Goal: Task Accomplishment & Management: Manage account settings

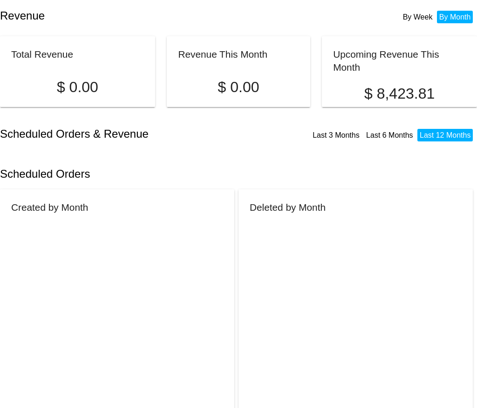
click at [418, 16] on li "By Week" at bounding box center [417, 17] width 34 height 13
click at [450, 15] on li "By Month" at bounding box center [455, 17] width 36 height 13
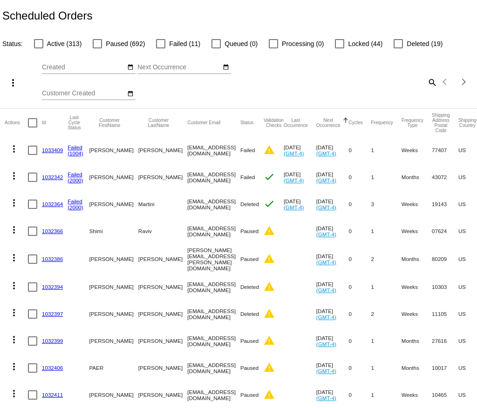
click at [38, 45] on div at bounding box center [38, 43] width 9 height 9
click at [38, 48] on input "Active (313)" at bounding box center [38, 48] width 0 height 0
checkbox input "true"
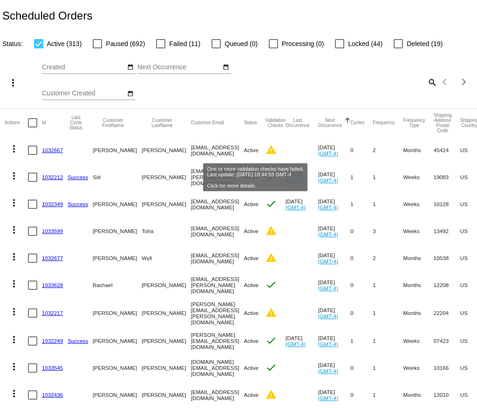
click at [265, 151] on mat-icon "warning" at bounding box center [270, 149] width 11 height 11
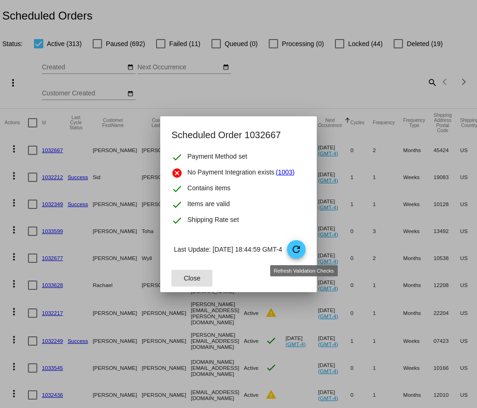
click at [302, 247] on mat-icon "refresh" at bounding box center [295, 249] width 11 height 11
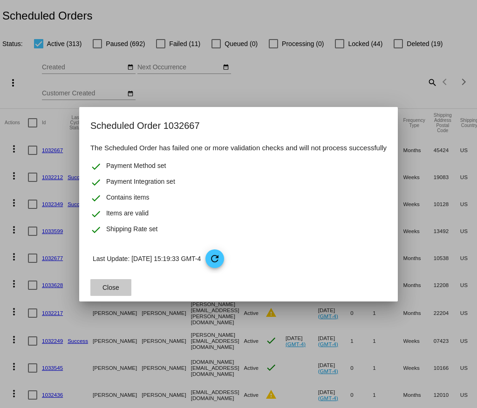
click at [115, 290] on span "Close" at bounding box center [110, 287] width 17 height 7
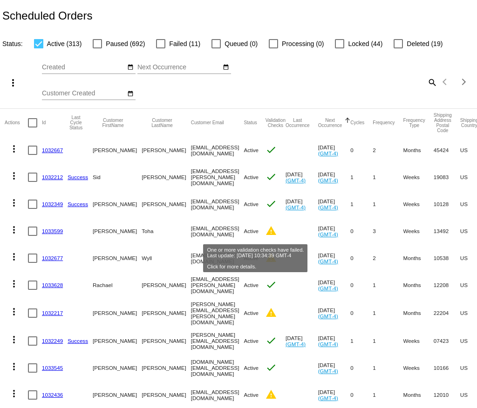
click at [265, 227] on mat-icon "warning" at bounding box center [270, 230] width 11 height 11
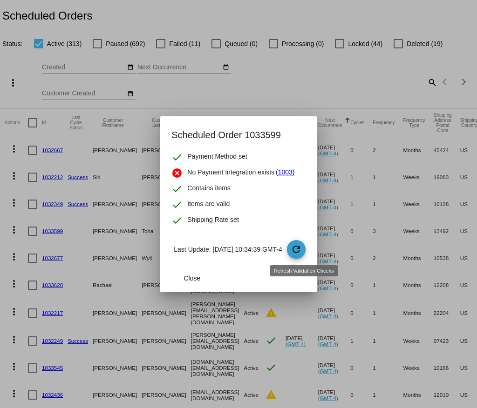
click at [297, 255] on mat-icon "refresh" at bounding box center [295, 249] width 11 height 11
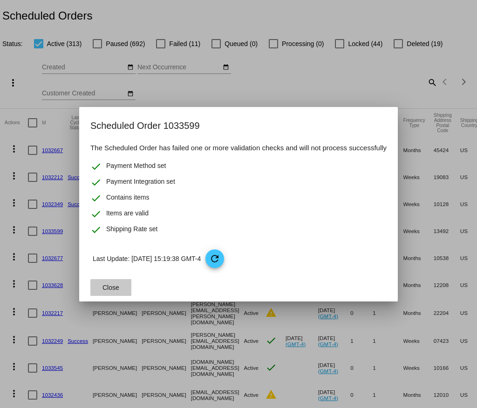
click at [107, 282] on button "Close" at bounding box center [110, 287] width 41 height 17
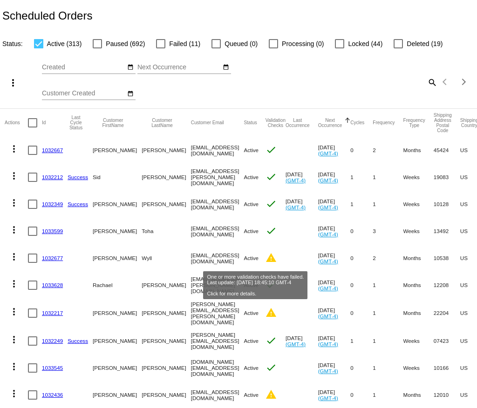
click at [265, 260] on mat-icon "warning" at bounding box center [270, 257] width 11 height 11
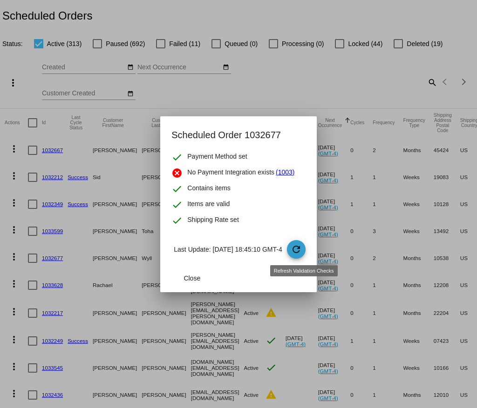
click at [297, 250] on mat-icon "refresh" at bounding box center [295, 249] width 11 height 11
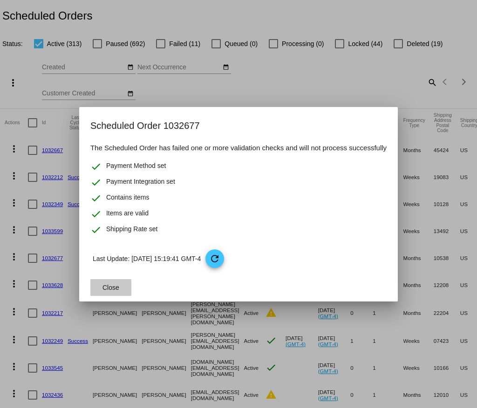
click at [90, 292] on button "Close" at bounding box center [110, 287] width 41 height 17
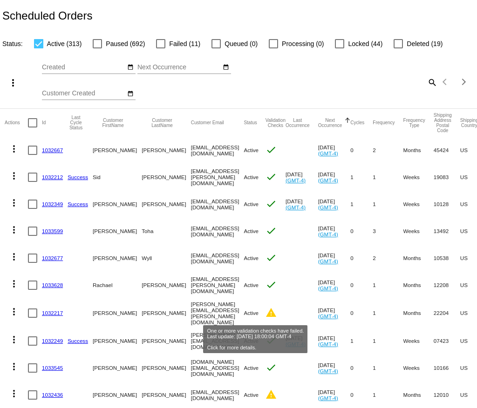
click at [265, 314] on mat-icon "warning" at bounding box center [270, 312] width 11 height 11
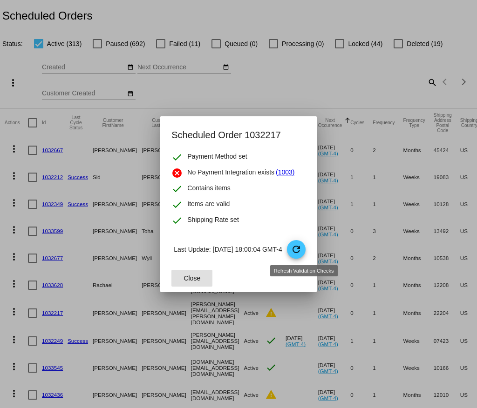
click at [302, 246] on mat-icon "refresh" at bounding box center [295, 249] width 11 height 11
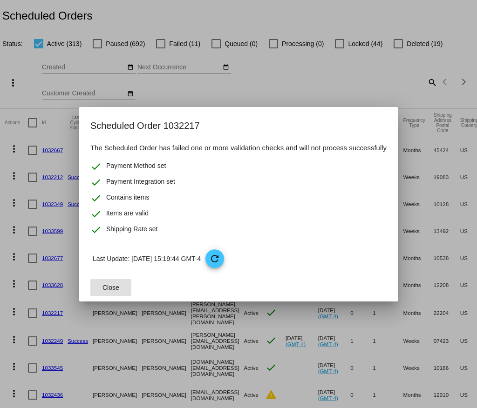
click at [112, 288] on span "Close" at bounding box center [110, 287] width 17 height 7
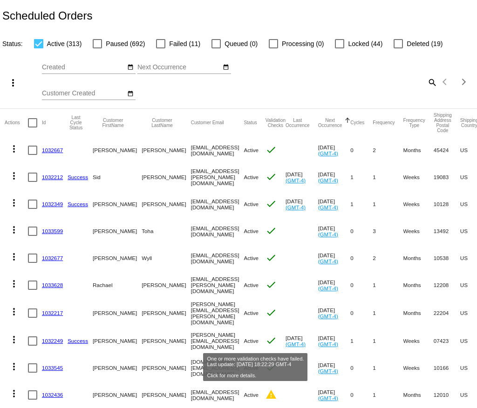
click at [265, 389] on mat-icon "warning" at bounding box center [270, 394] width 11 height 11
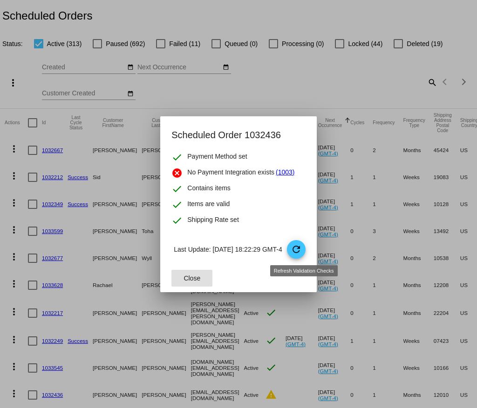
click at [298, 252] on mat-icon "refresh" at bounding box center [295, 249] width 11 height 11
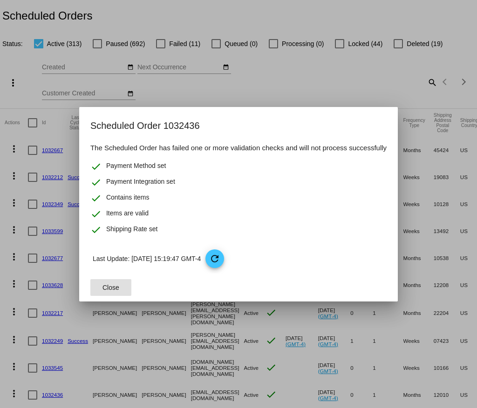
click at [103, 295] on button "Close" at bounding box center [110, 287] width 41 height 17
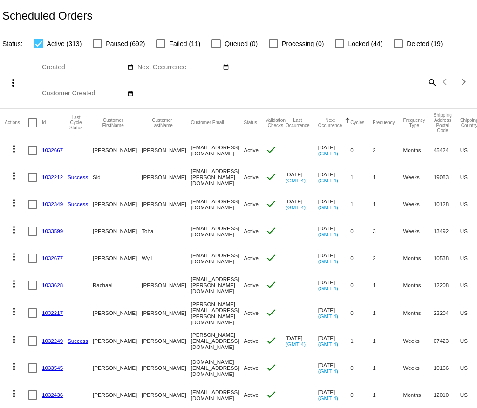
scroll to position [295, 0]
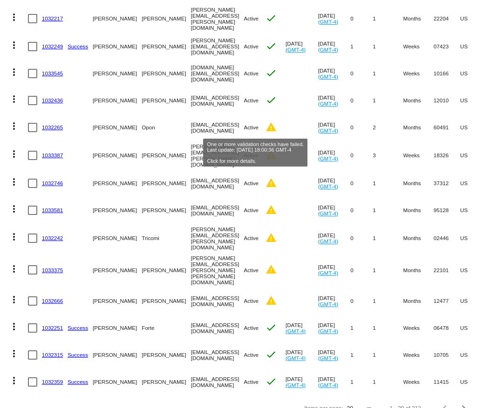
click at [265, 126] on mat-icon "warning" at bounding box center [270, 126] width 11 height 11
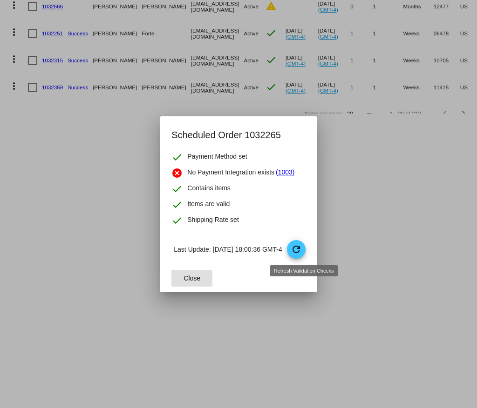
click at [299, 250] on mat-icon "refresh" at bounding box center [295, 249] width 11 height 11
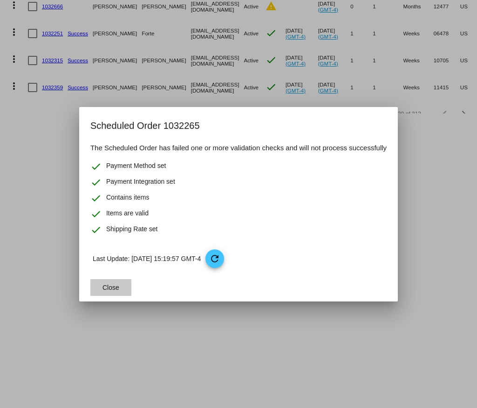
click at [106, 284] on span "Close" at bounding box center [110, 287] width 17 height 7
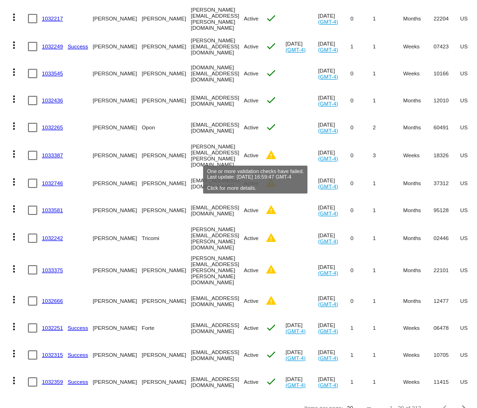
click at [265, 149] on mat-icon "warning" at bounding box center [270, 154] width 11 height 11
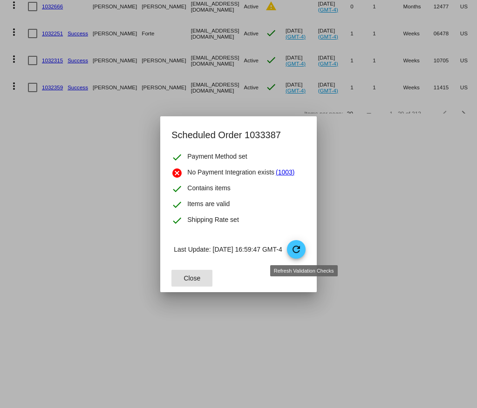
click at [297, 253] on span "refresh" at bounding box center [297, 250] width 20 height 20
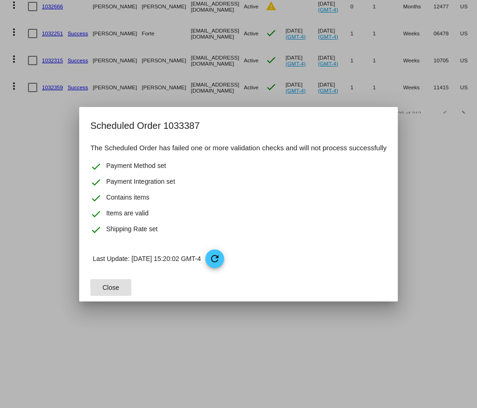
click at [98, 283] on button "Close" at bounding box center [110, 287] width 41 height 17
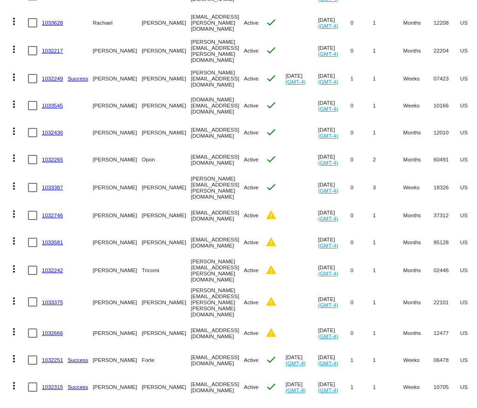
scroll to position [252, 0]
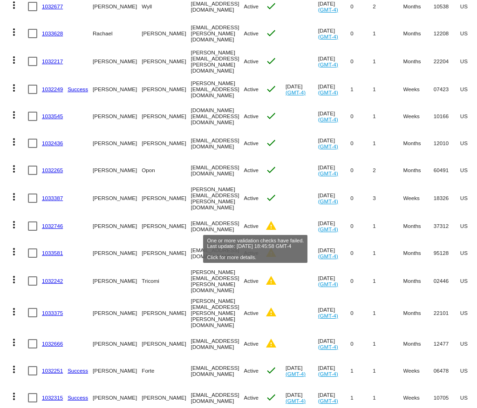
click at [265, 222] on mat-icon "warning" at bounding box center [270, 225] width 11 height 11
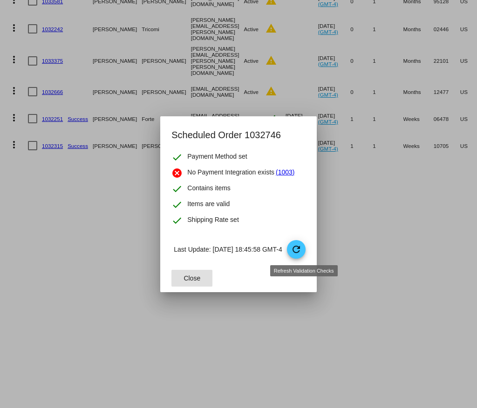
click at [302, 255] on mat-icon "refresh" at bounding box center [295, 249] width 11 height 11
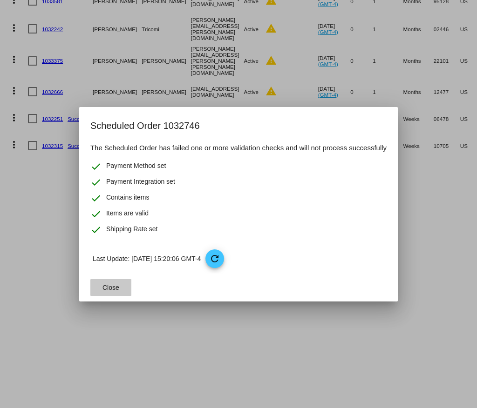
click at [111, 283] on button "Close" at bounding box center [110, 287] width 41 height 17
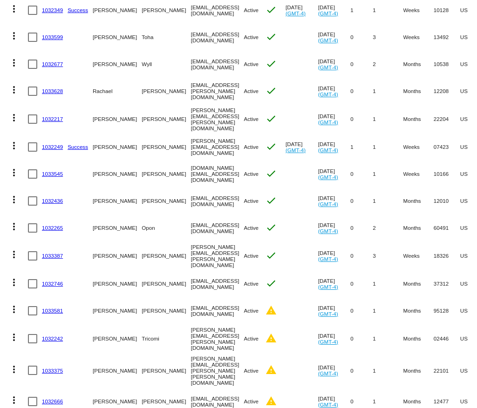
scroll to position [187, 0]
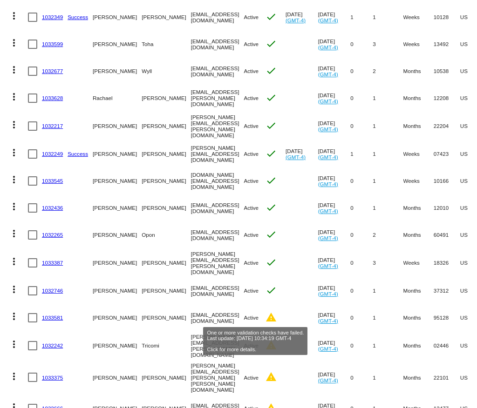
click at [265, 312] on mat-icon "warning" at bounding box center [270, 317] width 11 height 11
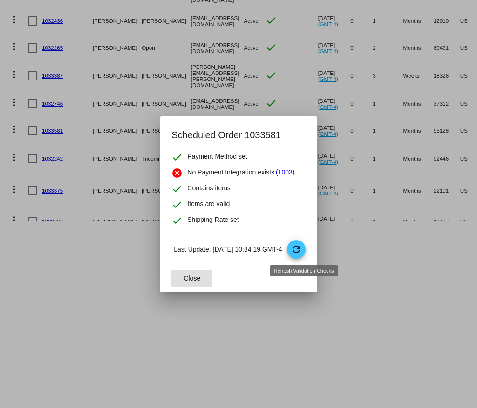
click at [301, 238] on mat-dialog-content "check Payment Method set cancel No Payment Integration exists (1003) check Cont…" at bounding box center [238, 208] width 156 height 113
click at [300, 244] on mat-icon "refresh" at bounding box center [295, 249] width 11 height 11
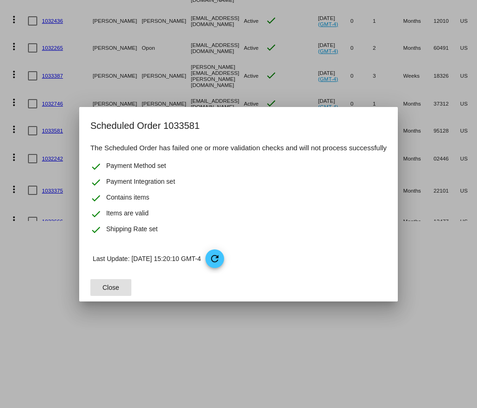
click at [99, 284] on button "Close" at bounding box center [110, 287] width 41 height 17
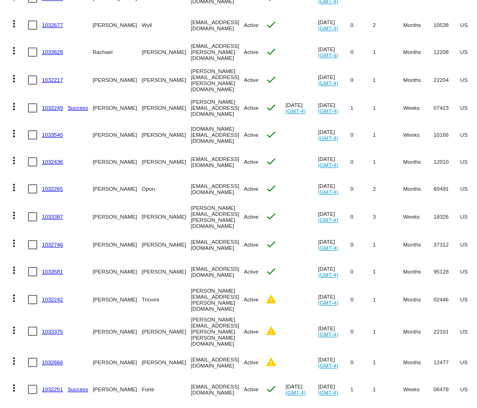
scroll to position [235, 0]
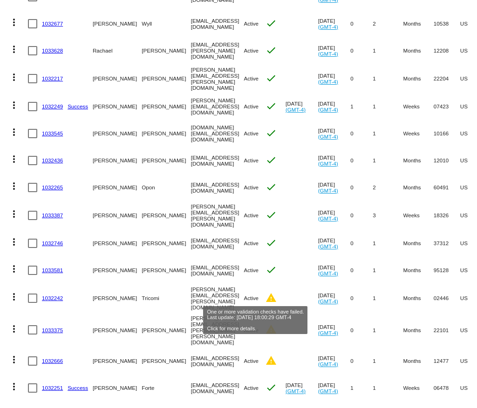
click at [265, 294] on mat-icon "warning" at bounding box center [270, 297] width 11 height 11
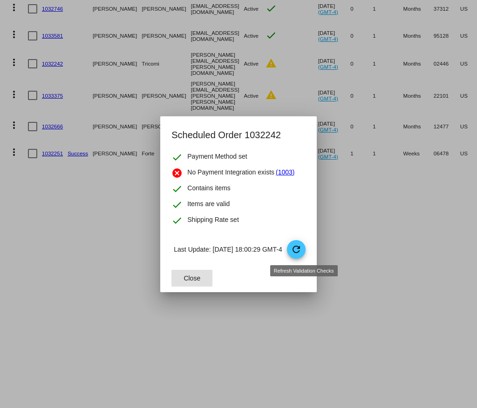
click at [302, 250] on mat-icon "refresh" at bounding box center [295, 249] width 11 height 11
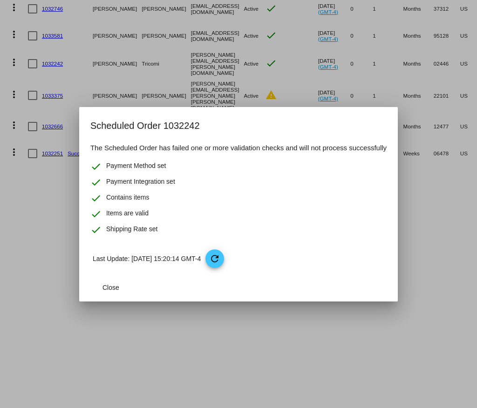
click at [115, 289] on span "Close" at bounding box center [110, 287] width 17 height 7
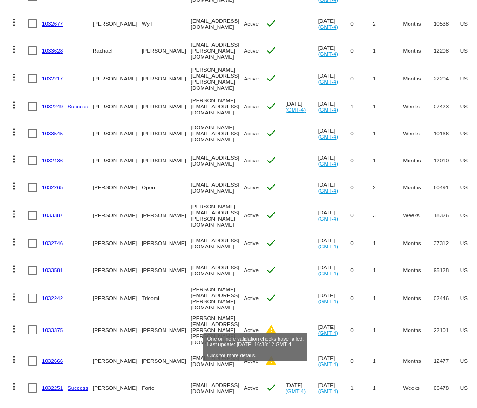
click at [265, 324] on mat-icon "warning" at bounding box center [270, 329] width 11 height 11
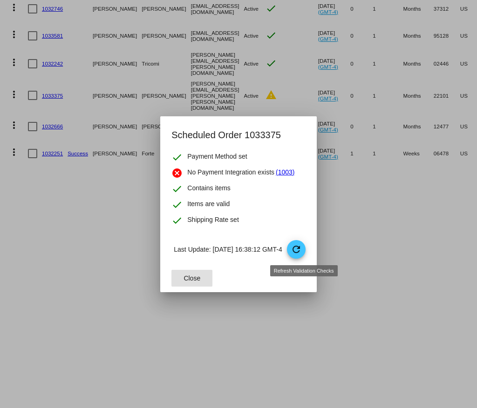
click at [302, 248] on mat-icon "refresh" at bounding box center [295, 249] width 11 height 11
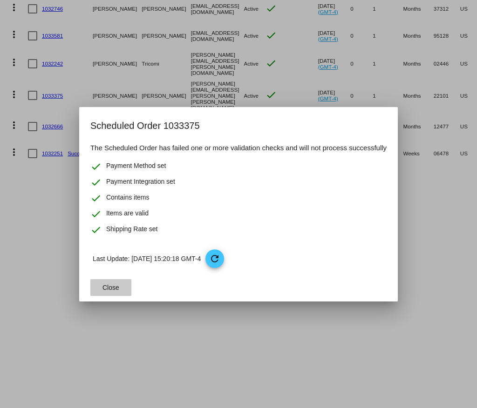
click at [102, 287] on span "Close" at bounding box center [110, 287] width 17 height 7
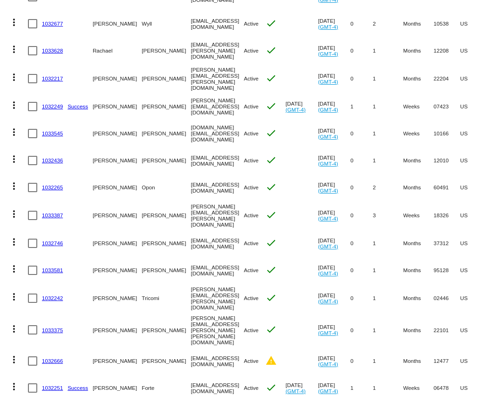
click at [265, 333] on mat-cell "check" at bounding box center [275, 330] width 20 height 35
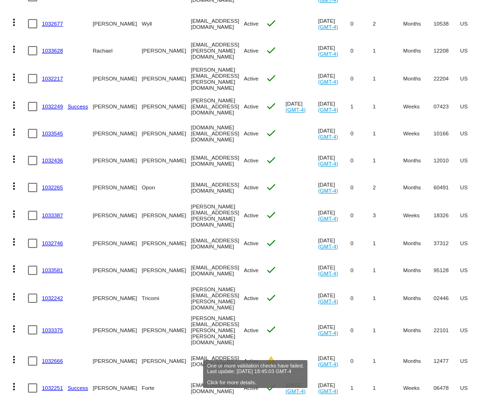
click at [265, 355] on mat-icon "warning" at bounding box center [270, 360] width 11 height 11
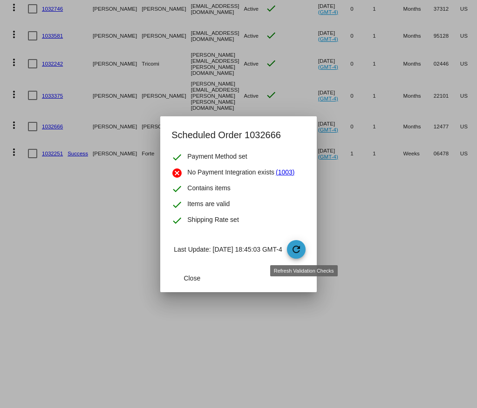
click at [306, 251] on span "refresh" at bounding box center [297, 250] width 20 height 20
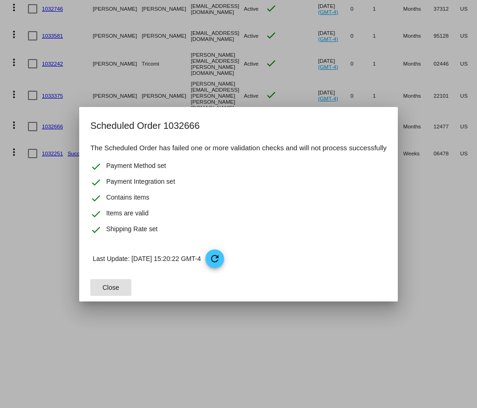
click at [111, 288] on span "Close" at bounding box center [110, 287] width 17 height 7
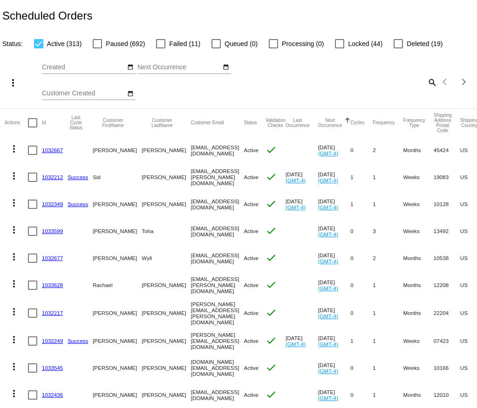
scroll to position [295, 0]
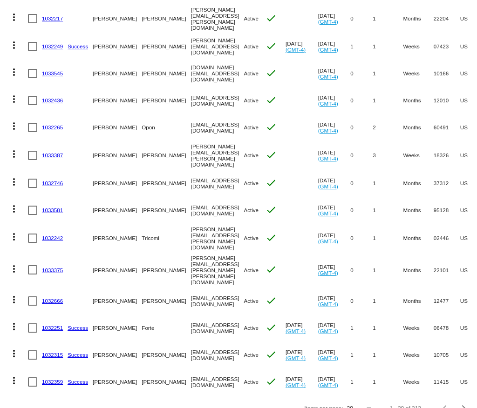
click at [361, 406] on div "20" at bounding box center [356, 409] width 18 height 7
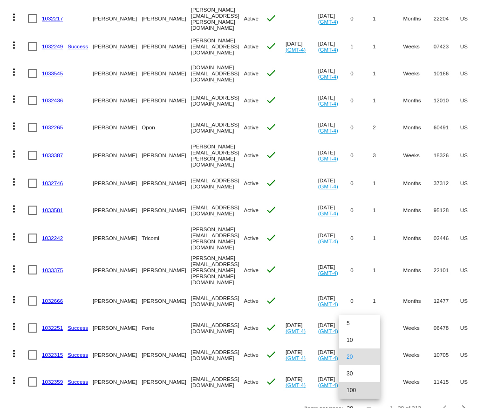
click at [357, 388] on span "100" at bounding box center [359, 390] width 26 height 17
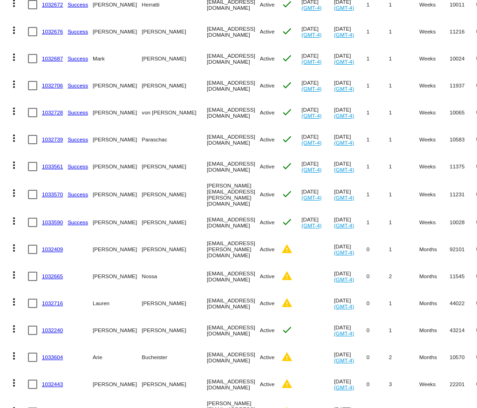
scroll to position [930, 0]
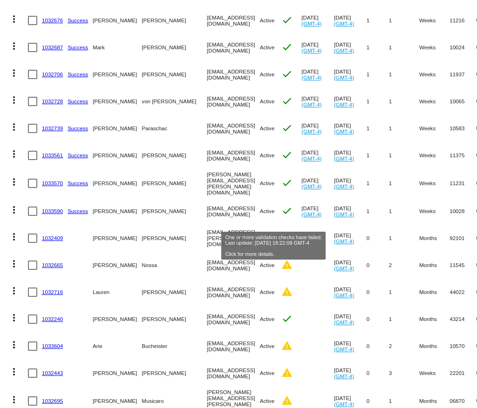
click at [281, 232] on mat-icon "warning" at bounding box center [286, 237] width 11 height 11
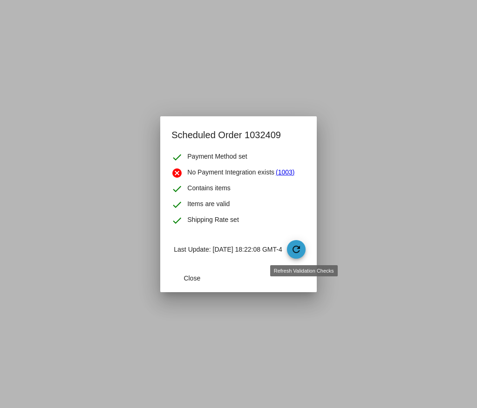
click at [299, 252] on mat-icon "refresh" at bounding box center [295, 249] width 11 height 11
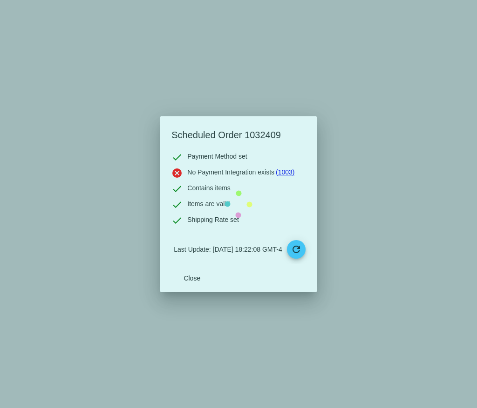
click at [305, 252] on mat-dialog-content "check Payment Method set cancel No Payment Integration exists (1003) check Cont…" at bounding box center [238, 208] width 156 height 113
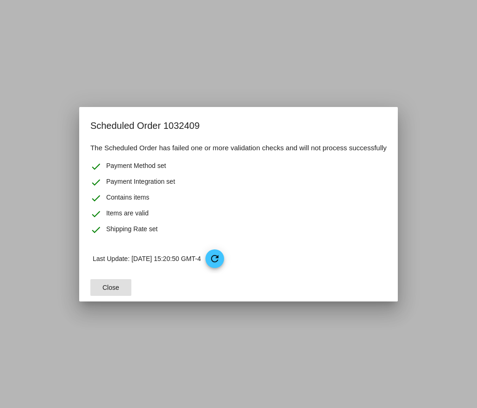
click at [106, 287] on span "Close" at bounding box center [110, 287] width 17 height 7
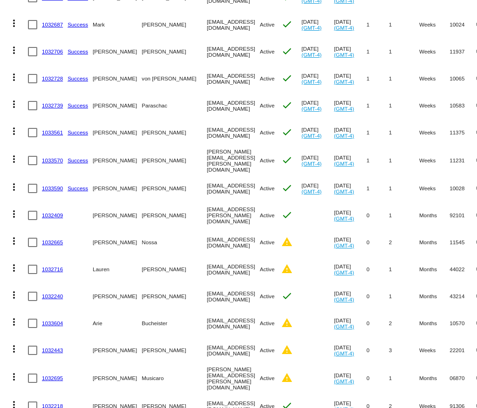
scroll to position [951, 0]
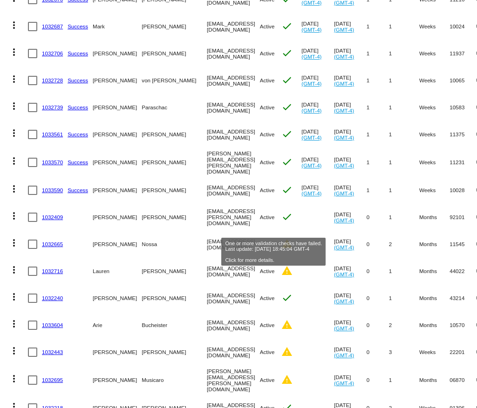
click at [281, 238] on mat-icon "warning" at bounding box center [286, 243] width 11 height 11
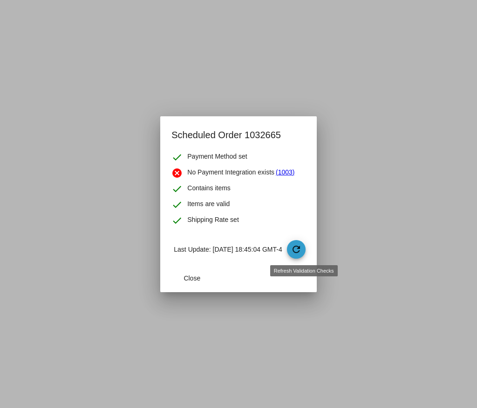
click at [298, 247] on mat-icon "refresh" at bounding box center [295, 249] width 11 height 11
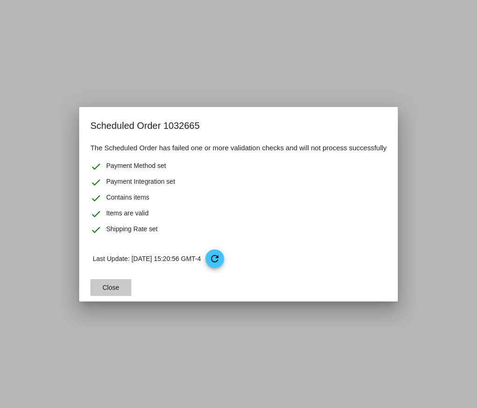
click at [98, 284] on button "Close" at bounding box center [110, 287] width 41 height 17
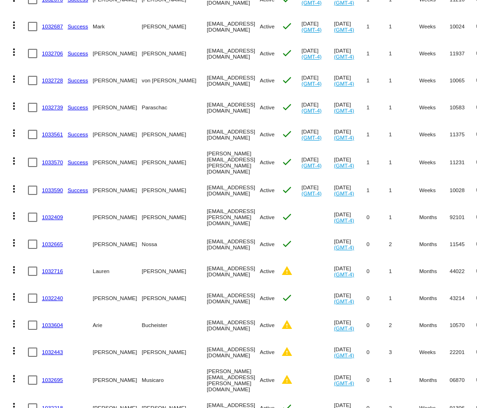
click at [281, 259] on mat-cell "warning" at bounding box center [291, 271] width 20 height 27
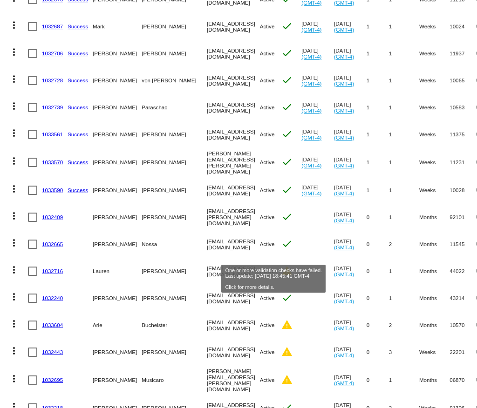
click at [281, 265] on mat-icon "warning" at bounding box center [286, 270] width 11 height 11
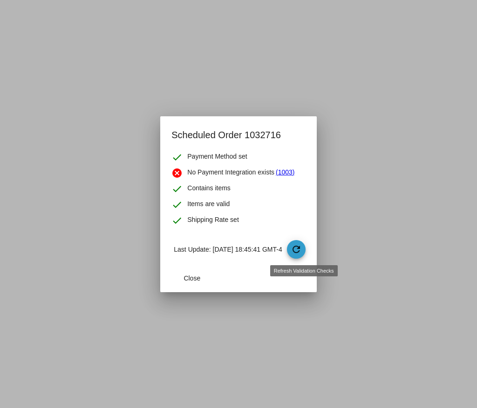
click at [300, 251] on mat-icon "refresh" at bounding box center [295, 249] width 11 height 11
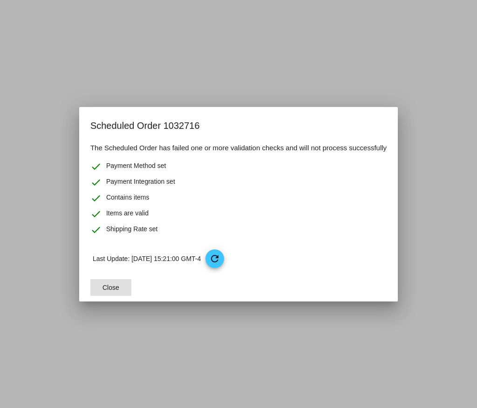
click at [116, 286] on span "Close" at bounding box center [110, 287] width 17 height 7
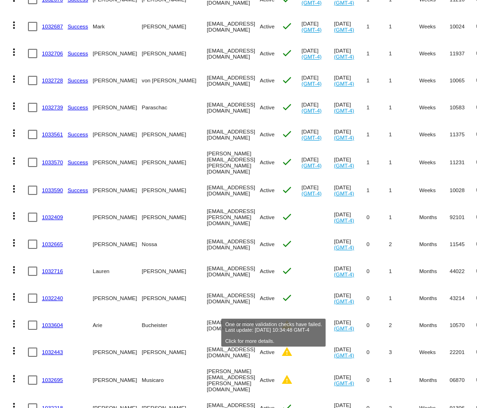
click at [281, 319] on mat-icon "warning" at bounding box center [286, 324] width 11 height 11
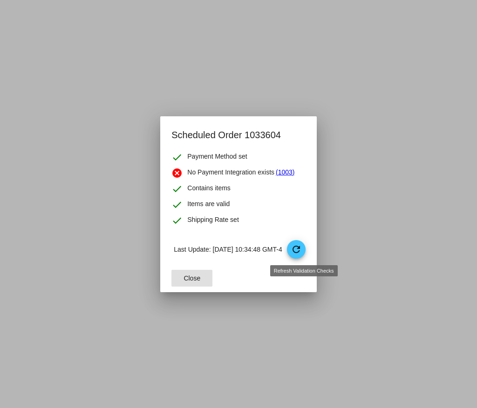
click at [306, 248] on span "refresh" at bounding box center [297, 250] width 20 height 20
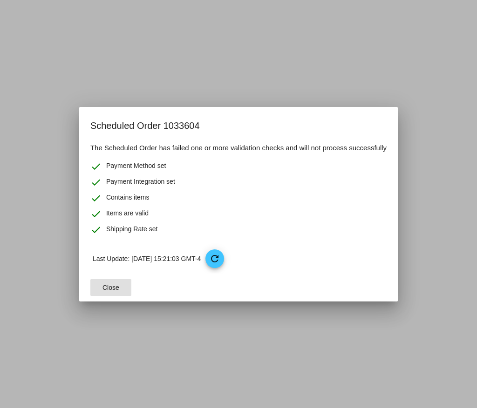
click at [98, 289] on button "Close" at bounding box center [110, 287] width 41 height 17
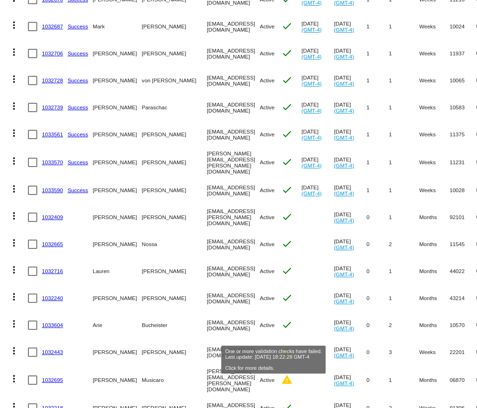
click at [281, 346] on mat-icon "warning" at bounding box center [286, 351] width 11 height 11
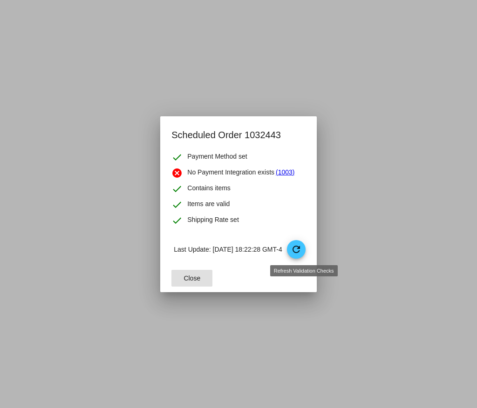
click at [298, 253] on mat-icon "refresh" at bounding box center [295, 249] width 11 height 11
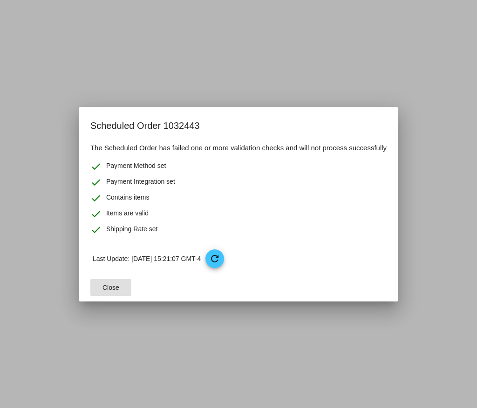
click at [112, 287] on span "Close" at bounding box center [110, 287] width 17 height 7
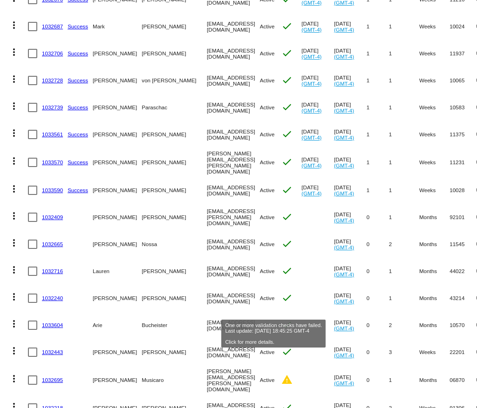
click at [281, 374] on mat-icon "warning" at bounding box center [286, 379] width 11 height 11
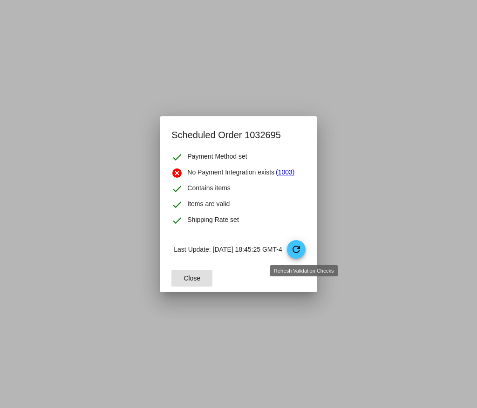
click at [302, 255] on mat-icon "refresh" at bounding box center [295, 249] width 11 height 11
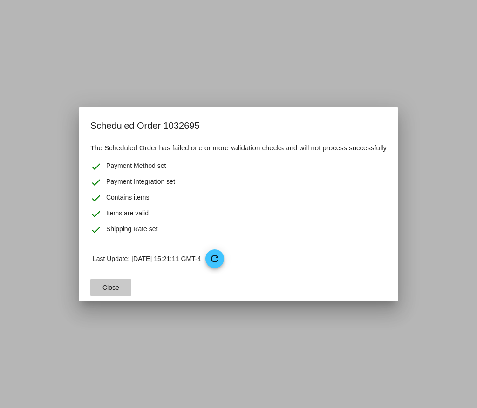
click at [100, 292] on button "Close" at bounding box center [110, 287] width 41 height 17
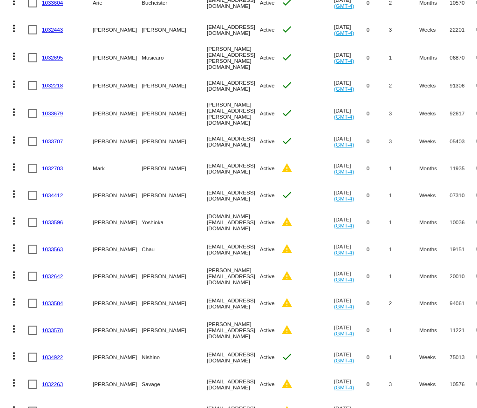
scroll to position [1282, 0]
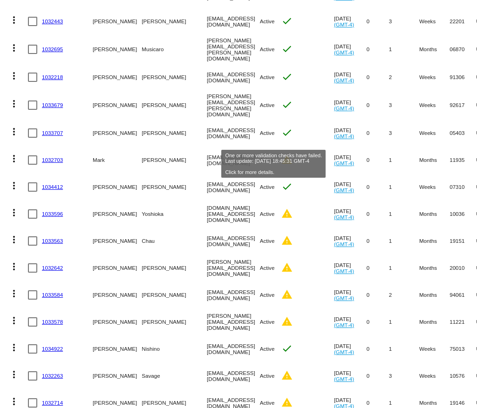
click at [281, 154] on mat-icon "warning" at bounding box center [286, 159] width 11 height 11
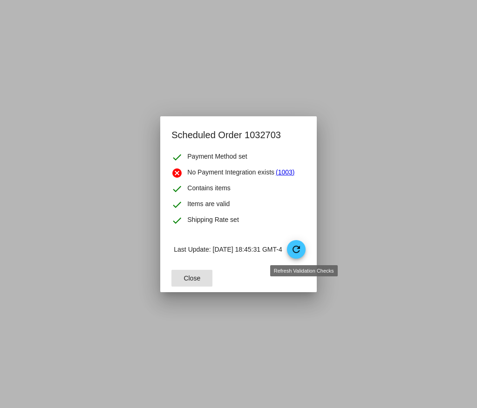
click at [302, 252] on mat-icon "refresh" at bounding box center [295, 249] width 11 height 11
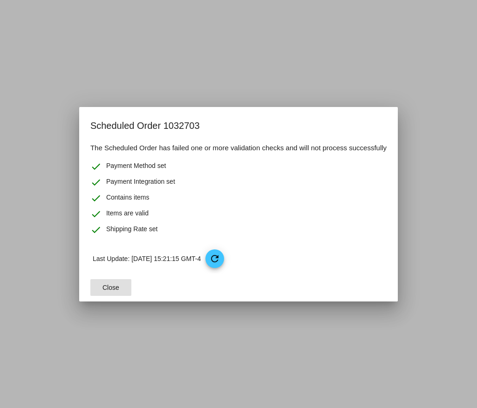
click at [121, 283] on button "Close" at bounding box center [110, 287] width 41 height 17
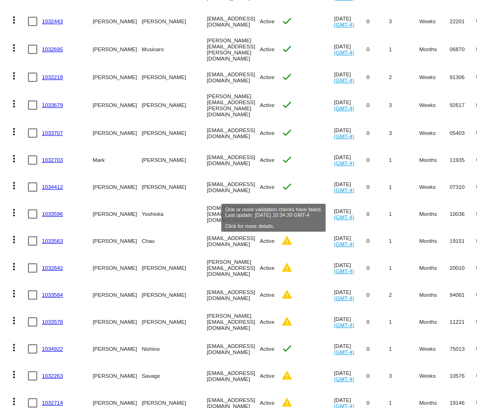
click at [281, 208] on mat-icon "warning" at bounding box center [286, 213] width 11 height 11
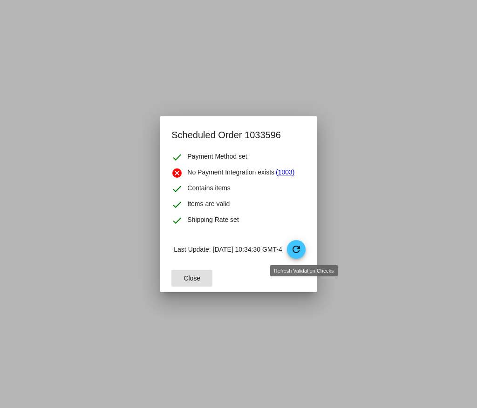
click at [302, 251] on mat-icon "refresh" at bounding box center [295, 249] width 11 height 11
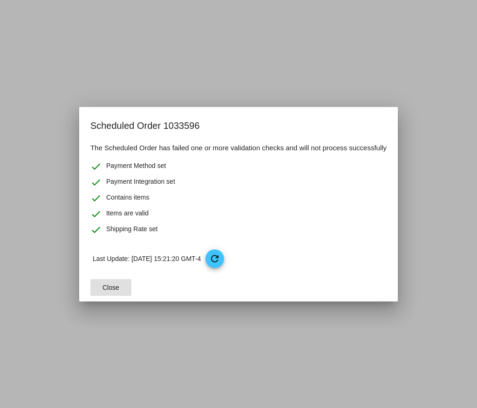
click at [104, 282] on button "Close" at bounding box center [110, 287] width 41 height 17
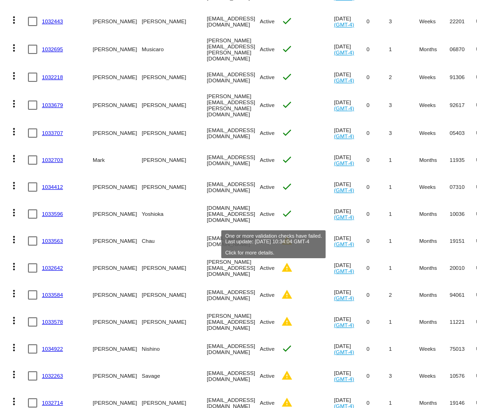
click at [281, 235] on mat-icon "warning" at bounding box center [286, 240] width 11 height 11
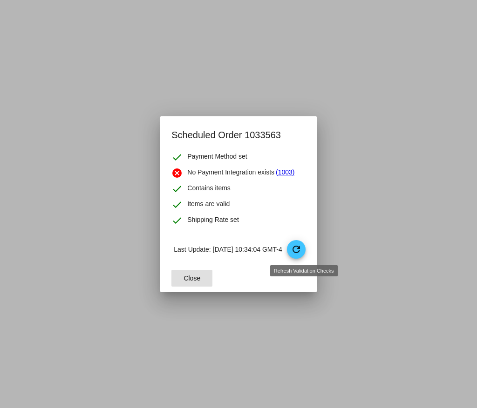
click at [302, 249] on mat-icon "refresh" at bounding box center [295, 249] width 11 height 11
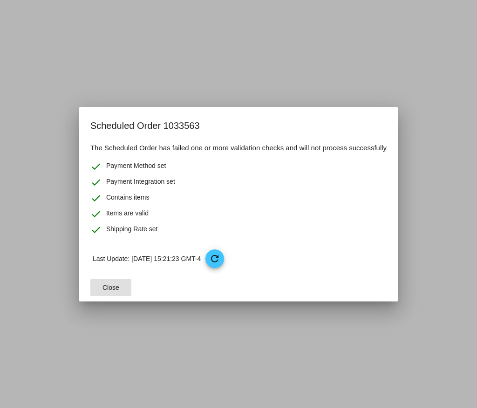
click at [109, 289] on span "Close" at bounding box center [110, 287] width 17 height 7
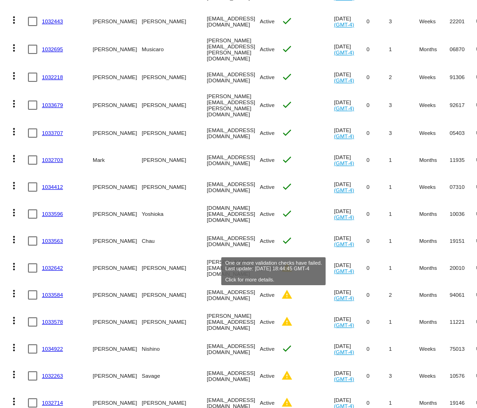
click at [281, 262] on mat-icon "warning" at bounding box center [286, 267] width 11 height 11
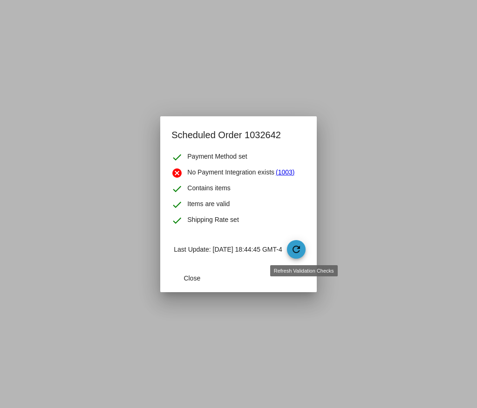
click at [297, 247] on span "refresh" at bounding box center [297, 250] width 20 height 20
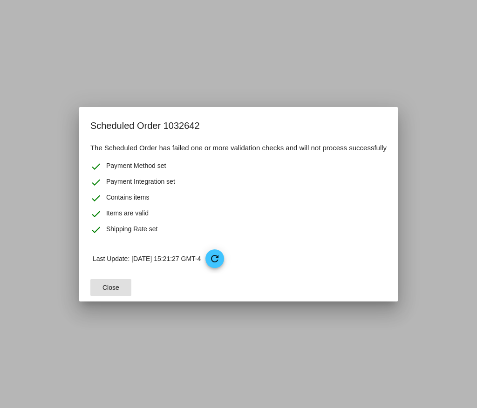
click at [118, 289] on button "Close" at bounding box center [110, 287] width 41 height 17
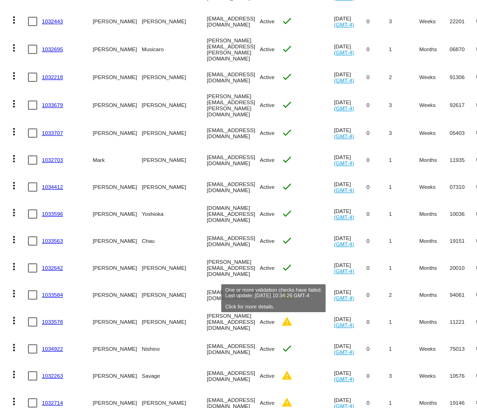
click at [281, 289] on mat-icon "warning" at bounding box center [286, 294] width 11 height 11
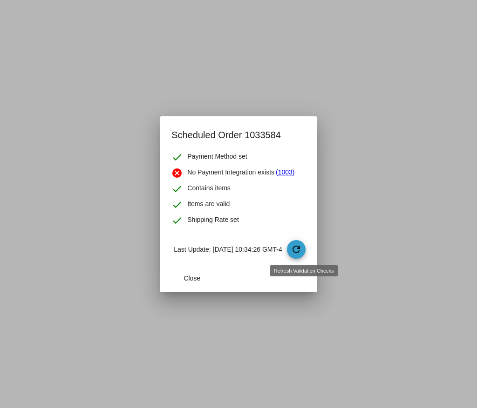
click at [302, 245] on mat-icon "refresh" at bounding box center [295, 249] width 11 height 11
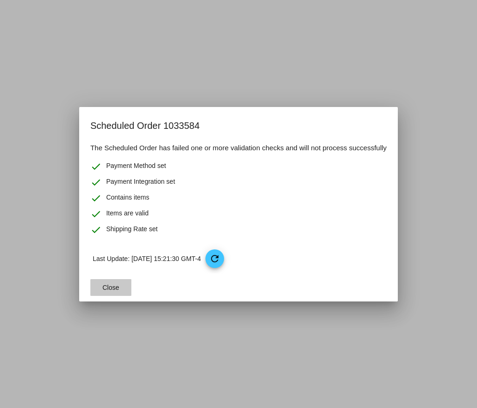
click at [107, 294] on button "Close" at bounding box center [110, 287] width 41 height 17
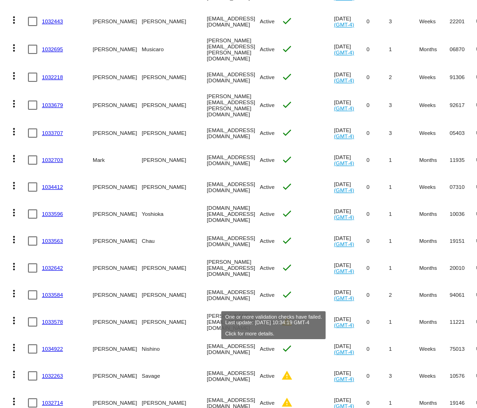
click at [281, 316] on mat-icon "warning" at bounding box center [286, 321] width 11 height 11
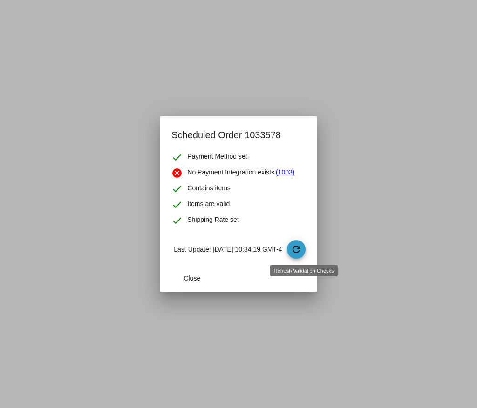
click at [302, 251] on mat-icon "refresh" at bounding box center [295, 249] width 11 height 11
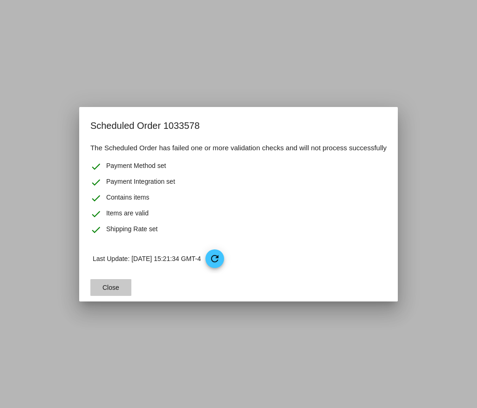
click at [101, 296] on button "Close" at bounding box center [110, 287] width 41 height 17
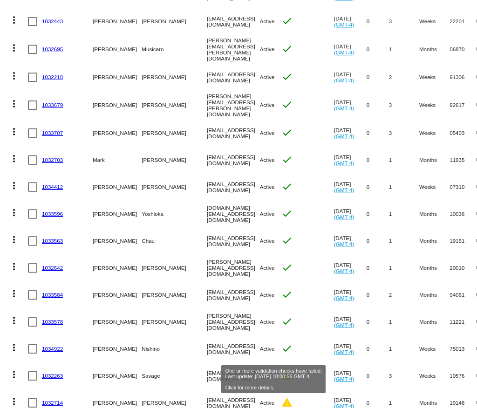
click at [281, 370] on mat-icon "warning" at bounding box center [286, 375] width 11 height 11
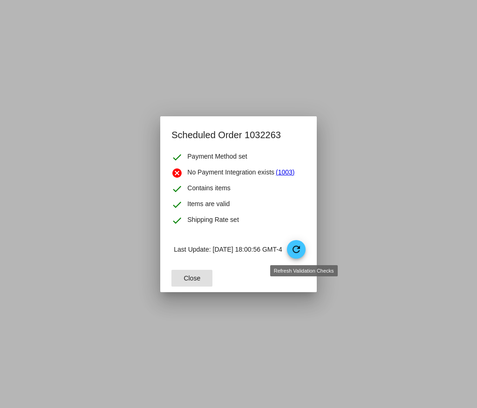
click at [302, 248] on mat-icon "refresh" at bounding box center [295, 249] width 11 height 11
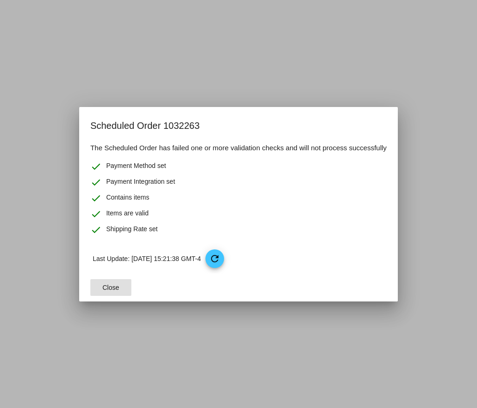
click at [110, 293] on button "Close" at bounding box center [110, 287] width 41 height 17
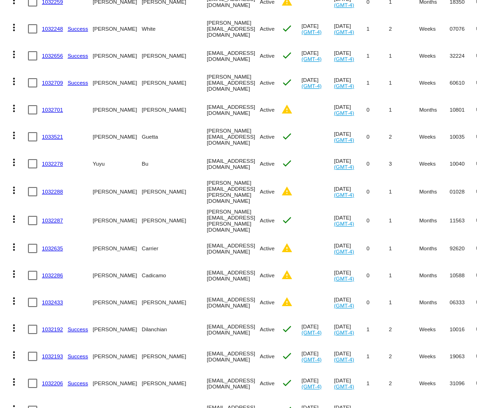
scroll to position [2453, 0]
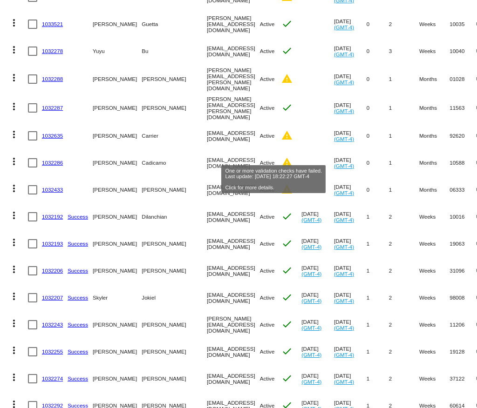
click at [281, 184] on mat-icon "warning" at bounding box center [286, 189] width 11 height 11
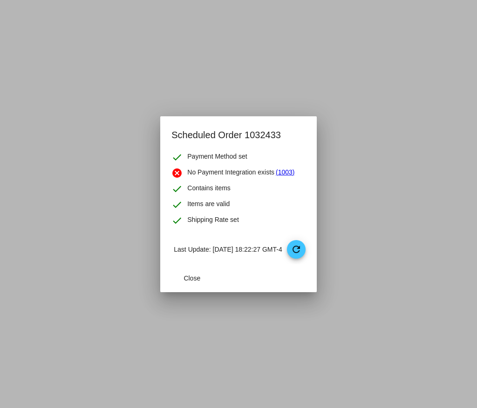
click at [294, 247] on p "Last Update: [DATE] 18:22:27 GMT-4 refresh" at bounding box center [239, 249] width 131 height 19
click at [299, 247] on mat-icon "refresh" at bounding box center [295, 249] width 11 height 11
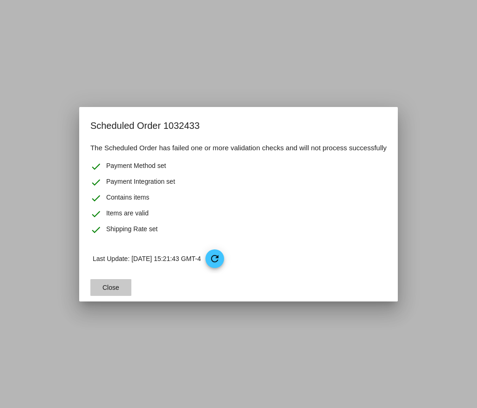
click at [103, 290] on span "Close" at bounding box center [110, 287] width 17 height 7
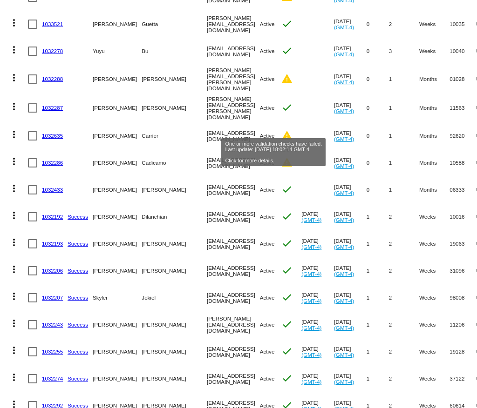
click at [281, 157] on mat-icon "warning" at bounding box center [286, 162] width 11 height 11
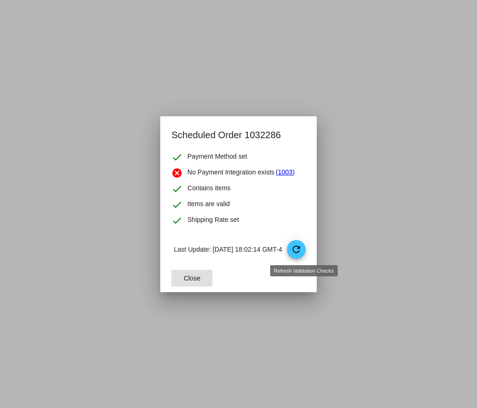
click at [298, 246] on mat-icon "refresh" at bounding box center [295, 249] width 11 height 11
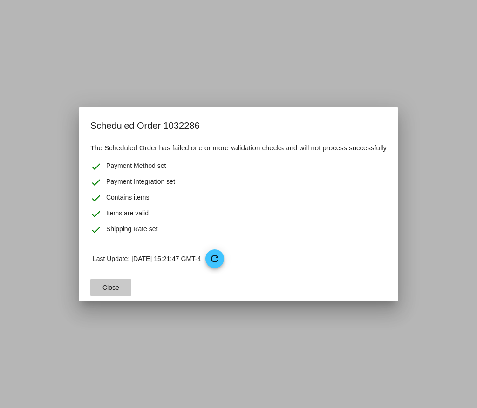
click at [100, 287] on button "Close" at bounding box center [110, 287] width 41 height 17
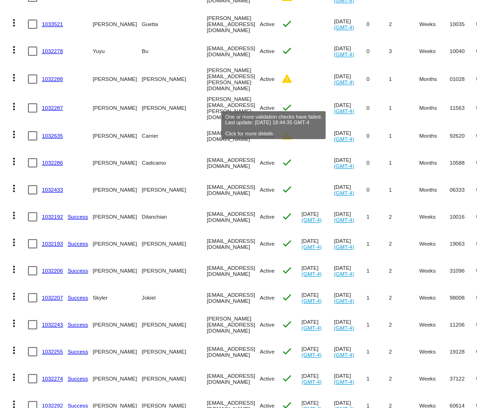
click at [281, 130] on mat-icon "warning" at bounding box center [286, 135] width 11 height 11
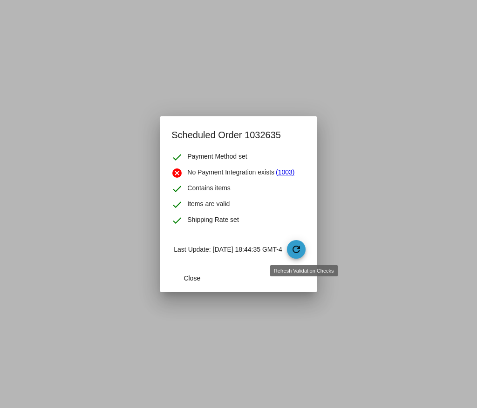
click at [302, 249] on mat-icon "refresh" at bounding box center [295, 249] width 11 height 11
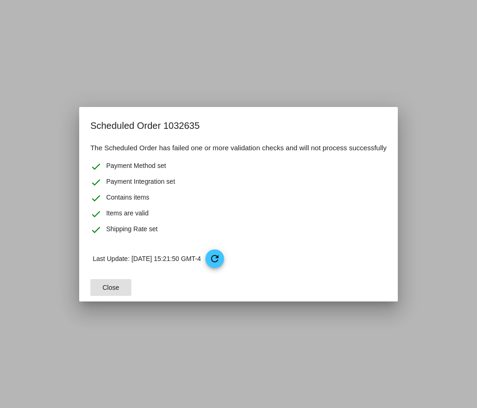
click at [110, 279] on button "Close" at bounding box center [110, 287] width 41 height 17
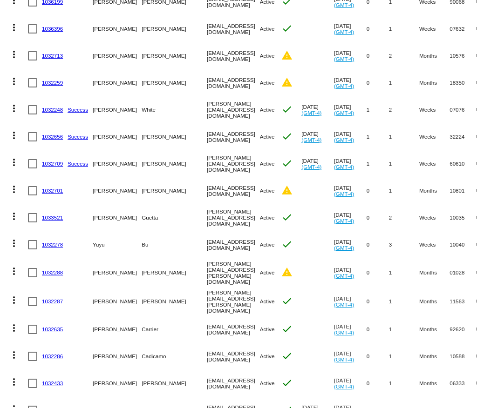
scroll to position [2248, 0]
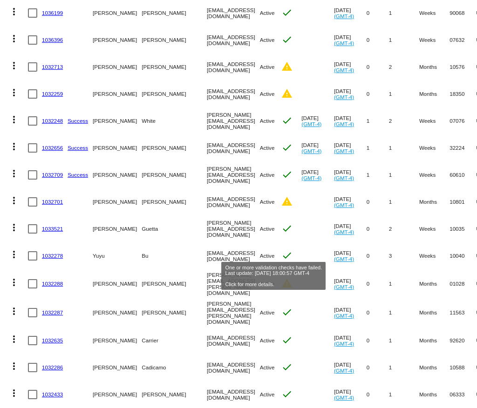
click at [281, 278] on mat-icon "warning" at bounding box center [286, 283] width 11 height 11
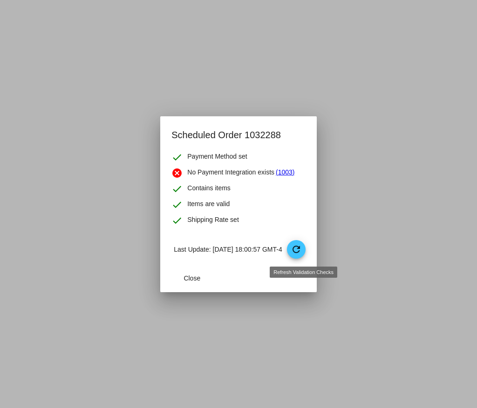
click at [305, 264] on mat-dialog-actions "Close" at bounding box center [238, 278] width 134 height 28
click at [306, 256] on span "refresh" at bounding box center [297, 250] width 20 height 20
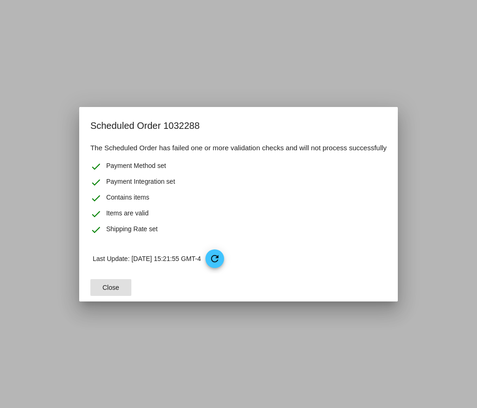
click at [122, 286] on button "Close" at bounding box center [110, 287] width 41 height 17
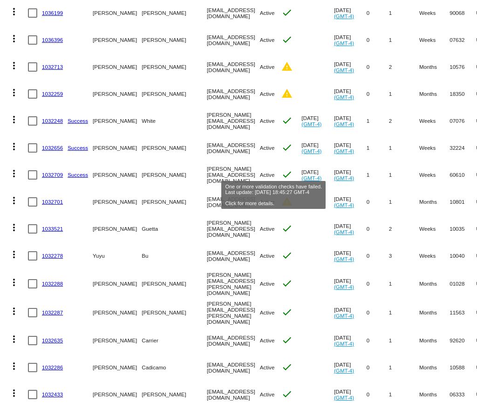
click at [281, 196] on mat-icon "warning" at bounding box center [286, 201] width 11 height 11
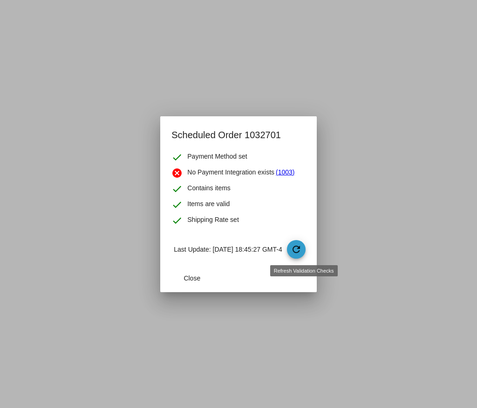
click at [302, 252] on mat-icon "refresh" at bounding box center [295, 249] width 11 height 11
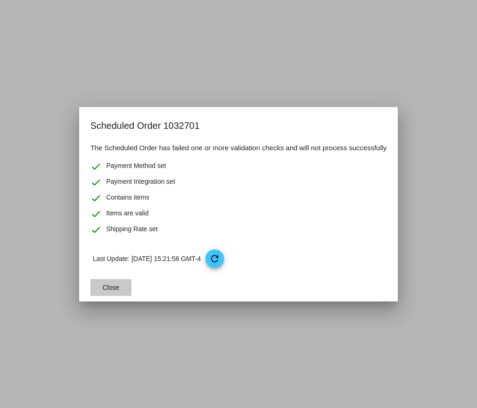
click at [111, 285] on span "Close" at bounding box center [110, 287] width 17 height 7
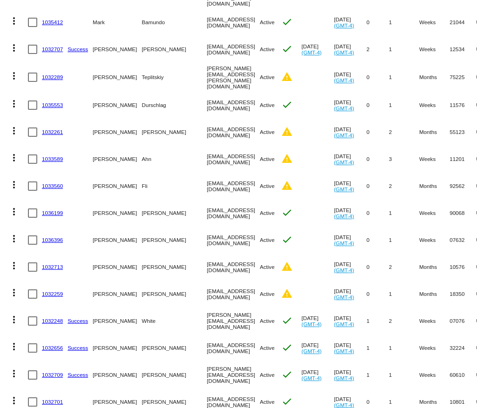
scroll to position [2026, 0]
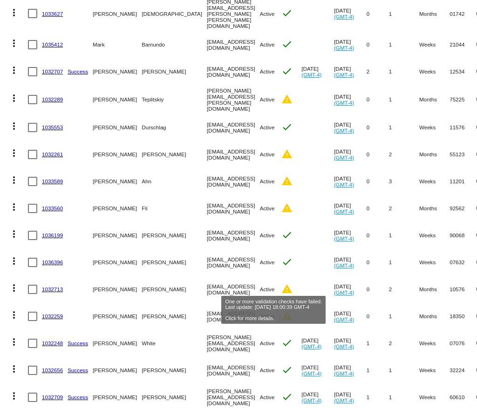
click at [281, 310] on mat-icon "warning" at bounding box center [286, 315] width 11 height 11
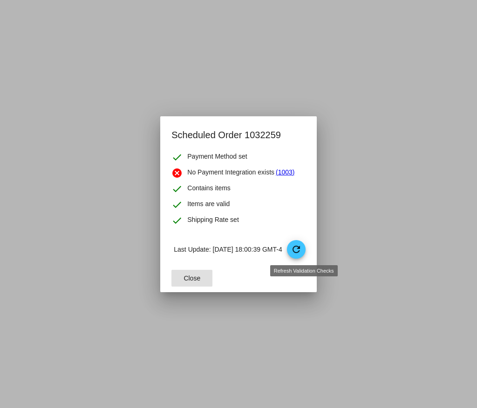
click at [306, 249] on span "refresh" at bounding box center [297, 250] width 20 height 20
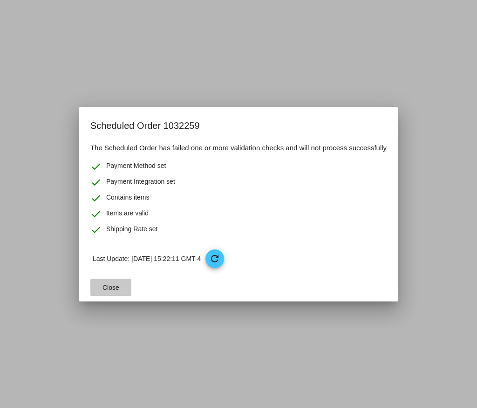
click at [120, 283] on button "Close" at bounding box center [110, 287] width 41 height 17
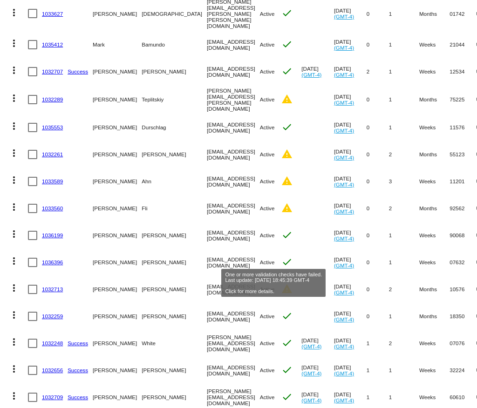
click at [281, 283] on mat-icon "warning" at bounding box center [286, 288] width 11 height 11
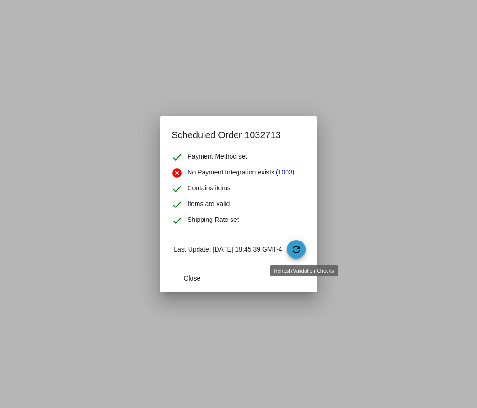
click at [302, 251] on mat-icon "refresh" at bounding box center [295, 249] width 11 height 11
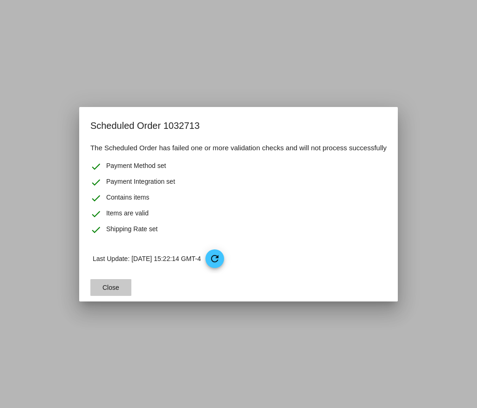
click at [111, 289] on span "Close" at bounding box center [110, 287] width 17 height 7
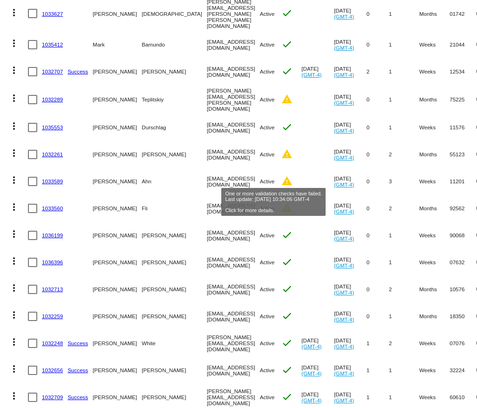
click at [281, 202] on mat-icon "warning" at bounding box center [286, 207] width 11 height 11
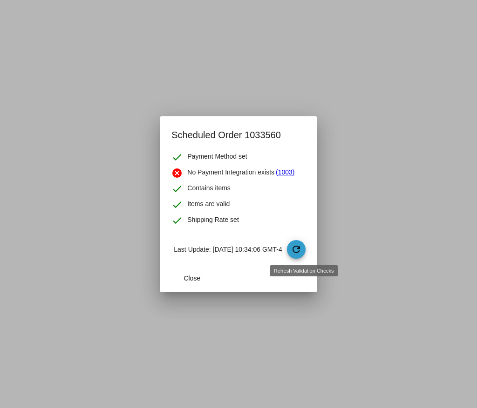
click at [302, 248] on mat-icon "refresh" at bounding box center [295, 249] width 11 height 11
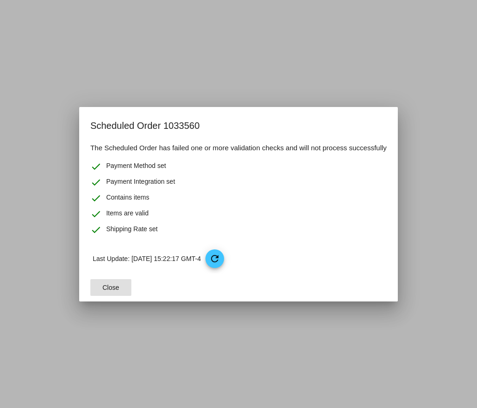
click at [105, 287] on span "Close" at bounding box center [110, 287] width 17 height 7
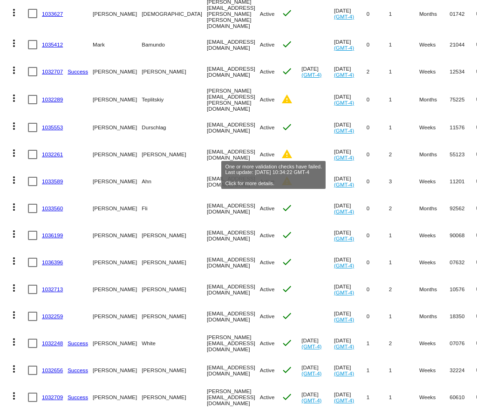
click at [281, 175] on mat-icon "warning" at bounding box center [286, 180] width 11 height 11
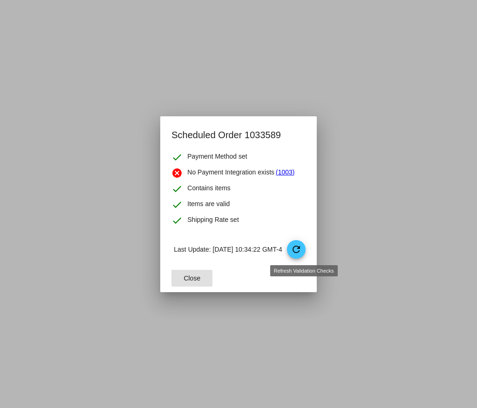
click at [302, 251] on mat-icon "refresh" at bounding box center [295, 249] width 11 height 11
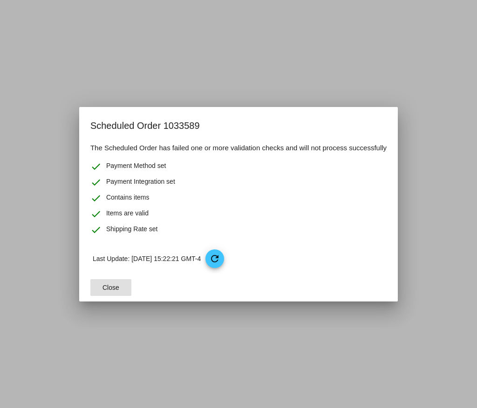
click at [112, 288] on span "Close" at bounding box center [110, 287] width 17 height 7
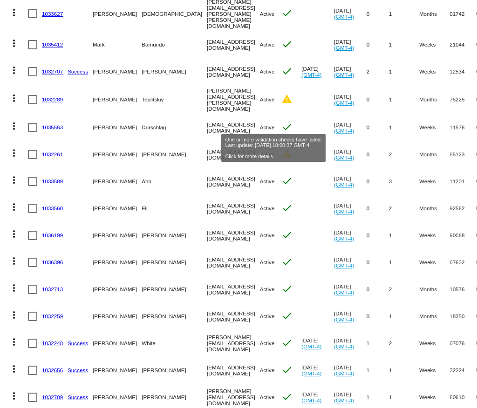
click at [281, 148] on mat-icon "warning" at bounding box center [286, 153] width 11 height 11
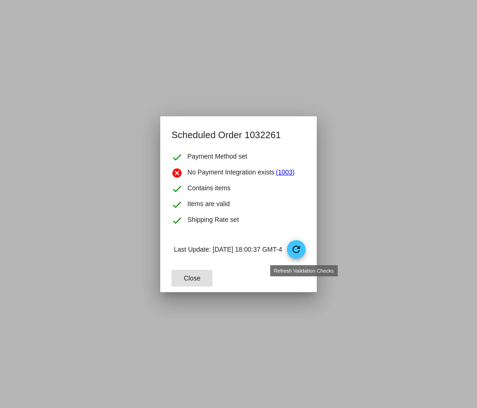
click at [302, 255] on mat-icon "refresh" at bounding box center [295, 249] width 11 height 11
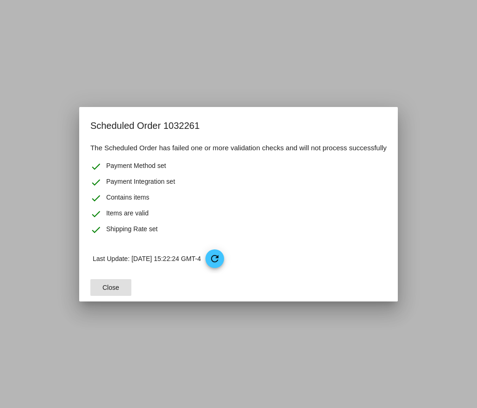
click at [106, 288] on span "Close" at bounding box center [110, 287] width 17 height 7
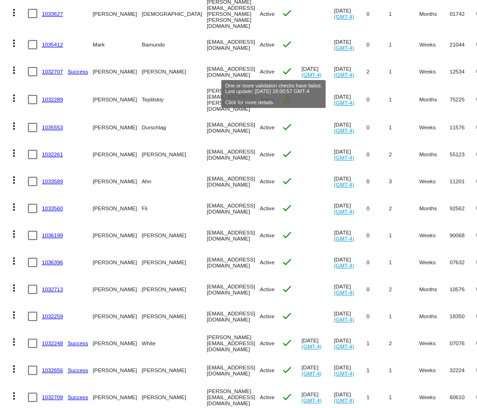
click at [281, 94] on mat-icon "warning" at bounding box center [286, 99] width 11 height 11
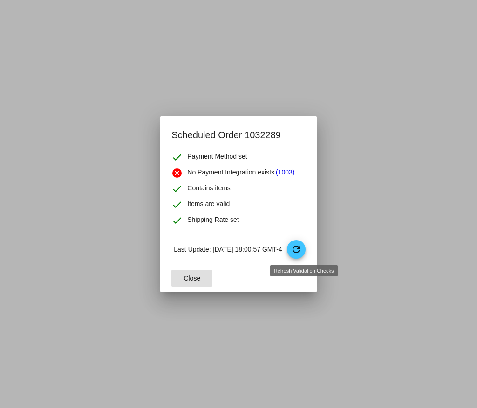
click at [306, 255] on span "refresh" at bounding box center [297, 250] width 20 height 20
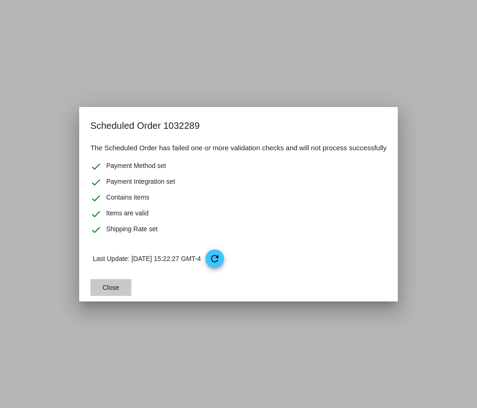
click at [106, 292] on button "Close" at bounding box center [110, 287] width 41 height 17
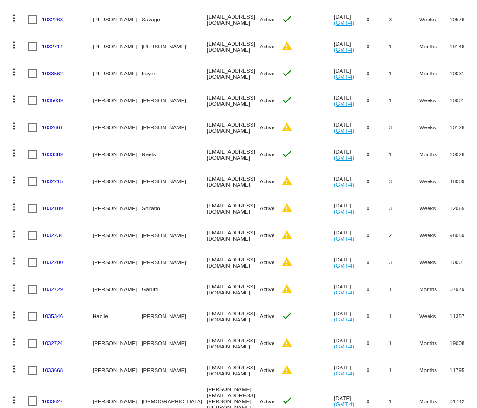
scroll to position [1616, 0]
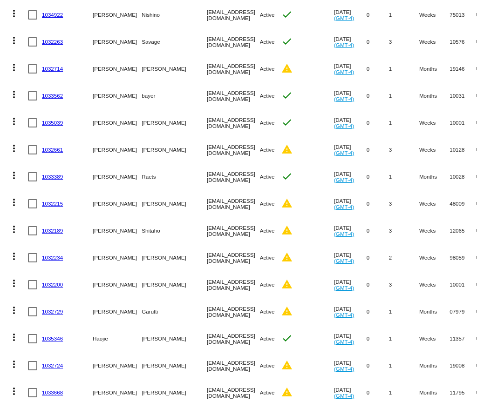
click at [281, 379] on mat-cell "warning" at bounding box center [291, 392] width 20 height 27
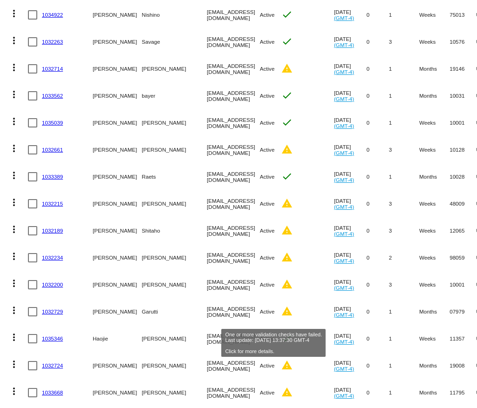
click at [281, 387] on mat-icon "warning" at bounding box center [286, 392] width 11 height 11
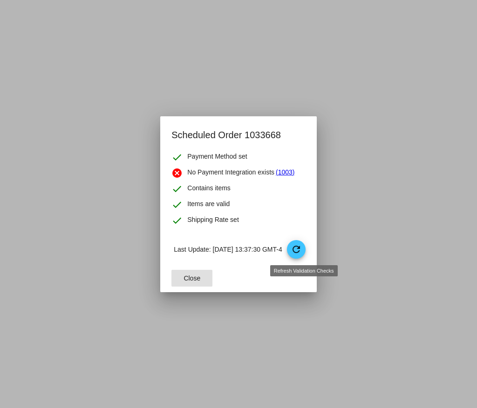
click at [306, 253] on span "refresh" at bounding box center [297, 250] width 20 height 20
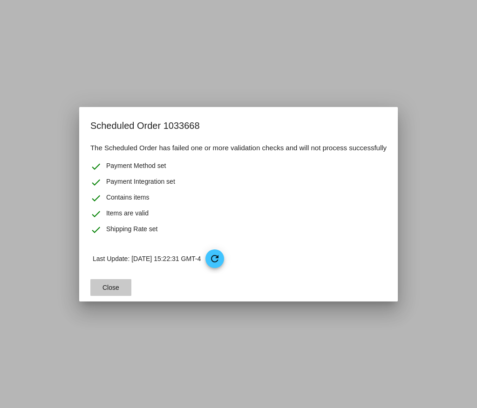
click at [110, 291] on span "Close" at bounding box center [110, 287] width 17 height 7
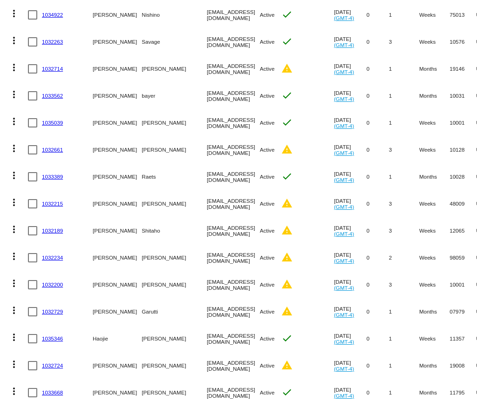
click at [281, 360] on mat-icon "warning" at bounding box center [286, 365] width 11 height 11
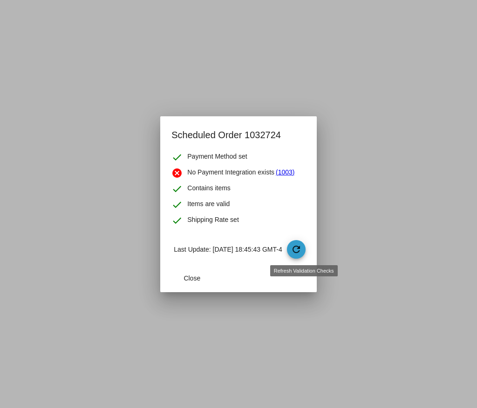
click at [306, 245] on span "refresh" at bounding box center [297, 250] width 20 height 20
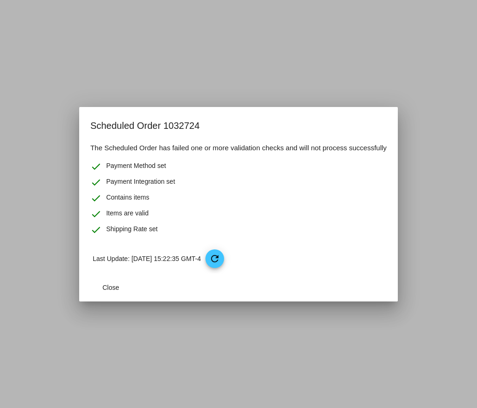
click at [99, 296] on mat-dialog-actions "Close" at bounding box center [238, 288] width 296 height 28
click at [100, 290] on button "Close" at bounding box center [110, 287] width 41 height 17
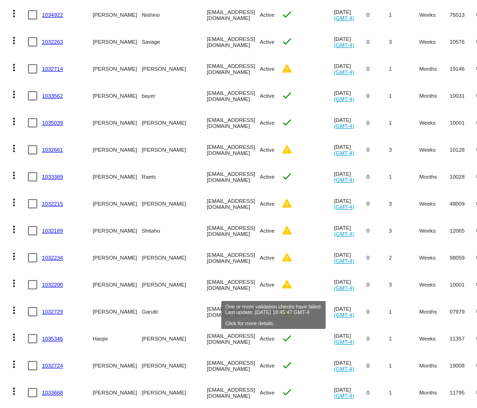
click at [281, 306] on mat-icon "warning" at bounding box center [286, 311] width 11 height 11
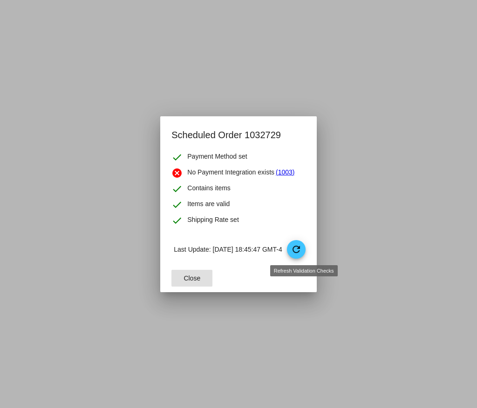
click at [302, 252] on mat-icon "refresh" at bounding box center [295, 249] width 11 height 11
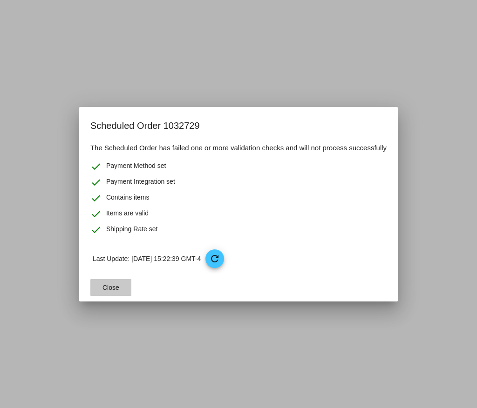
click at [111, 289] on span "Close" at bounding box center [110, 287] width 17 height 7
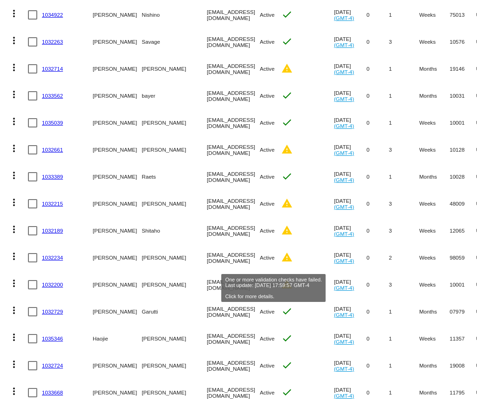
click at [281, 279] on mat-icon "warning" at bounding box center [286, 284] width 11 height 11
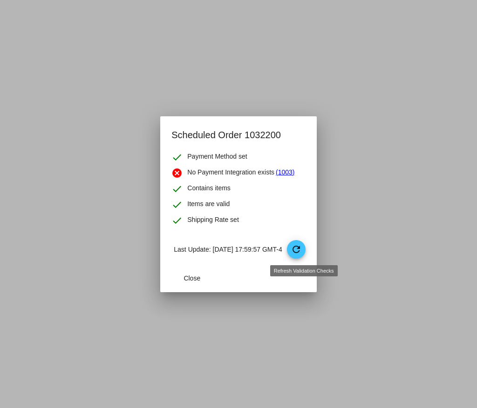
click at [305, 255] on span "refresh" at bounding box center [297, 250] width 20 height 20
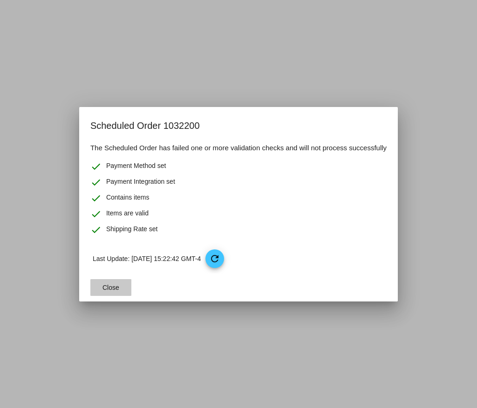
click at [119, 287] on button "Close" at bounding box center [110, 287] width 41 height 17
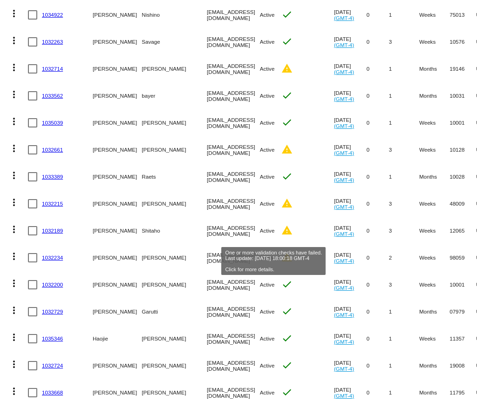
click at [281, 252] on mat-icon "warning" at bounding box center [286, 257] width 11 height 11
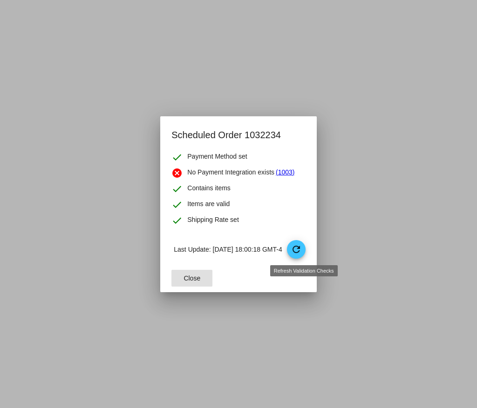
click at [296, 253] on span "refresh" at bounding box center [297, 250] width 20 height 20
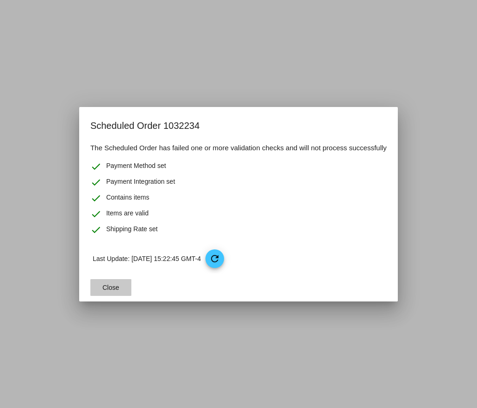
click at [121, 282] on button "Close" at bounding box center [110, 287] width 41 height 17
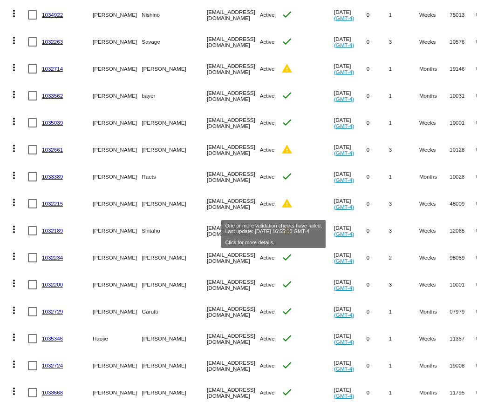
click at [281, 225] on mat-icon "warning" at bounding box center [286, 230] width 11 height 11
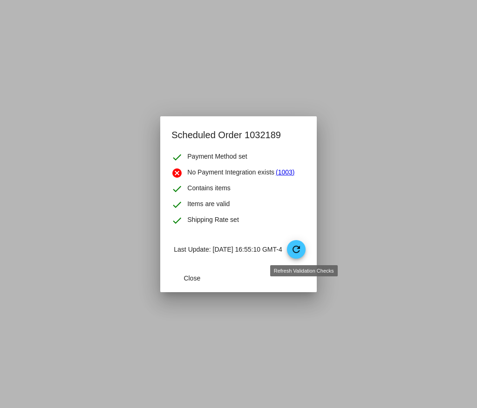
click at [302, 250] on mat-icon "refresh" at bounding box center [295, 249] width 11 height 11
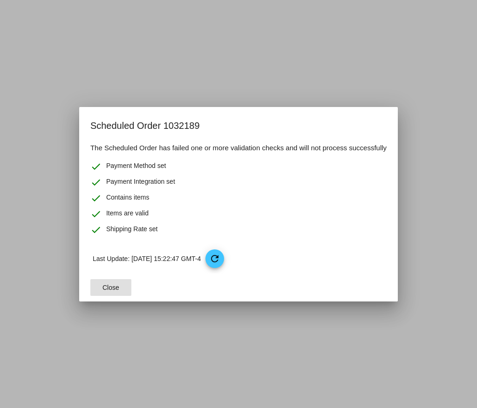
click at [109, 285] on span "Close" at bounding box center [110, 287] width 17 height 7
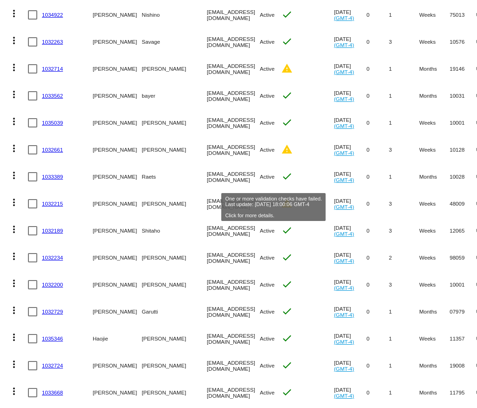
click at [281, 198] on mat-icon "warning" at bounding box center [286, 203] width 11 height 11
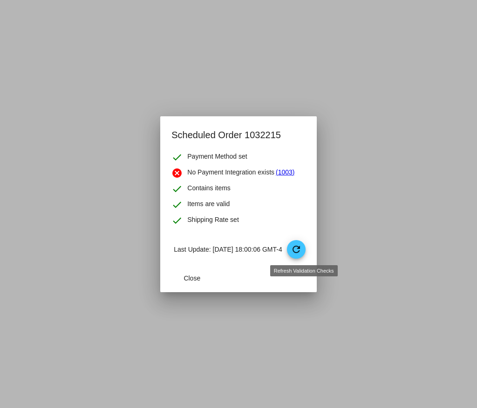
click at [302, 249] on mat-icon "refresh" at bounding box center [295, 249] width 11 height 11
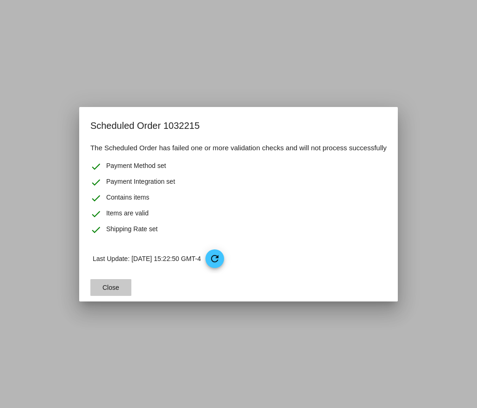
click at [109, 289] on span "Close" at bounding box center [110, 287] width 17 height 7
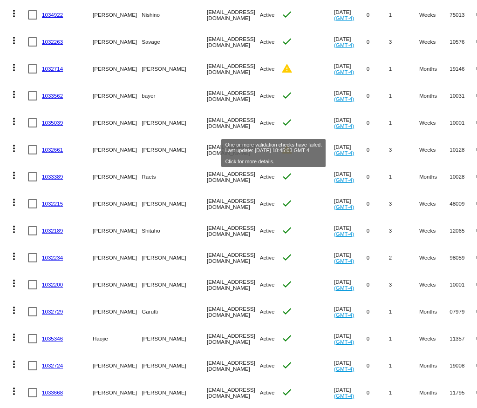
click at [281, 144] on mat-icon "warning" at bounding box center [286, 149] width 11 height 11
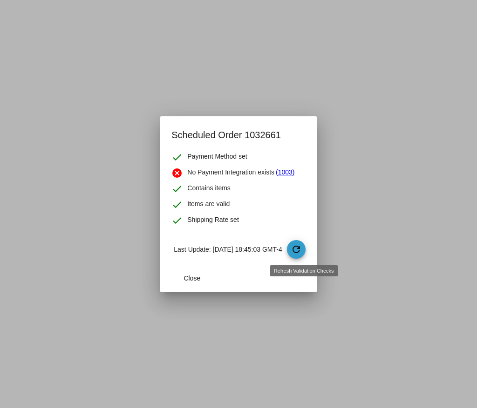
click at [297, 248] on mat-icon "refresh" at bounding box center [295, 249] width 11 height 11
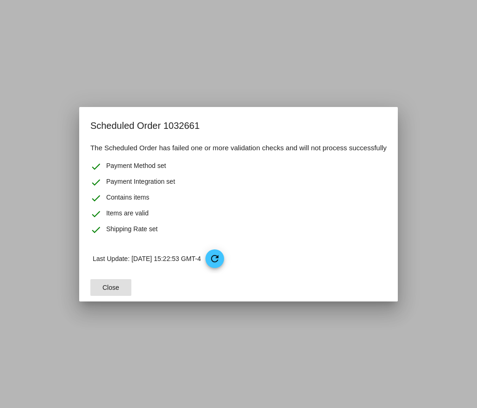
click at [109, 295] on button "Close" at bounding box center [110, 287] width 41 height 17
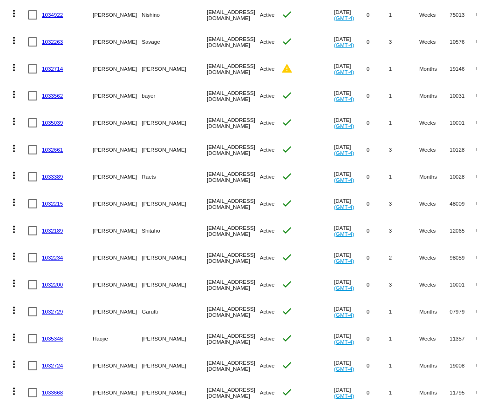
click at [281, 55] on mat-cell "warning" at bounding box center [291, 68] width 20 height 27
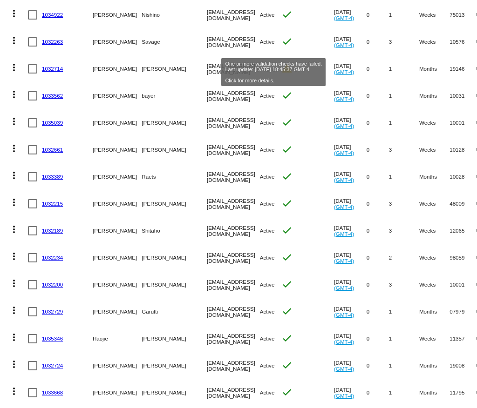
click at [281, 63] on mat-icon "warning" at bounding box center [286, 68] width 11 height 11
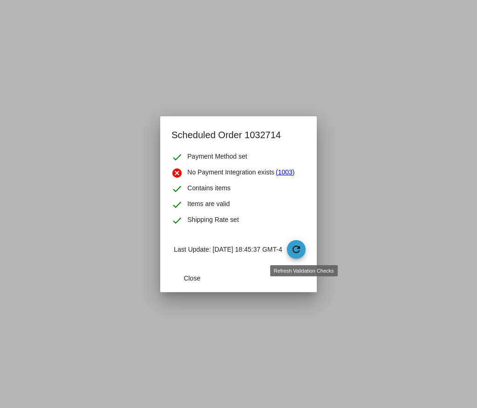
click at [297, 253] on span "refresh" at bounding box center [297, 250] width 20 height 20
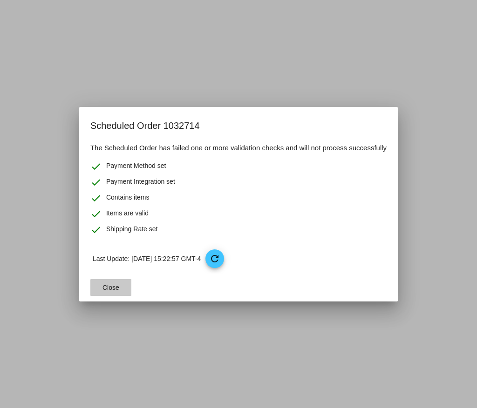
click at [106, 282] on button "Close" at bounding box center [110, 287] width 41 height 17
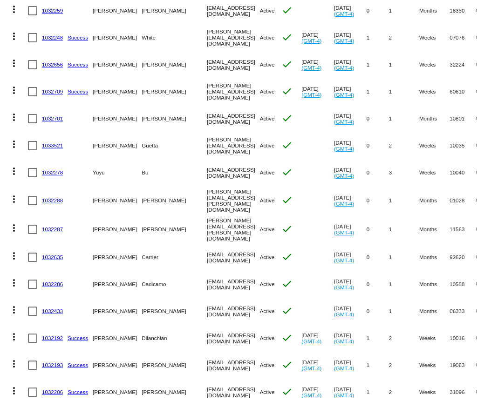
scroll to position [2453, 0]
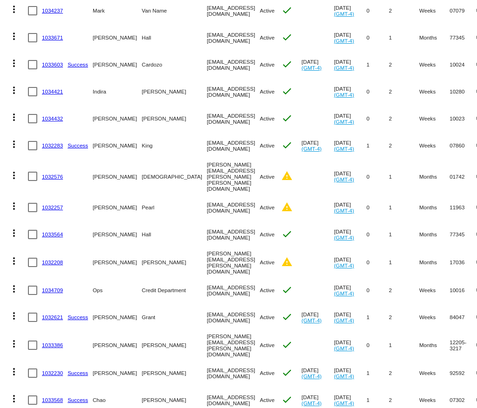
scroll to position [922, 0]
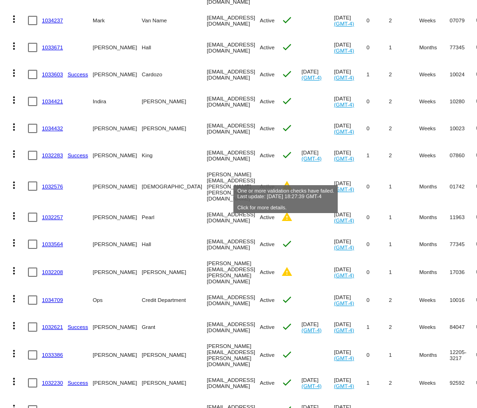
click at [289, 180] on mat-icon "warning" at bounding box center [286, 185] width 11 height 11
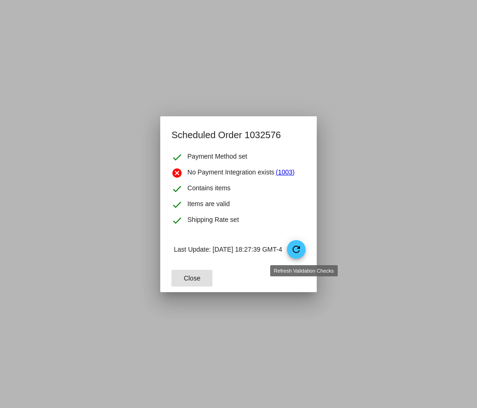
click at [302, 251] on mat-icon "refresh" at bounding box center [295, 249] width 11 height 11
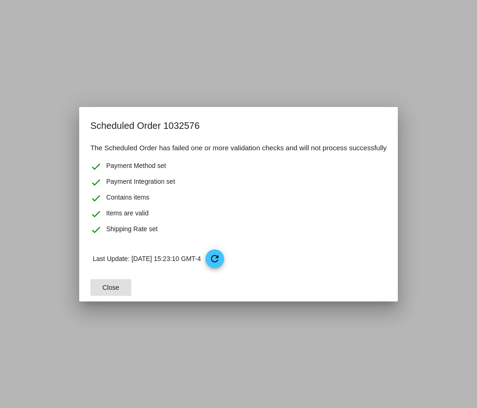
click at [121, 287] on button "Close" at bounding box center [110, 287] width 41 height 17
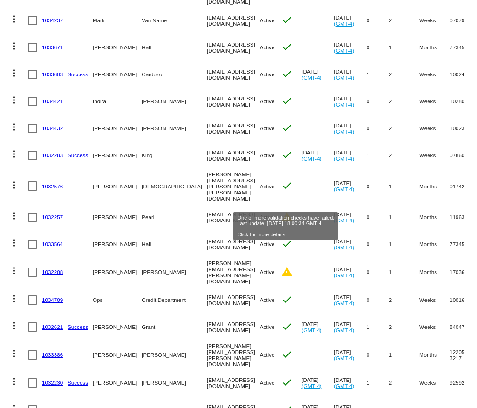
click at [288, 211] on mat-icon "warning" at bounding box center [286, 216] width 11 height 11
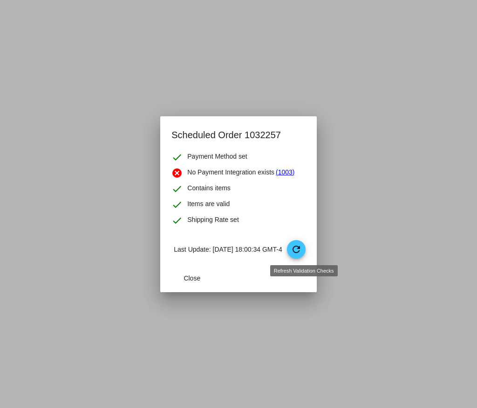
click at [301, 256] on span "refresh" at bounding box center [297, 250] width 20 height 20
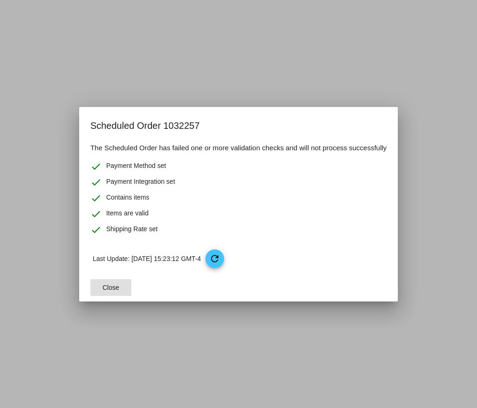
click at [124, 288] on button "Close" at bounding box center [110, 287] width 41 height 17
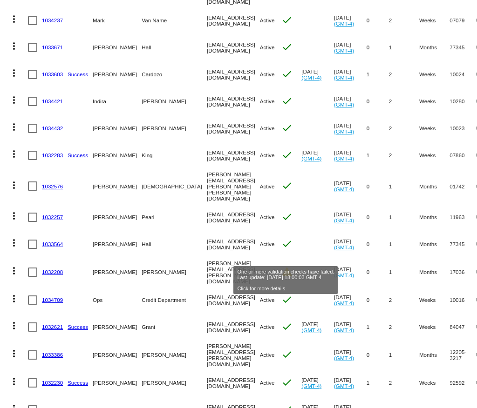
click at [286, 266] on mat-icon "warning" at bounding box center [286, 271] width 11 height 11
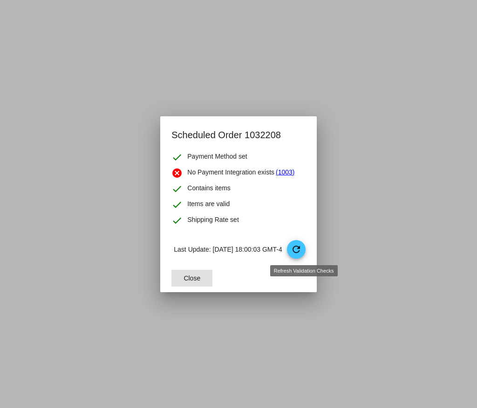
click at [299, 249] on mat-icon "refresh" at bounding box center [295, 249] width 11 height 11
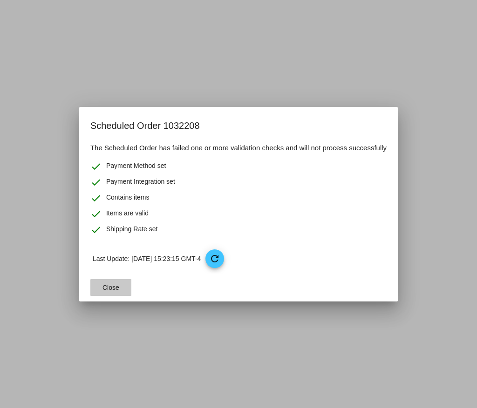
click at [94, 285] on button "Close" at bounding box center [110, 287] width 41 height 17
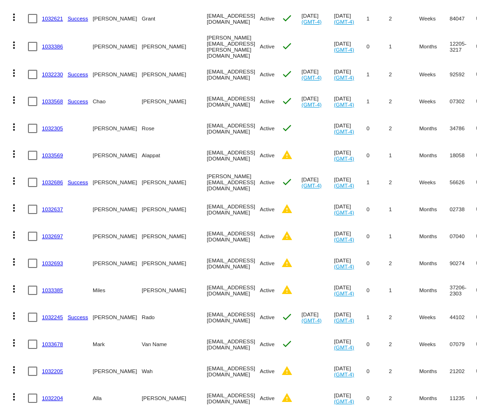
scroll to position [1253, 0]
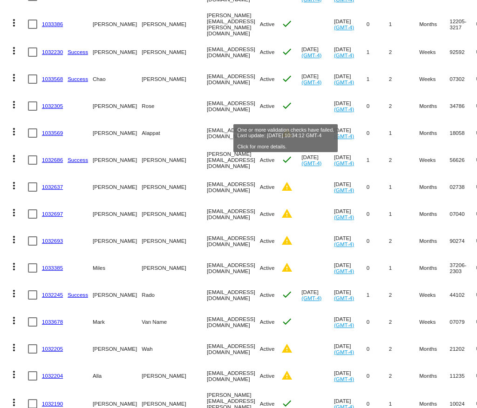
click at [288, 127] on mat-icon "warning" at bounding box center [286, 132] width 11 height 11
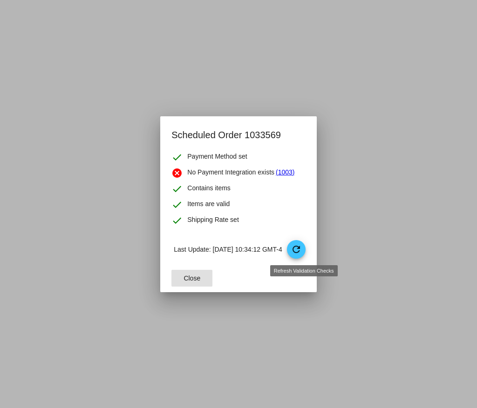
click at [301, 253] on mat-icon "refresh" at bounding box center [295, 249] width 11 height 11
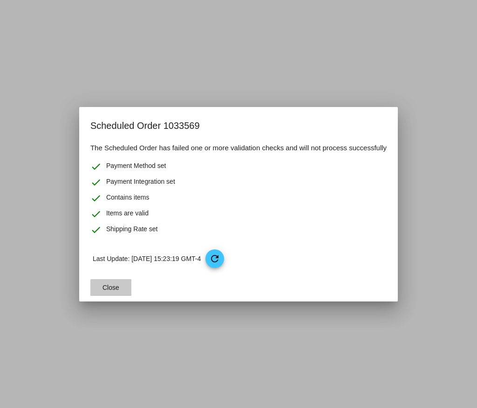
click at [121, 292] on button "Close" at bounding box center [110, 287] width 41 height 17
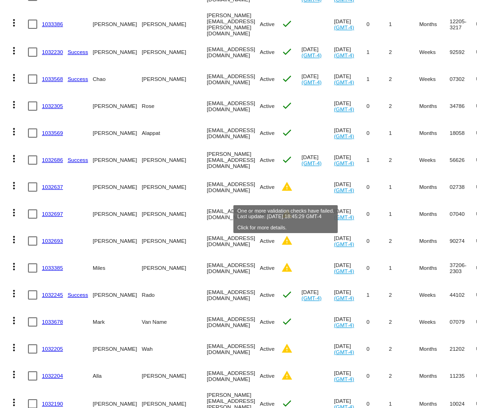
click at [285, 181] on div "warning" at bounding box center [286, 187] width 11 height 12
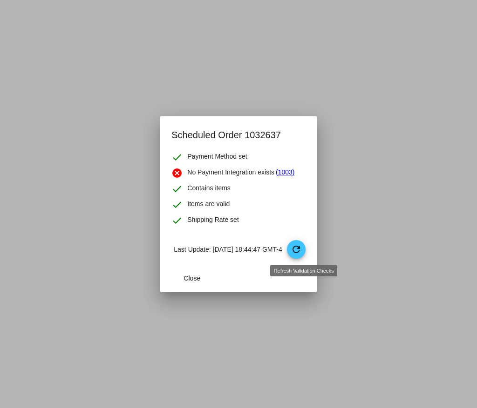
click at [296, 248] on span "refresh" at bounding box center [297, 250] width 20 height 20
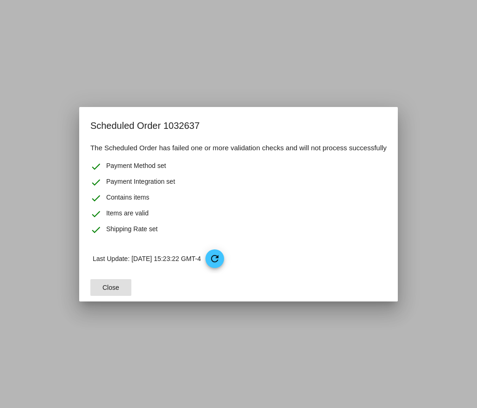
click at [107, 286] on span "Close" at bounding box center [110, 287] width 17 height 7
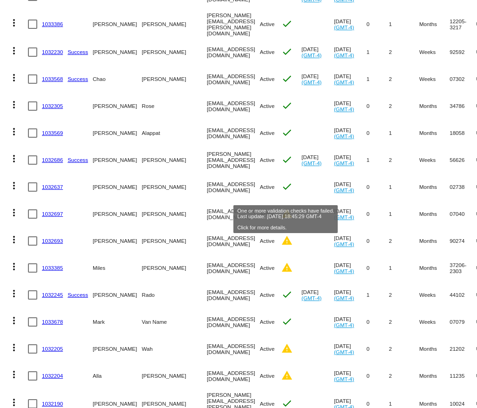
click at [285, 208] on mat-icon "warning" at bounding box center [286, 213] width 11 height 11
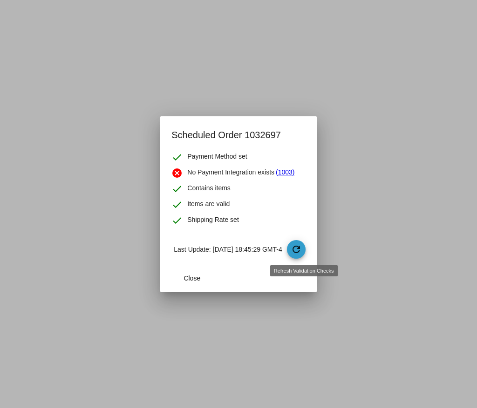
click at [306, 259] on span "refresh" at bounding box center [297, 250] width 20 height 20
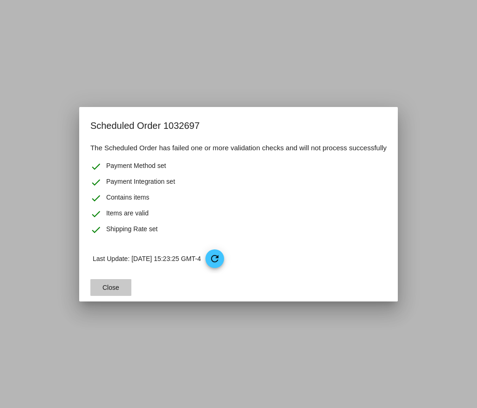
click at [121, 281] on button "Close" at bounding box center [110, 287] width 41 height 17
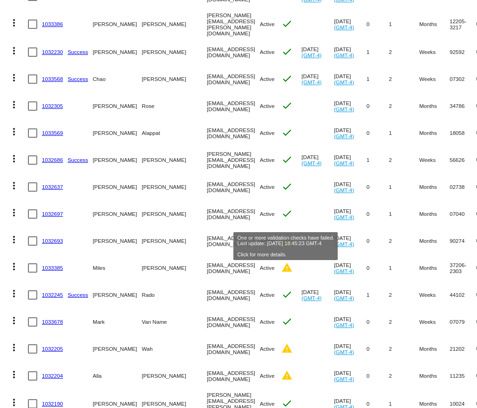
click at [284, 235] on mat-icon "warning" at bounding box center [286, 240] width 11 height 11
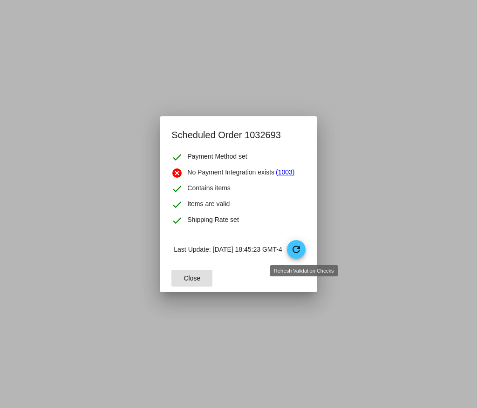
click at [302, 252] on mat-icon "refresh" at bounding box center [295, 249] width 11 height 11
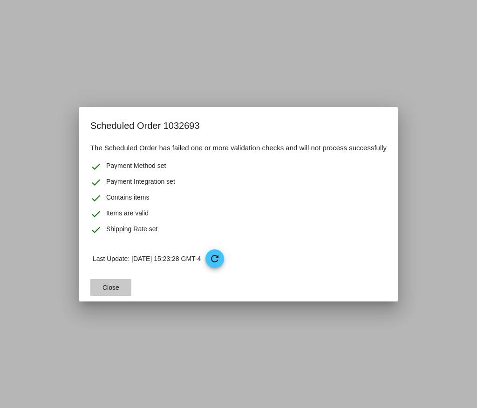
click at [119, 291] on button "Close" at bounding box center [110, 287] width 41 height 17
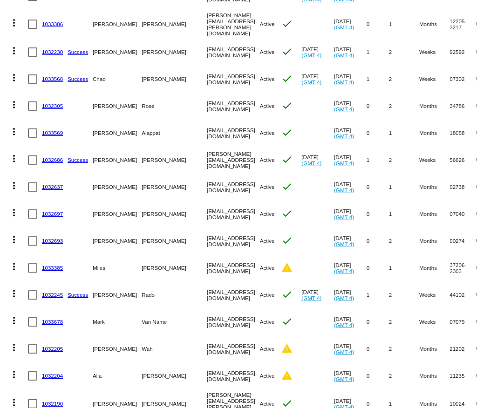
click at [288, 255] on mat-cell "warning" at bounding box center [291, 268] width 20 height 27
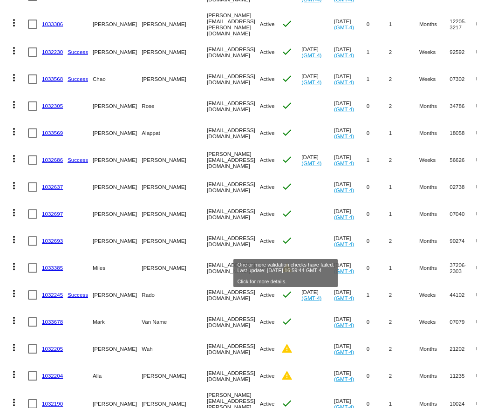
click at [288, 262] on mat-icon "warning" at bounding box center [286, 267] width 11 height 11
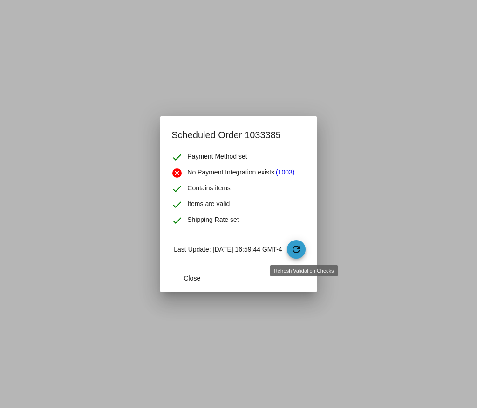
click at [302, 249] on mat-icon "refresh" at bounding box center [295, 249] width 11 height 11
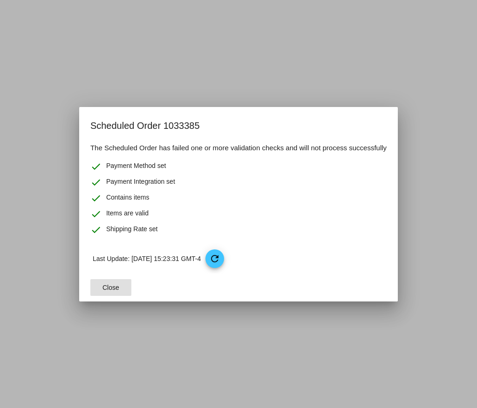
click at [113, 288] on span "Close" at bounding box center [110, 287] width 17 height 7
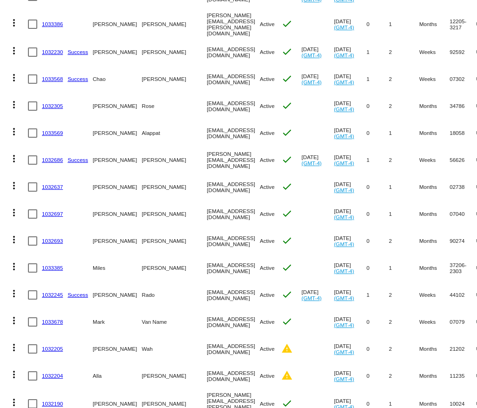
click at [291, 336] on mat-cell "warning" at bounding box center [291, 349] width 20 height 27
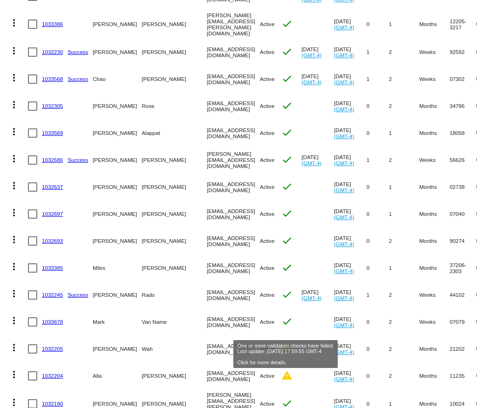
click at [283, 343] on div "warning" at bounding box center [286, 349] width 11 height 12
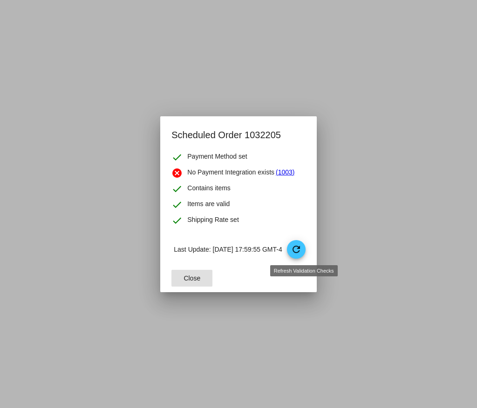
click at [306, 257] on span "refresh" at bounding box center [297, 250] width 20 height 20
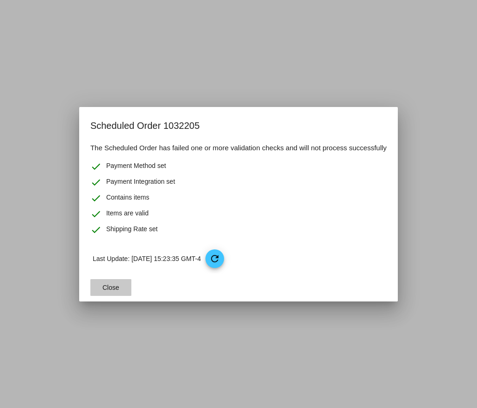
click at [101, 291] on button "Close" at bounding box center [110, 287] width 41 height 17
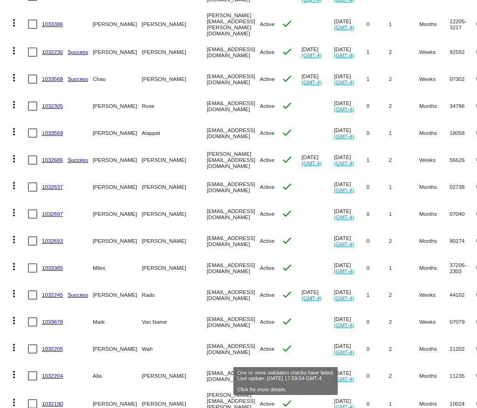
click at [290, 370] on mat-icon "warning" at bounding box center [286, 375] width 11 height 11
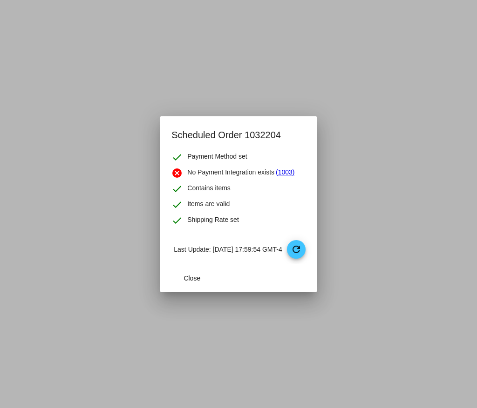
click at [309, 260] on mat-dialog-content "check Payment Method set cancel No Payment Integration exists (1003) check Cont…" at bounding box center [238, 208] width 156 height 113
click at [302, 253] on mat-icon "refresh" at bounding box center [295, 249] width 11 height 11
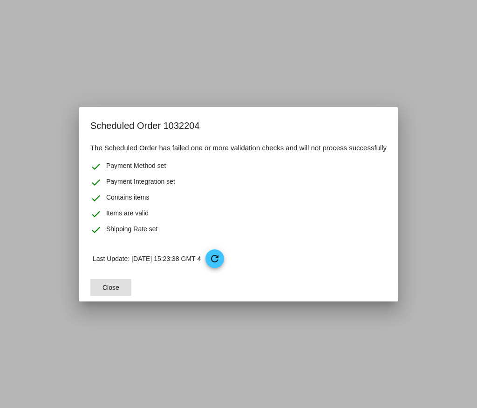
click at [109, 291] on span "Close" at bounding box center [110, 287] width 17 height 7
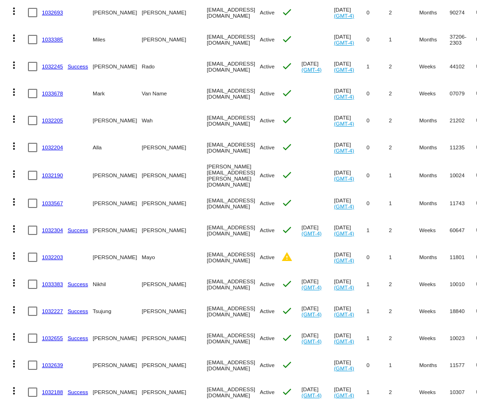
scroll to position [1509, 0]
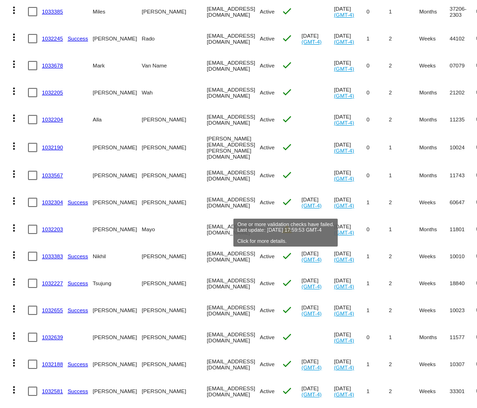
click at [285, 223] on mat-icon "warning" at bounding box center [286, 228] width 11 height 11
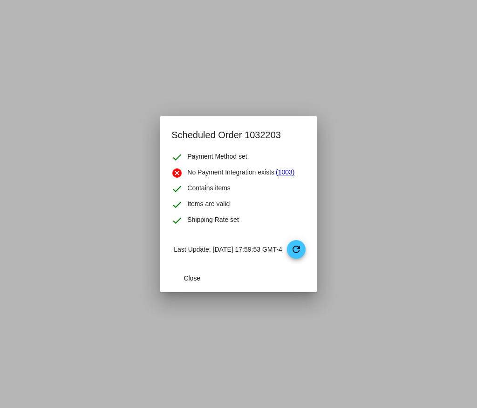
click at [286, 254] on p "Last Update: [DATE] 17:59:53 GMT-4 refresh" at bounding box center [239, 249] width 131 height 19
click at [293, 254] on p "Last Update: [DATE] 17:59:53 GMT-4 refresh" at bounding box center [239, 249] width 131 height 19
click at [302, 250] on mat-icon "refresh" at bounding box center [295, 249] width 11 height 11
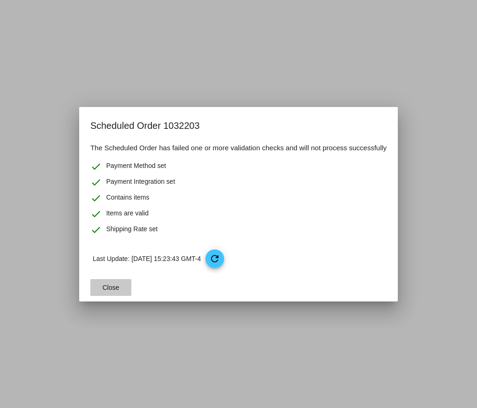
click at [113, 280] on button "Close" at bounding box center [110, 287] width 41 height 17
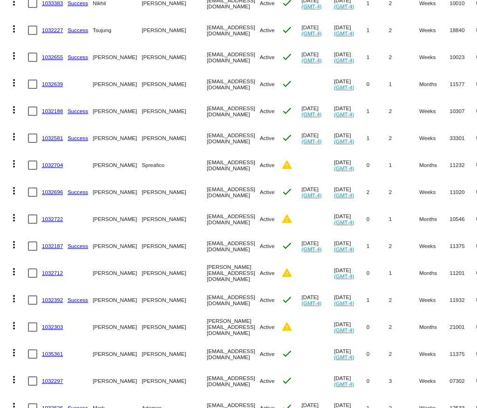
scroll to position [1805, 0]
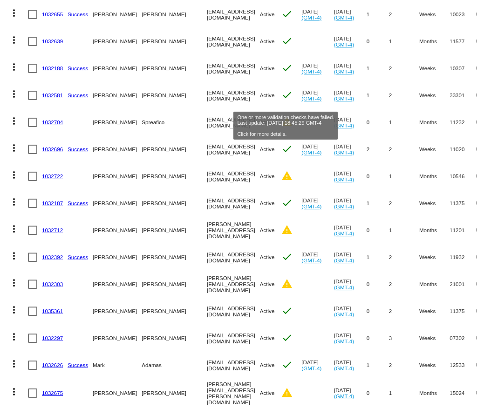
click at [292, 109] on mat-cell "warning" at bounding box center [291, 122] width 20 height 27
click at [288, 116] on mat-icon "warning" at bounding box center [286, 121] width 11 height 11
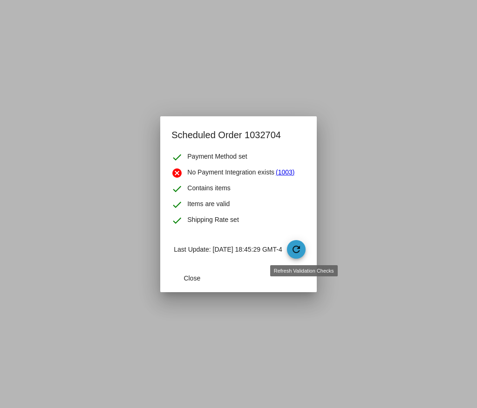
click at [302, 251] on mat-icon "refresh" at bounding box center [295, 249] width 11 height 11
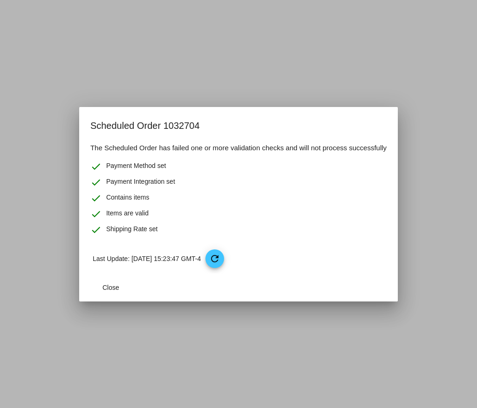
click at [104, 296] on mat-dialog-actions "Close" at bounding box center [238, 288] width 296 height 28
click at [104, 292] on button "Close" at bounding box center [110, 287] width 41 height 17
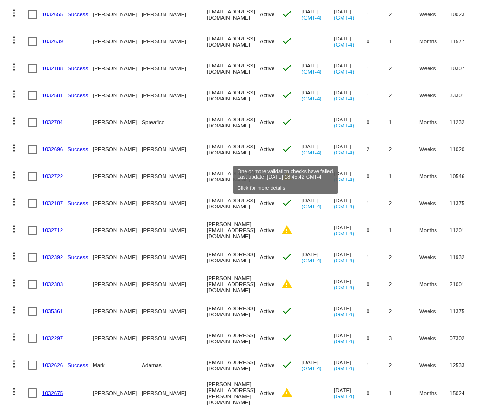
click at [288, 170] on mat-icon "warning" at bounding box center [286, 175] width 11 height 11
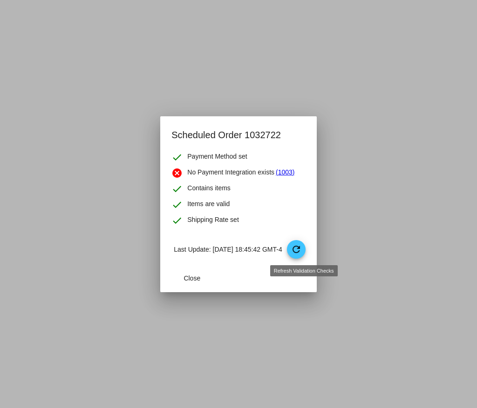
click at [306, 254] on span "refresh" at bounding box center [297, 250] width 20 height 20
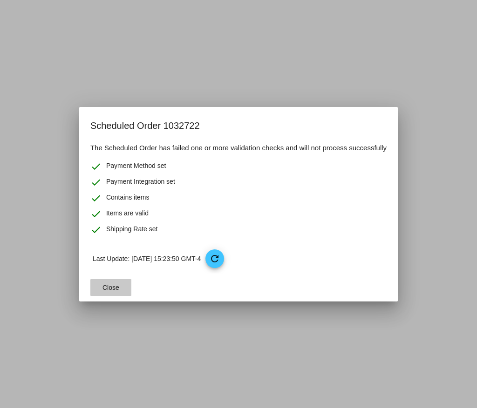
click at [118, 293] on button "Close" at bounding box center [110, 287] width 41 height 17
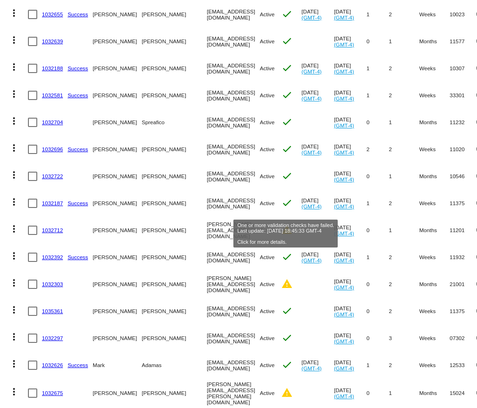
click at [288, 224] on mat-icon "warning" at bounding box center [286, 229] width 11 height 11
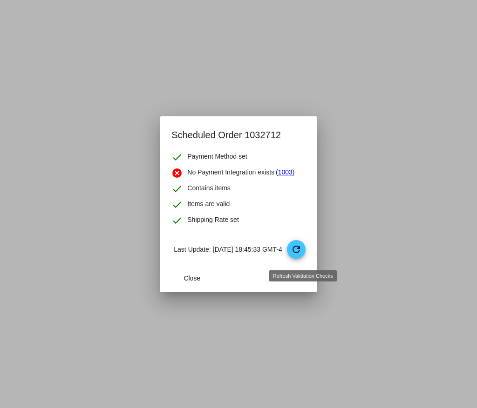
click at [302, 254] on mat-icon "refresh" at bounding box center [295, 249] width 11 height 11
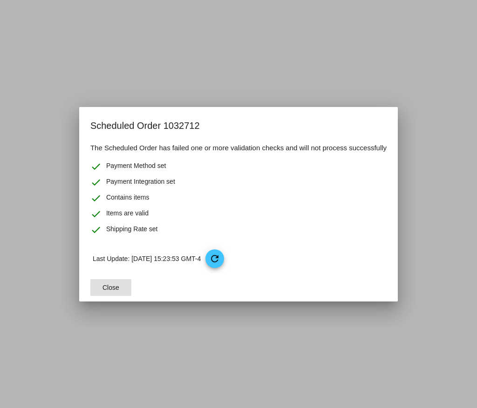
click at [118, 285] on span "Close" at bounding box center [110, 287] width 17 height 7
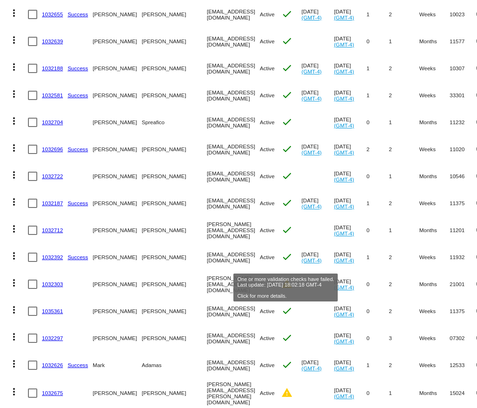
click at [283, 278] on mat-icon "warning" at bounding box center [286, 283] width 11 height 11
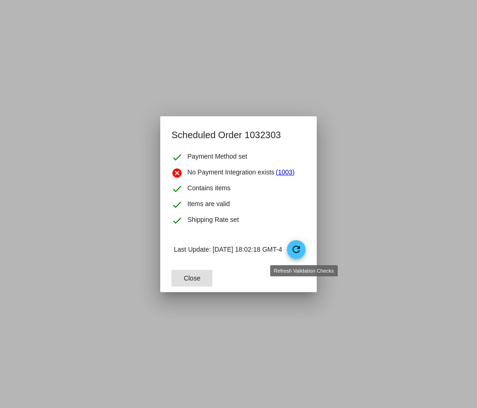
click at [302, 251] on mat-icon "refresh" at bounding box center [295, 249] width 11 height 11
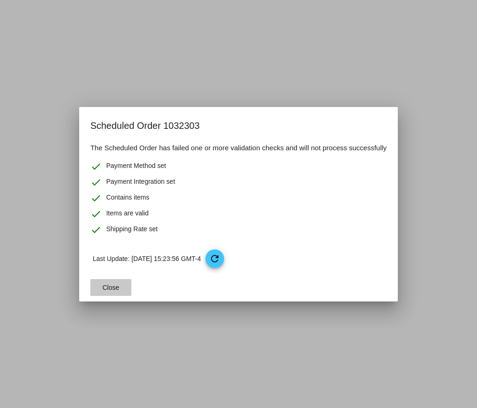
click at [123, 292] on button "Close" at bounding box center [110, 287] width 41 height 17
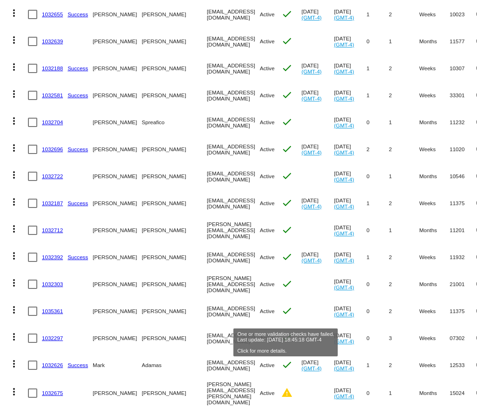
click at [284, 387] on mat-icon "warning" at bounding box center [286, 392] width 11 height 11
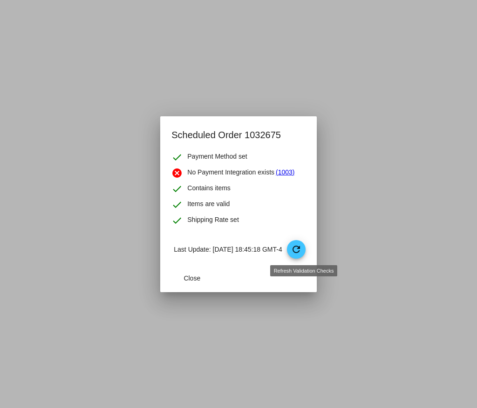
click at [302, 249] on mat-icon "refresh" at bounding box center [295, 249] width 11 height 11
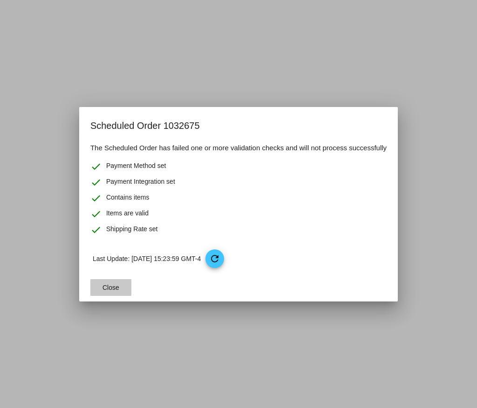
click at [112, 282] on button "Close" at bounding box center [110, 287] width 41 height 17
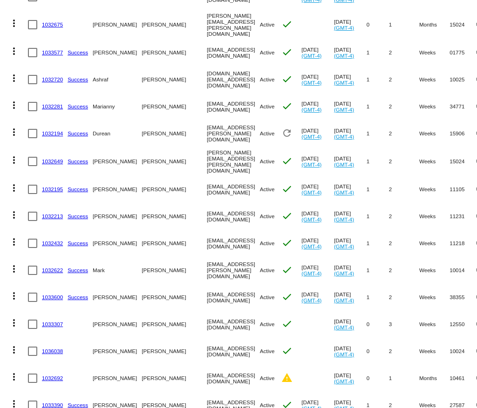
scroll to position [2168, 0]
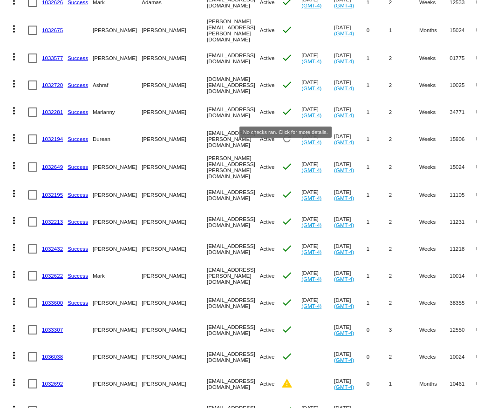
click at [288, 133] on mat-icon "refresh" at bounding box center [286, 138] width 11 height 11
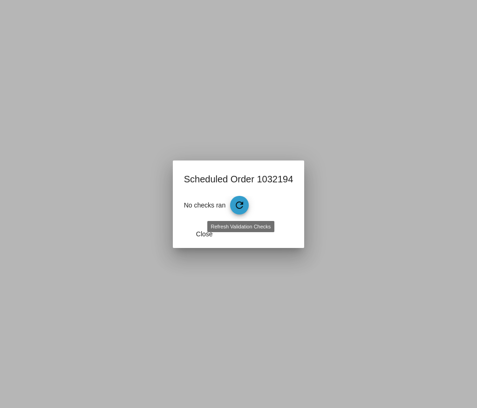
click at [243, 206] on mat-icon "refresh" at bounding box center [239, 205] width 11 height 11
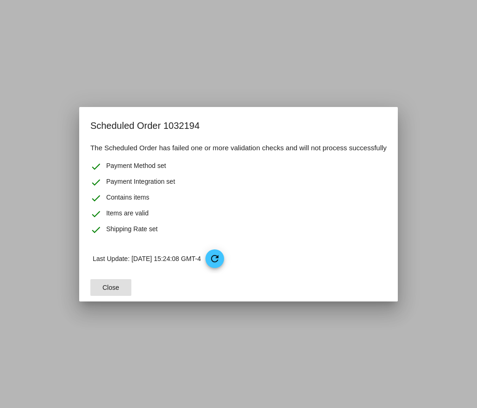
click at [116, 287] on span "Close" at bounding box center [110, 287] width 17 height 7
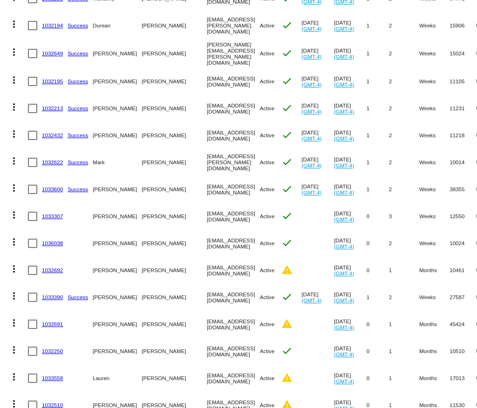
scroll to position [2288, 0]
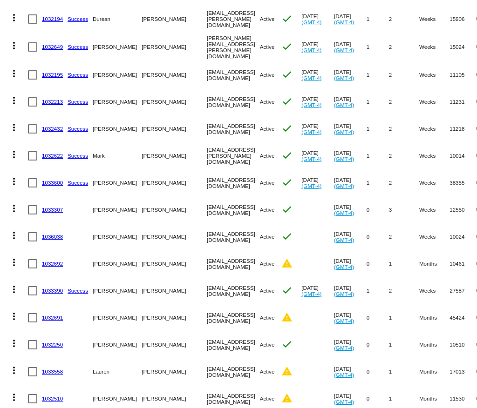
click at [286, 250] on mat-cell "warning" at bounding box center [291, 263] width 20 height 27
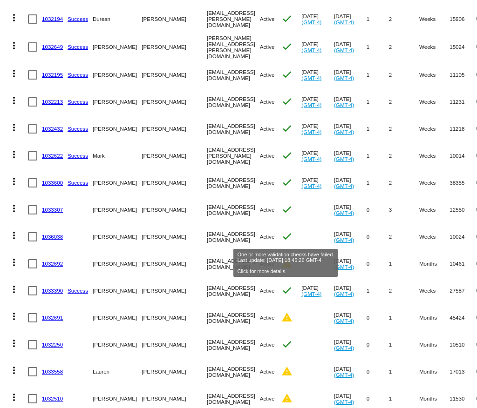
click at [286, 258] on mat-icon "warning" at bounding box center [286, 263] width 11 height 11
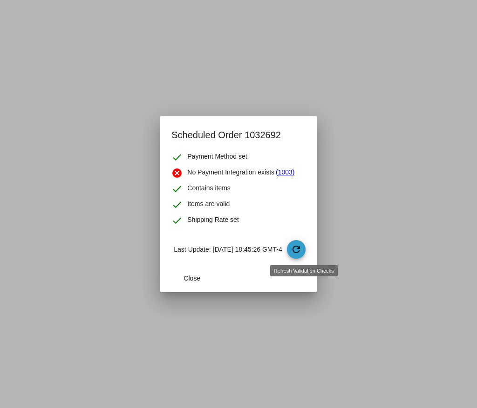
click at [300, 253] on mat-icon "refresh" at bounding box center [295, 249] width 11 height 11
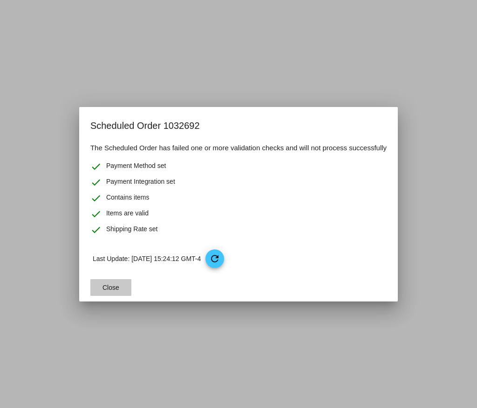
click at [118, 294] on button "Close" at bounding box center [110, 287] width 41 height 17
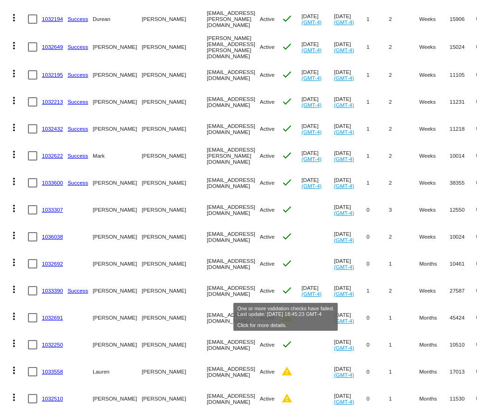
click at [286, 312] on mat-icon "warning" at bounding box center [286, 317] width 11 height 11
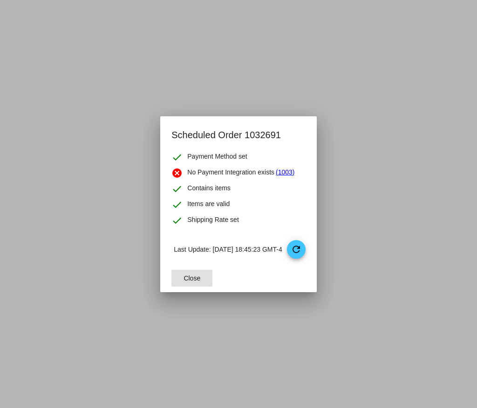
click at [293, 254] on p "Last Update: [DATE] 18:45:23 GMT-4 refresh" at bounding box center [239, 249] width 131 height 19
click at [302, 253] on mat-icon "refresh" at bounding box center [295, 249] width 11 height 11
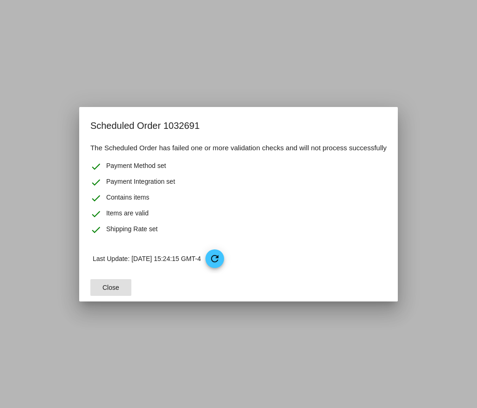
click at [102, 288] on span "Close" at bounding box center [110, 287] width 17 height 7
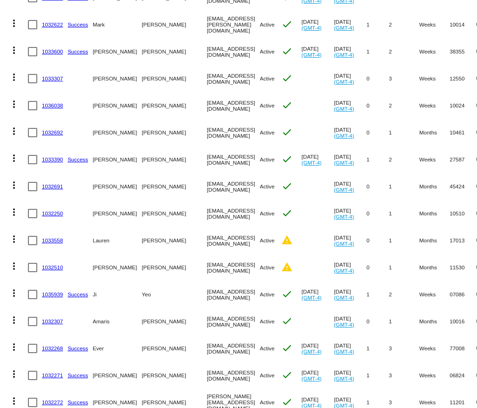
scroll to position [2453, 0]
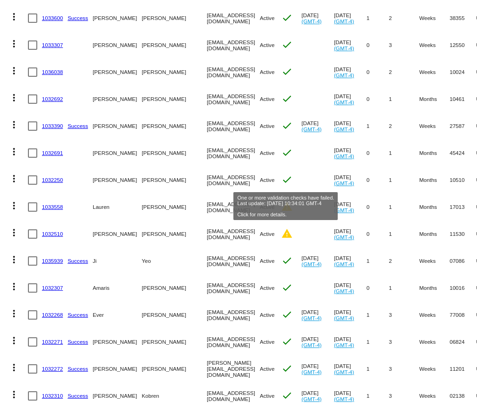
click at [283, 201] on mat-icon "warning" at bounding box center [286, 206] width 11 height 11
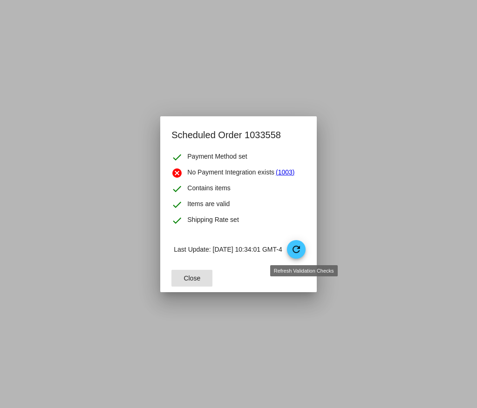
click at [299, 256] on span "refresh" at bounding box center [297, 250] width 20 height 20
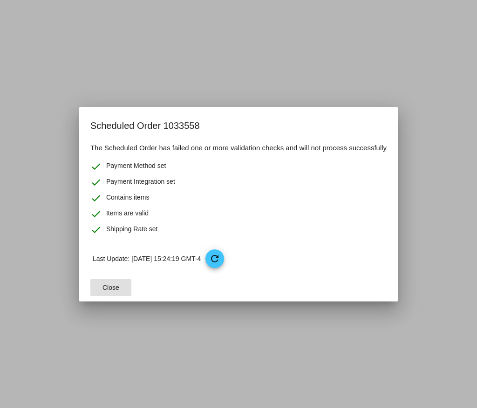
click at [102, 288] on span "Close" at bounding box center [110, 287] width 17 height 7
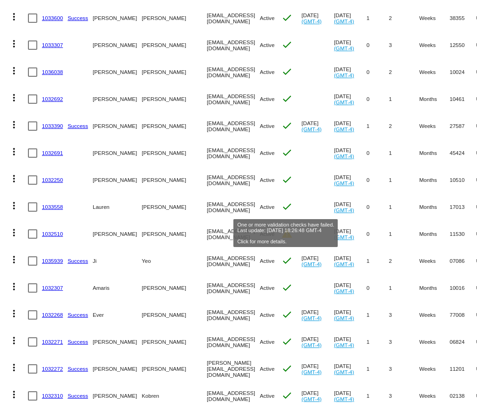
click at [279, 221] on mat-cell "Active" at bounding box center [270, 234] width 21 height 27
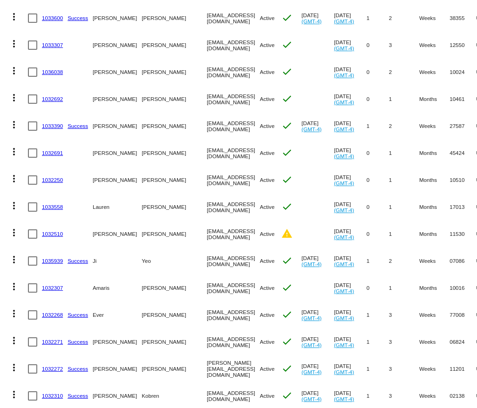
click at [302, 221] on mat-cell at bounding box center [317, 234] width 33 height 27
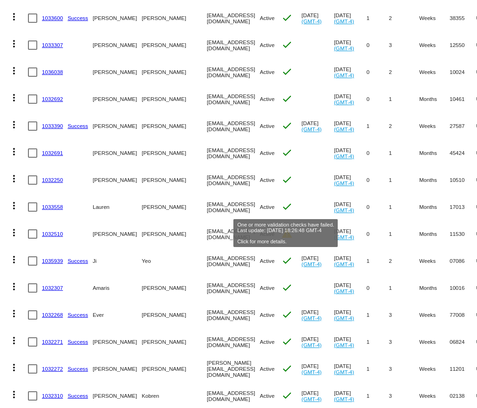
click at [282, 228] on mat-icon "warning" at bounding box center [286, 233] width 11 height 11
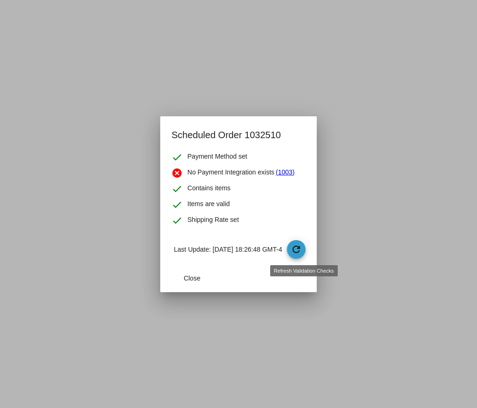
click at [306, 245] on span "refresh" at bounding box center [297, 250] width 20 height 20
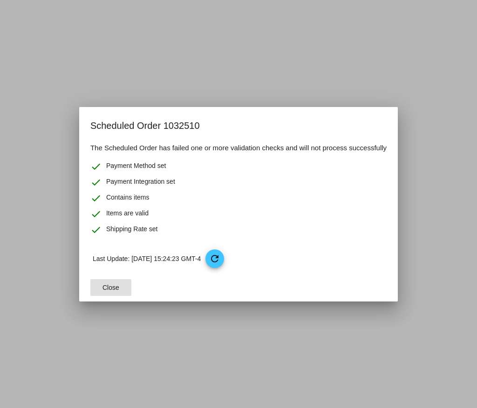
click at [103, 284] on span "Close" at bounding box center [110, 287] width 17 height 7
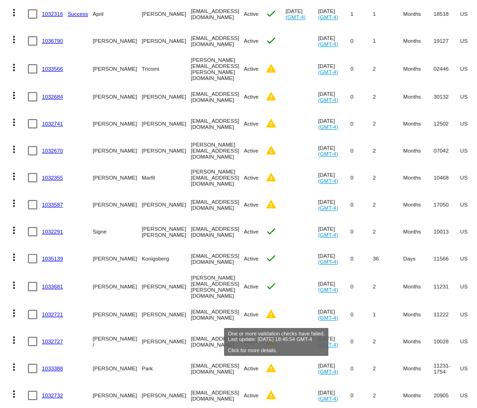
click at [274, 390] on mat-icon "warning" at bounding box center [270, 395] width 11 height 11
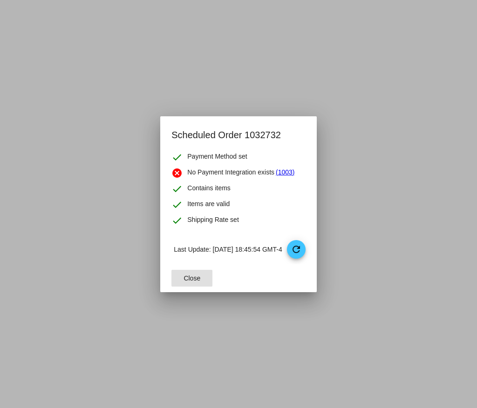
click at [298, 253] on mat-icon "refresh" at bounding box center [295, 249] width 11 height 11
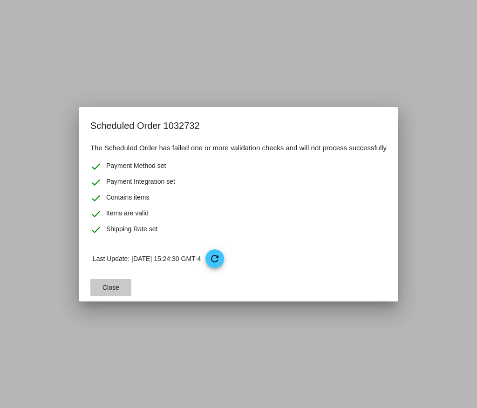
click at [119, 290] on button "Close" at bounding box center [110, 287] width 41 height 17
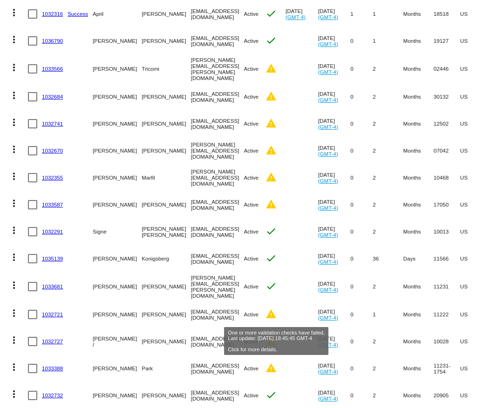
click at [277, 355] on mat-cell "warning" at bounding box center [275, 368] width 20 height 27
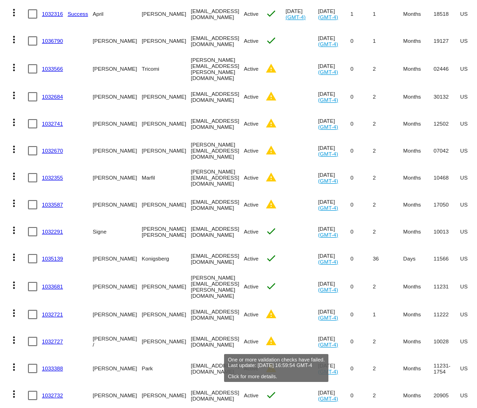
click at [276, 363] on mat-icon "warning" at bounding box center [270, 368] width 11 height 11
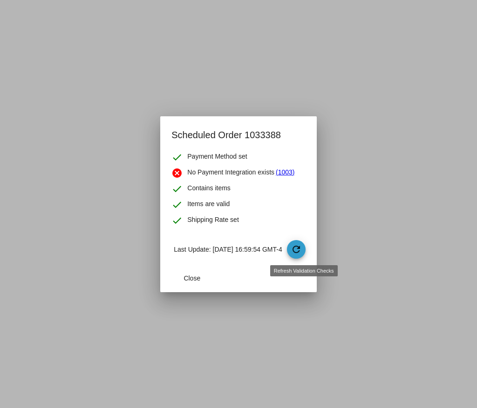
click at [302, 251] on mat-icon "refresh" at bounding box center [295, 249] width 11 height 11
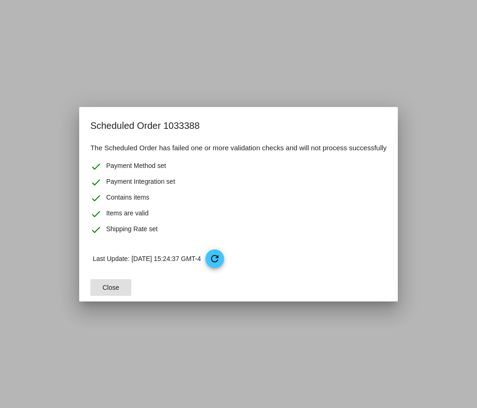
click at [116, 284] on span "Close" at bounding box center [110, 287] width 17 height 7
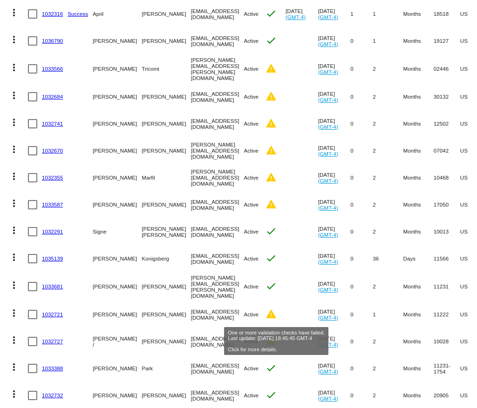
click at [272, 336] on mat-icon "warning" at bounding box center [270, 341] width 11 height 11
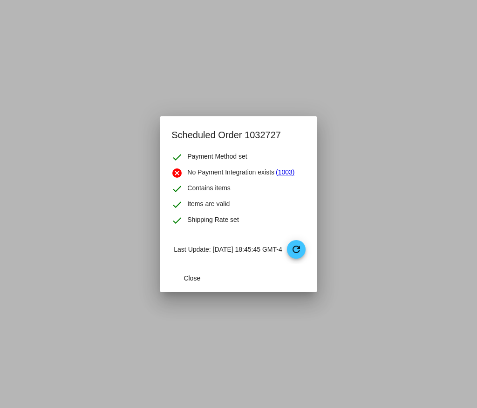
click at [309, 236] on mat-dialog-content "check Payment Method set cancel No Payment Integration exists (1003) check Cont…" at bounding box center [238, 208] width 156 height 113
click at [306, 240] on span "refresh" at bounding box center [297, 250] width 20 height 20
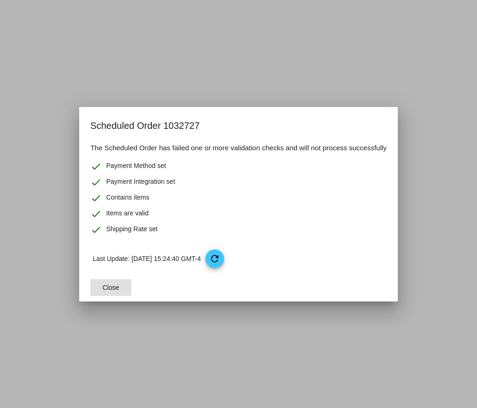
click at [114, 285] on span "Close" at bounding box center [110, 287] width 17 height 7
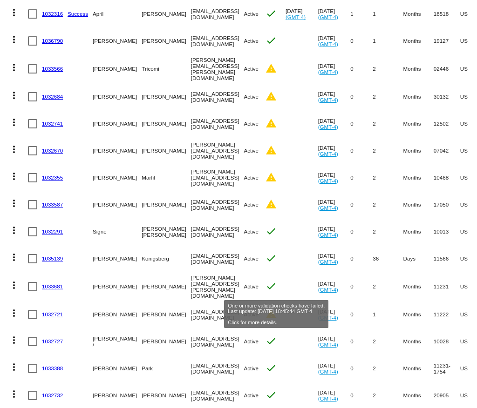
click at [276, 309] on mat-icon "warning" at bounding box center [270, 314] width 11 height 11
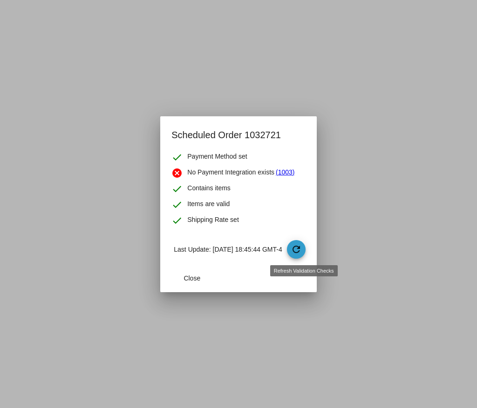
click at [300, 246] on mat-icon "refresh" at bounding box center [295, 249] width 11 height 11
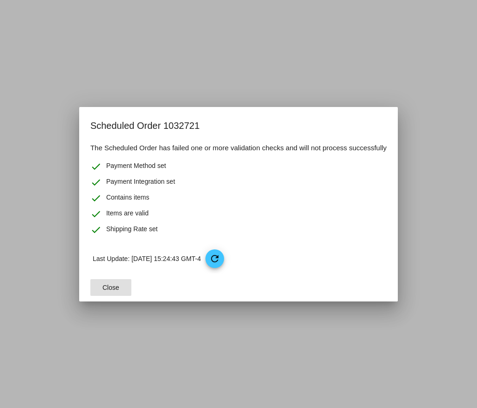
click at [113, 288] on span "Close" at bounding box center [110, 287] width 17 height 7
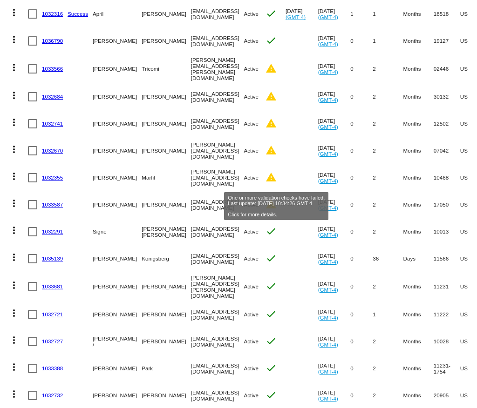
click at [275, 199] on mat-icon "warning" at bounding box center [270, 204] width 11 height 11
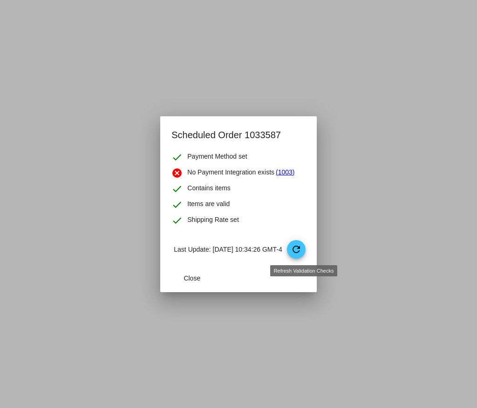
click at [305, 259] on span "refresh" at bounding box center [297, 250] width 20 height 20
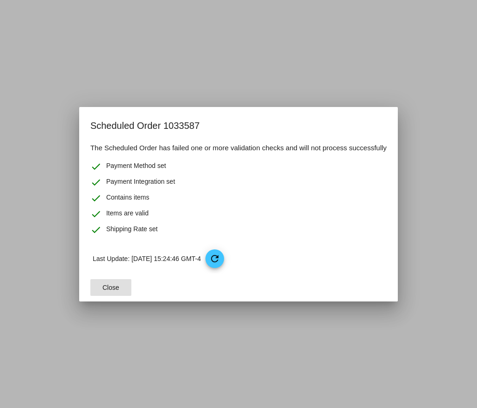
click at [112, 282] on button "Close" at bounding box center [110, 287] width 41 height 17
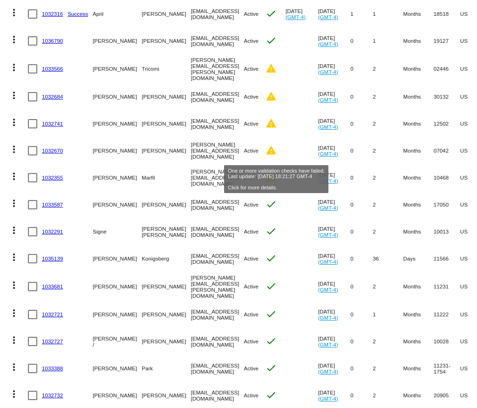
click at [275, 172] on mat-icon "warning" at bounding box center [270, 177] width 11 height 11
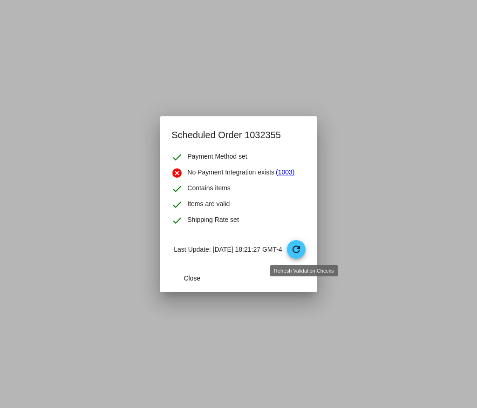
click at [294, 246] on p "Last Update: [DATE] 18:21:27 GMT-4 refresh" at bounding box center [239, 249] width 131 height 19
click at [302, 250] on mat-icon "refresh" at bounding box center [295, 249] width 11 height 11
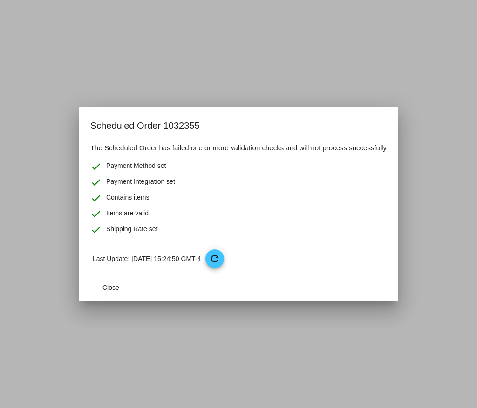
click at [124, 278] on mat-dialog-actions "Close" at bounding box center [238, 288] width 296 height 28
click at [124, 286] on button "Close" at bounding box center [110, 287] width 41 height 17
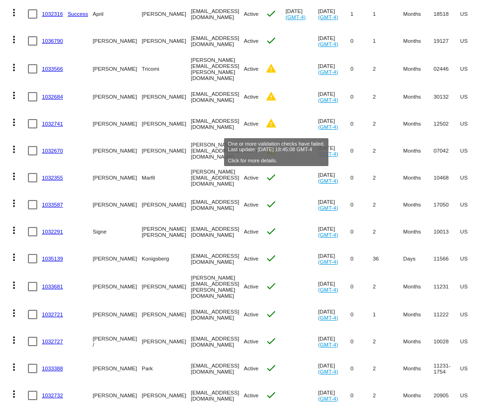
click at [276, 145] on mat-icon "warning" at bounding box center [270, 150] width 11 height 11
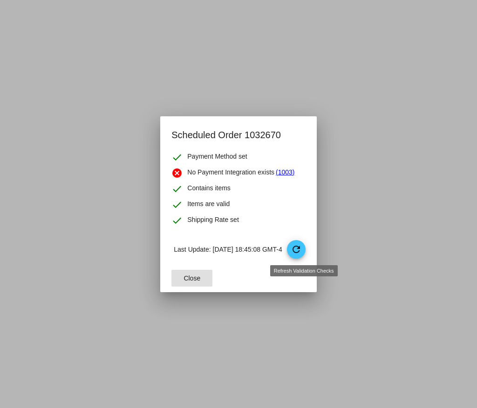
click at [302, 249] on mat-icon "refresh" at bounding box center [295, 249] width 11 height 11
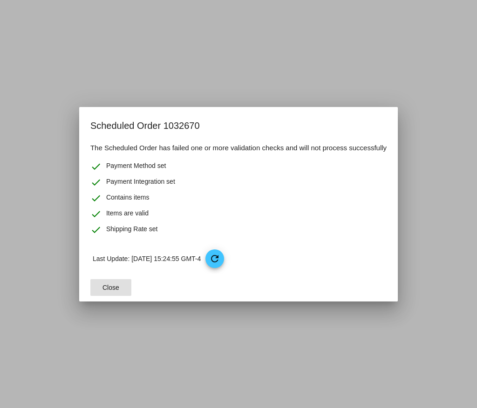
click at [109, 287] on span "Close" at bounding box center [110, 287] width 17 height 7
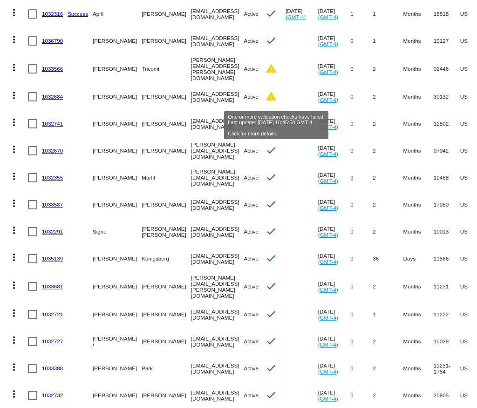
click at [276, 118] on mat-icon "warning" at bounding box center [270, 123] width 11 height 11
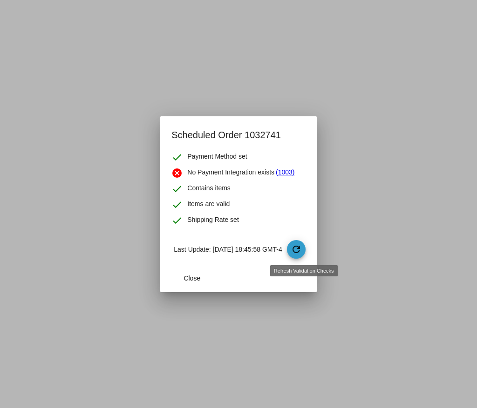
click at [297, 240] on span "refresh" at bounding box center [297, 250] width 20 height 20
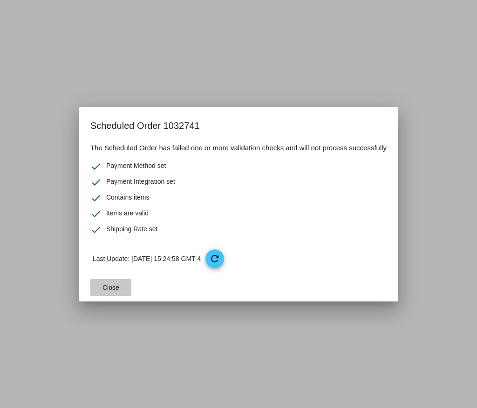
click at [95, 291] on button "Close" at bounding box center [110, 287] width 41 height 17
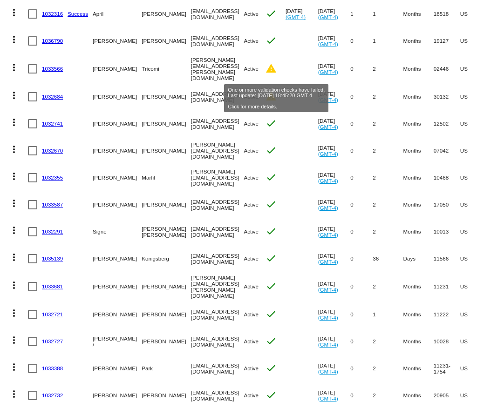
click at [276, 91] on mat-icon "warning" at bounding box center [270, 96] width 11 height 11
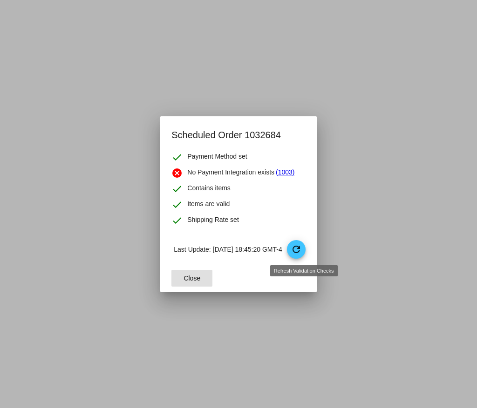
click at [300, 251] on mat-icon "refresh" at bounding box center [295, 249] width 11 height 11
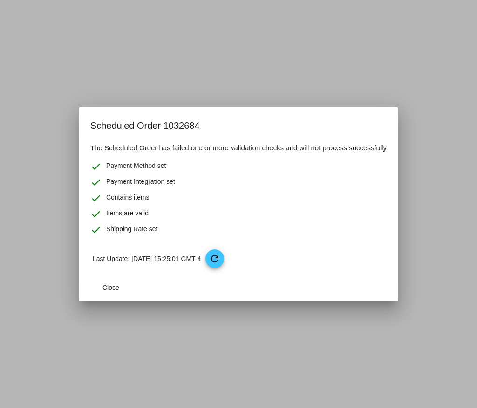
click at [112, 276] on mat-dialog-actions "Close" at bounding box center [238, 288] width 296 height 28
click at [112, 287] on span "Close" at bounding box center [110, 287] width 17 height 7
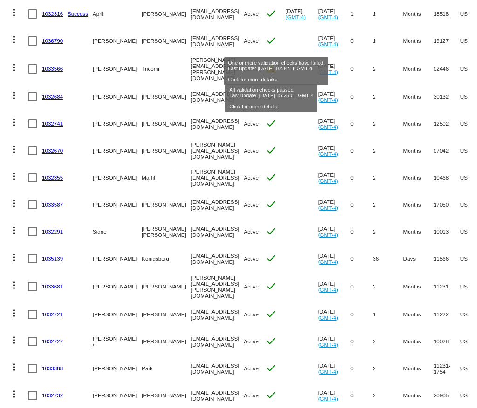
click at [270, 63] on mat-icon "warning" at bounding box center [270, 68] width 11 height 11
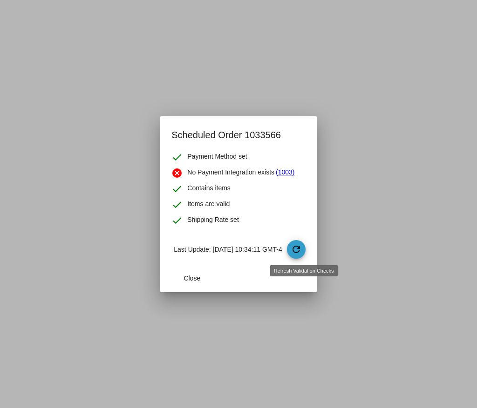
click at [302, 249] on mat-icon "refresh" at bounding box center [295, 249] width 11 height 11
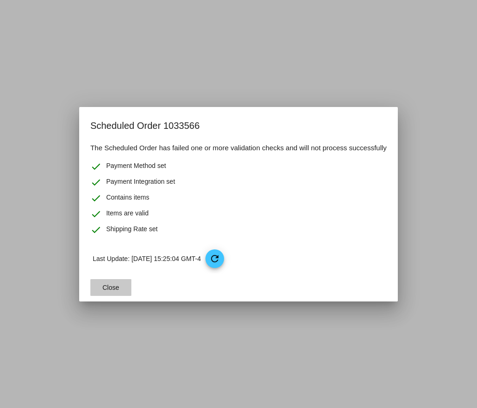
click at [100, 295] on button "Close" at bounding box center [110, 287] width 41 height 17
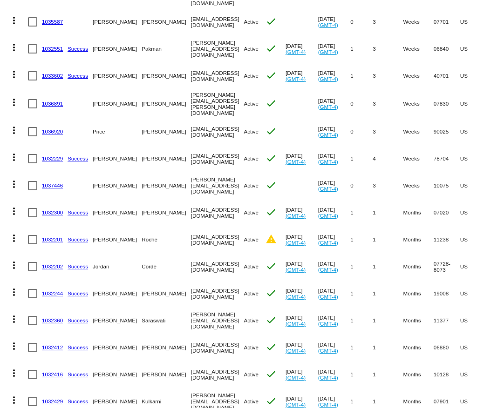
scroll to position [1055, 0]
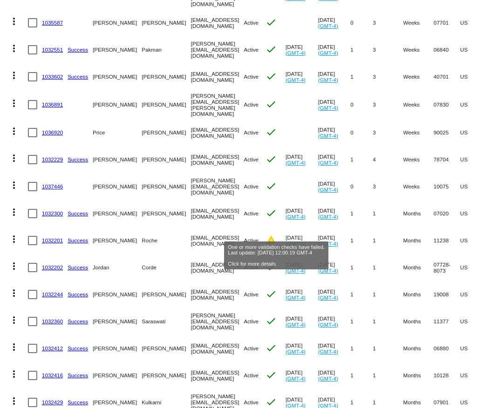
click at [276, 235] on mat-icon "warning" at bounding box center [270, 240] width 11 height 11
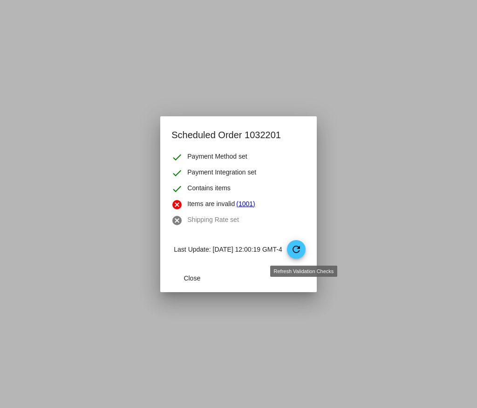
click at [301, 253] on mat-icon "refresh" at bounding box center [295, 249] width 11 height 11
click at [306, 252] on span "refresh" at bounding box center [297, 250] width 20 height 20
click at [171, 289] on mat-dialog-actions "Close" at bounding box center [238, 278] width 134 height 28
click at [176, 283] on button "Close" at bounding box center [191, 278] width 41 height 17
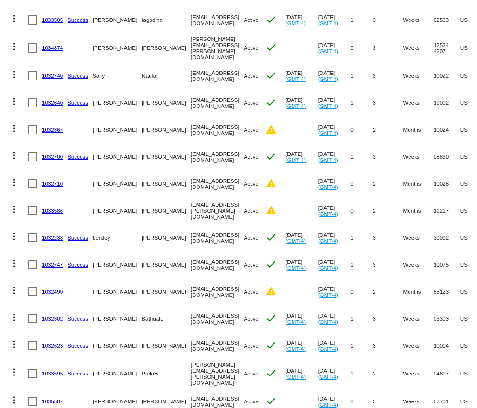
scroll to position [654, 0]
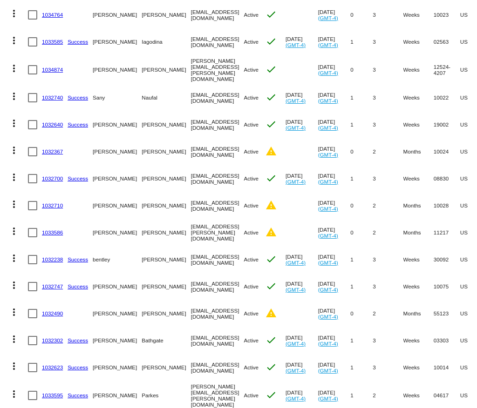
click at [265, 301] on mat-cell "Active" at bounding box center [253, 313] width 21 height 27
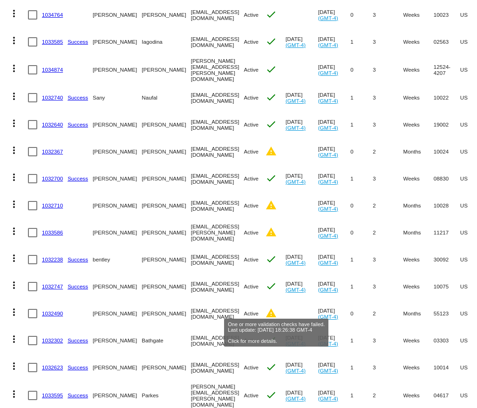
click at [274, 308] on mat-icon "warning" at bounding box center [270, 313] width 11 height 11
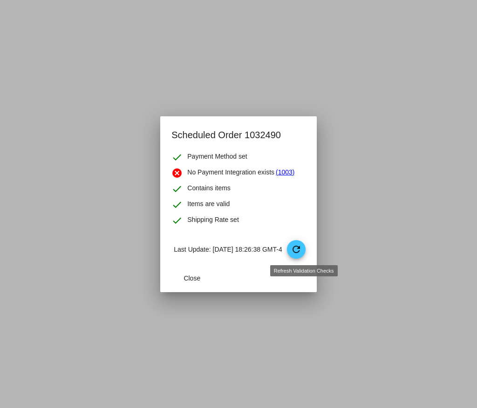
click at [297, 254] on mat-icon "refresh" at bounding box center [295, 249] width 11 height 11
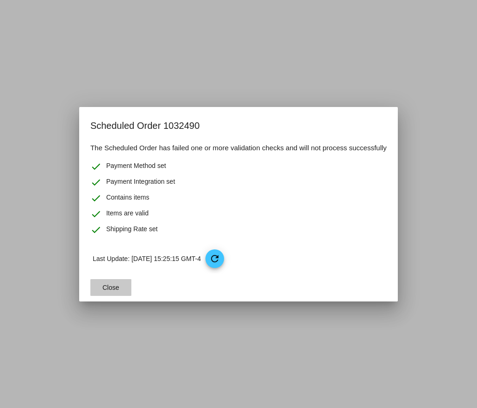
click at [114, 291] on span "Close" at bounding box center [110, 287] width 17 height 7
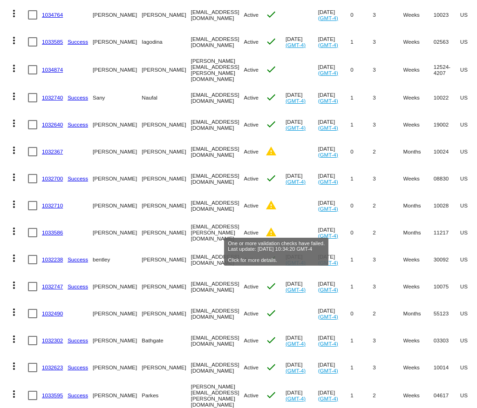
click at [276, 227] on mat-icon "warning" at bounding box center [270, 232] width 11 height 11
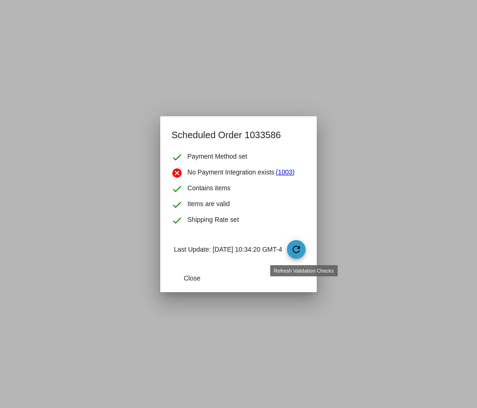
click at [302, 249] on mat-icon "refresh" at bounding box center [295, 249] width 11 height 11
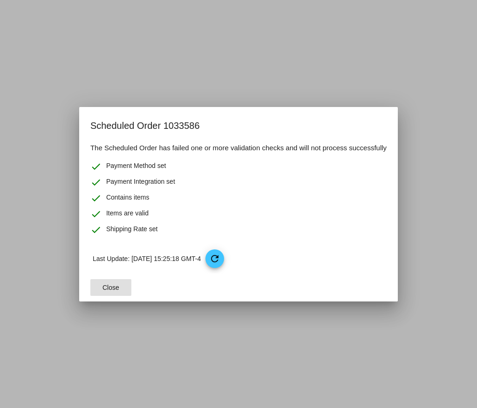
click at [108, 293] on button "Close" at bounding box center [110, 287] width 41 height 17
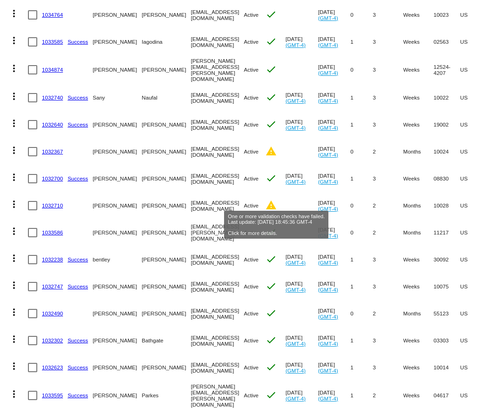
click at [276, 201] on mat-icon "warning" at bounding box center [270, 205] width 11 height 11
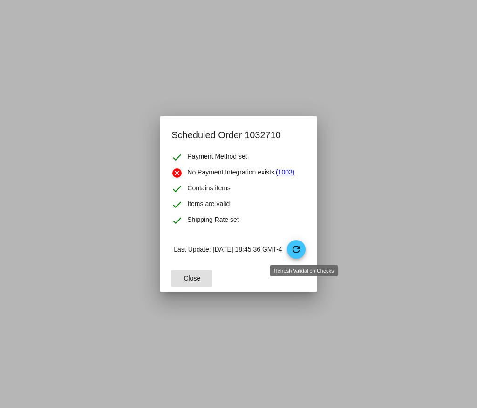
click at [302, 249] on mat-icon "refresh" at bounding box center [295, 249] width 11 height 11
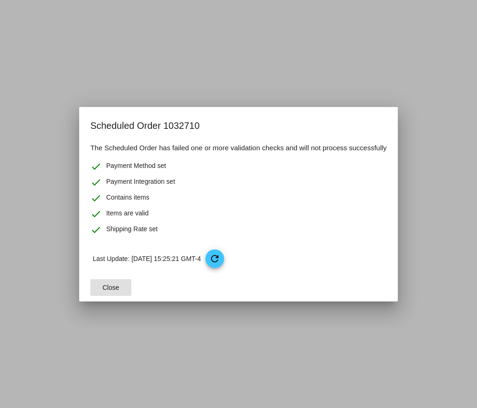
click at [118, 281] on button "Close" at bounding box center [110, 287] width 41 height 17
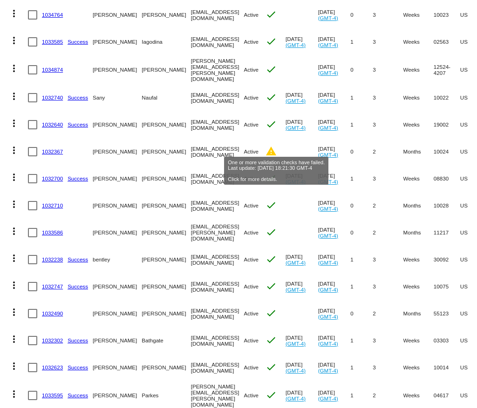
click at [276, 146] on mat-icon "warning" at bounding box center [270, 151] width 11 height 11
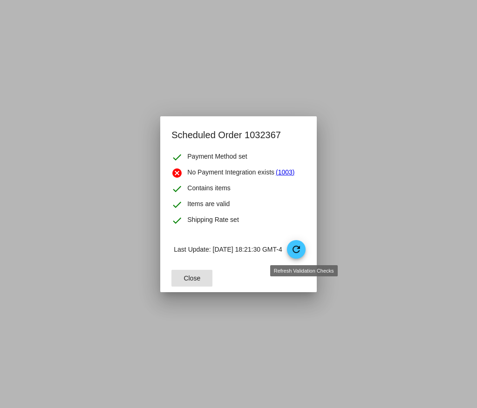
click at [302, 249] on mat-icon "refresh" at bounding box center [295, 249] width 11 height 11
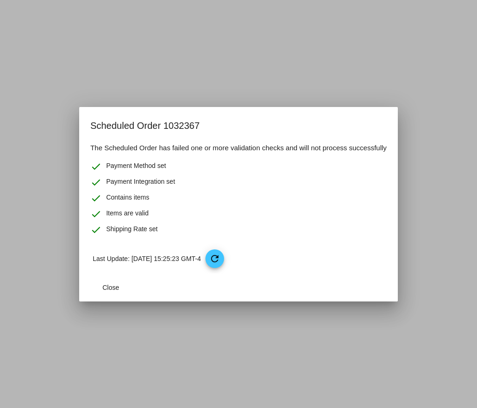
click at [102, 298] on mat-dialog-actions "Close" at bounding box center [238, 288] width 296 height 28
click at [104, 290] on span "Close" at bounding box center [110, 287] width 17 height 7
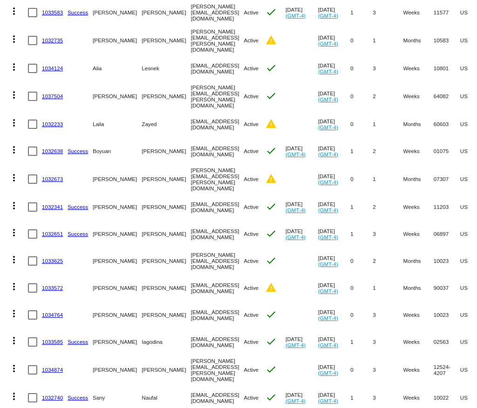
scroll to position [336, 0]
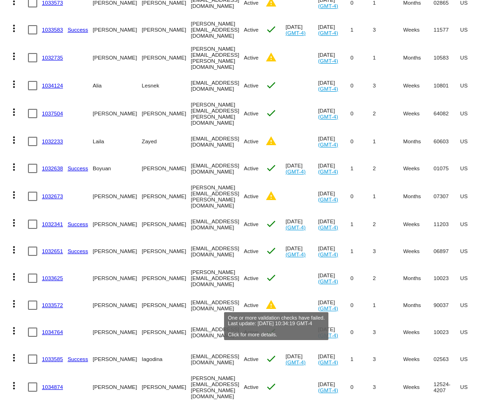
click at [276, 299] on mat-icon "warning" at bounding box center [270, 304] width 11 height 11
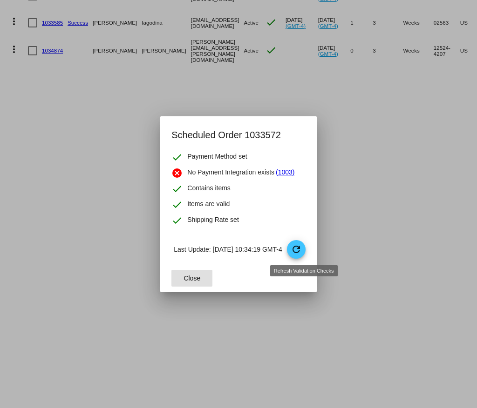
click at [302, 253] on mat-icon "refresh" at bounding box center [295, 249] width 11 height 11
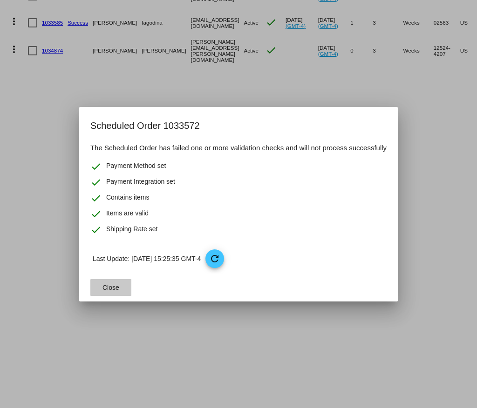
click at [108, 291] on button "Close" at bounding box center [110, 287] width 41 height 17
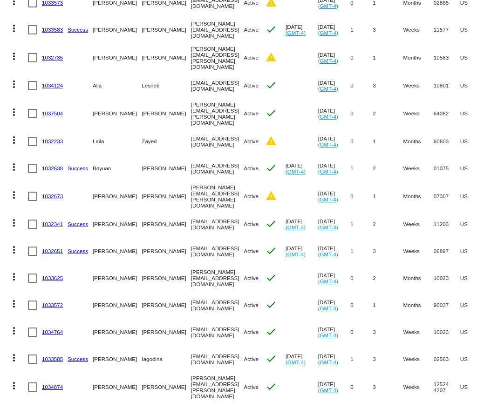
scroll to position [324, 0]
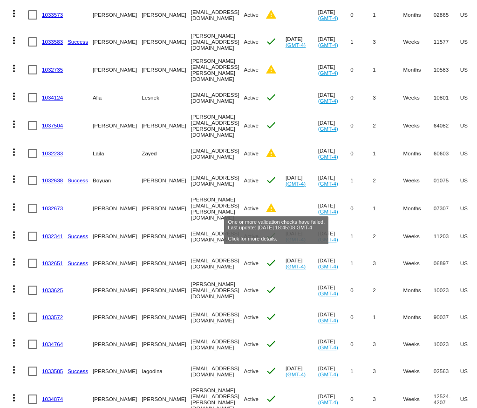
click at [276, 204] on mat-icon "warning" at bounding box center [270, 207] width 11 height 11
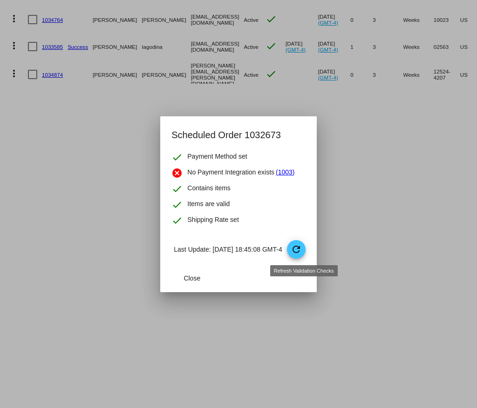
click at [302, 250] on mat-icon "refresh" at bounding box center [295, 249] width 11 height 11
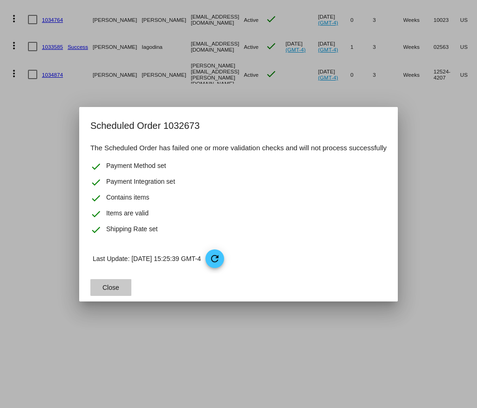
click at [113, 281] on button "Close" at bounding box center [110, 287] width 41 height 17
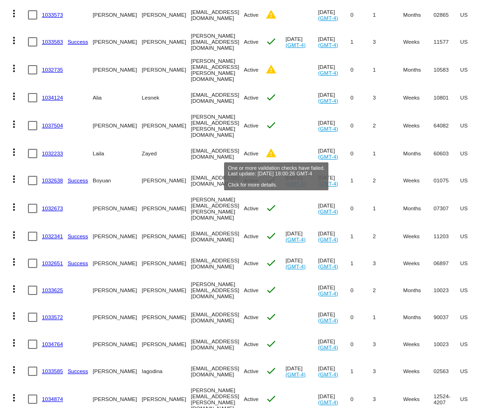
click at [276, 153] on mat-icon "warning" at bounding box center [270, 153] width 11 height 11
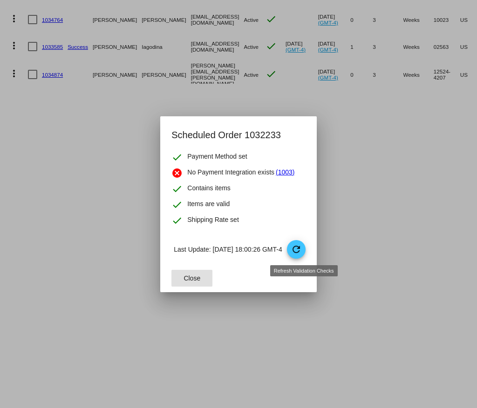
click at [296, 244] on span "refresh" at bounding box center [297, 250] width 20 height 20
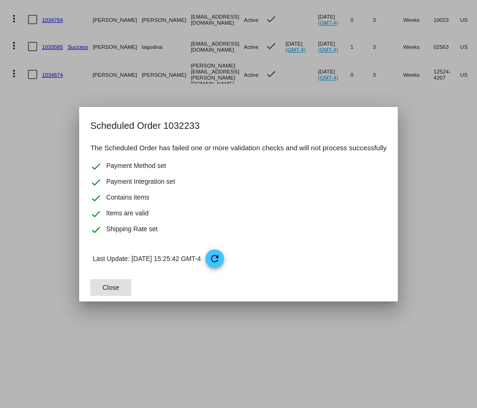
click at [108, 281] on button "Close" at bounding box center [110, 287] width 41 height 17
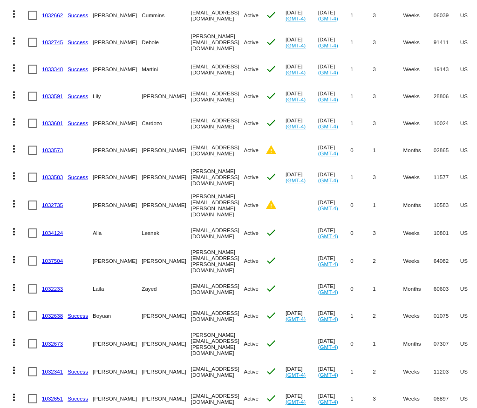
scroll to position [139, 0]
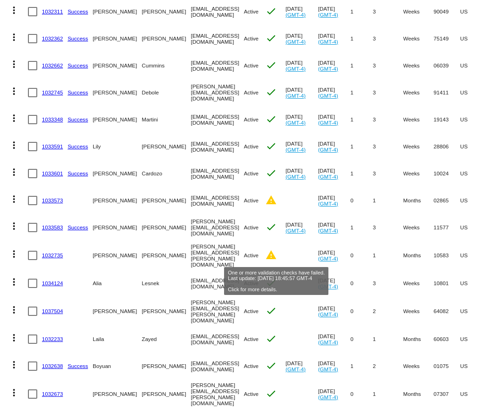
click at [276, 254] on mat-icon "warning" at bounding box center [270, 254] width 11 height 11
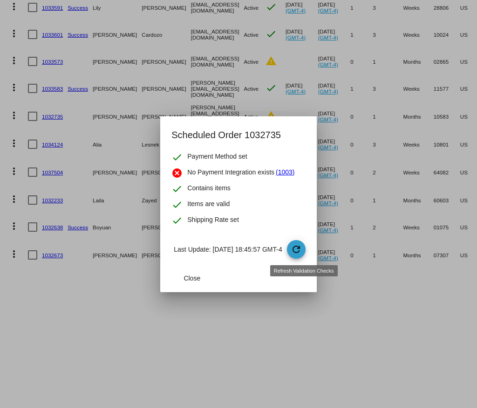
click at [302, 250] on mat-icon "refresh" at bounding box center [295, 249] width 11 height 11
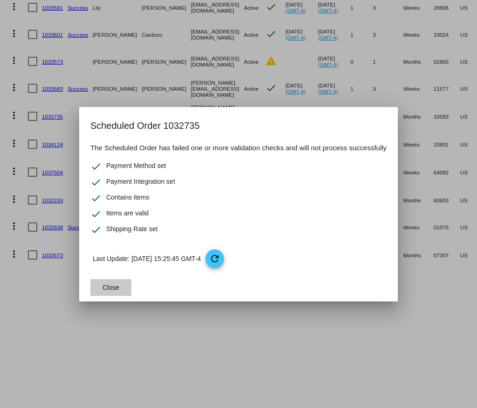
click at [114, 284] on span "Close" at bounding box center [110, 287] width 17 height 7
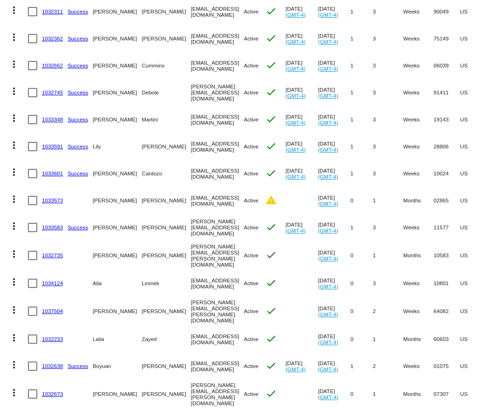
click at [284, 192] on mat-cell "warning" at bounding box center [275, 200] width 20 height 27
click at [282, 200] on mat-cell "warning" at bounding box center [275, 200] width 20 height 27
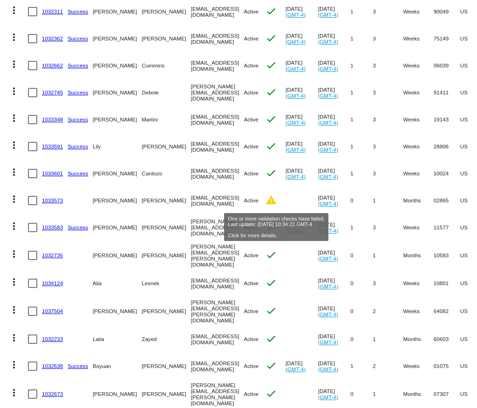
click at [274, 200] on mat-icon "warning" at bounding box center [270, 200] width 11 height 11
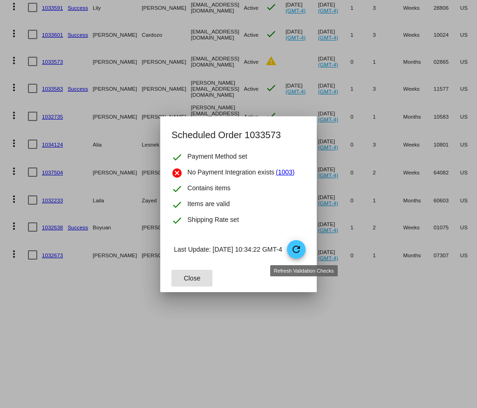
click at [300, 247] on mat-icon "refresh" at bounding box center [295, 249] width 11 height 11
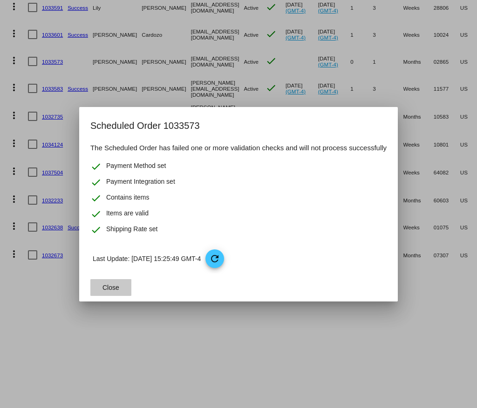
click at [118, 292] on button "Close" at bounding box center [110, 287] width 41 height 17
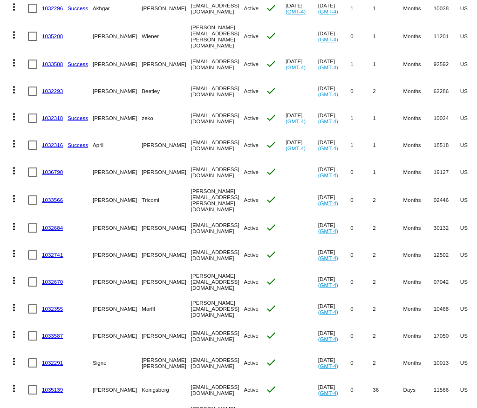
scroll to position [2453, 0]
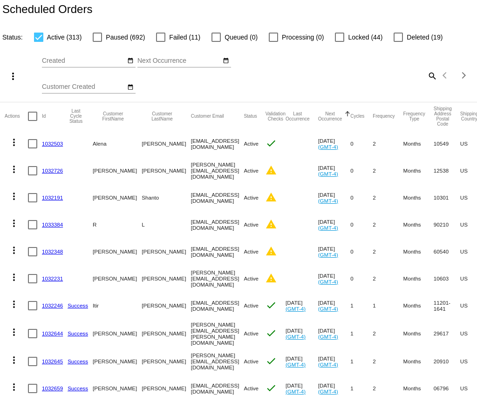
scroll to position [0, 0]
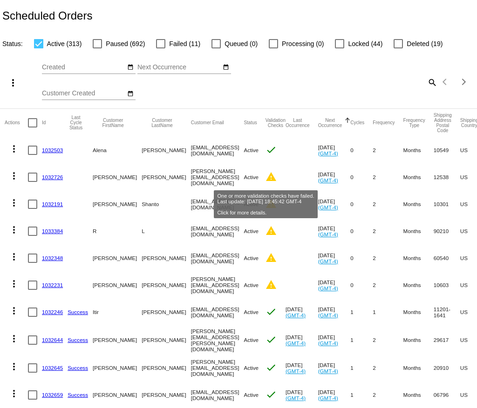
click at [265, 180] on mat-icon "warning" at bounding box center [270, 176] width 11 height 11
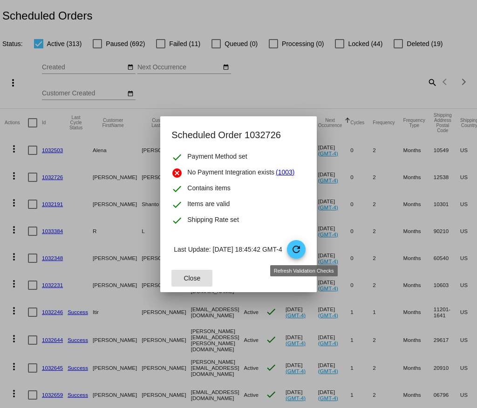
click at [302, 249] on mat-icon "refresh" at bounding box center [295, 249] width 11 height 11
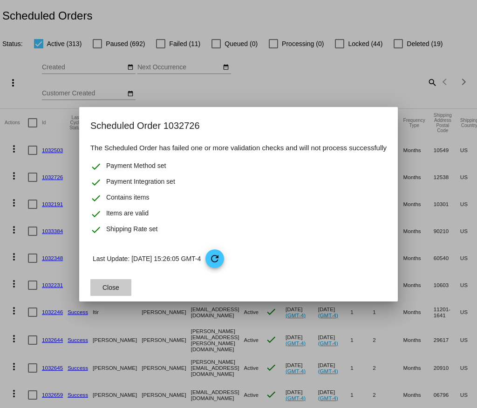
click at [113, 289] on span "Close" at bounding box center [110, 287] width 17 height 7
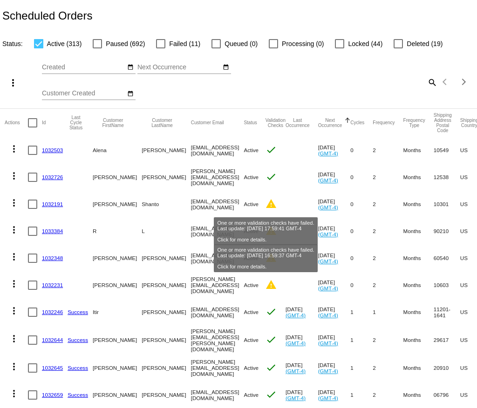
click at [265, 206] on mat-icon "warning" at bounding box center [270, 203] width 11 height 11
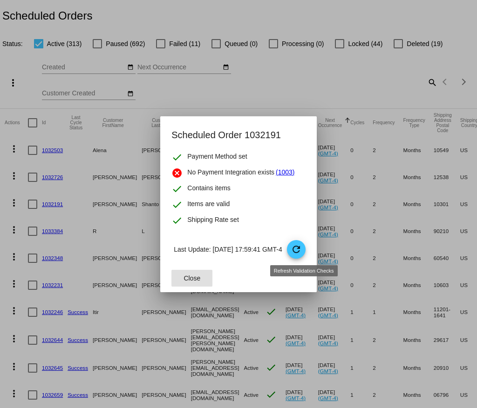
click at [300, 244] on mat-icon "refresh" at bounding box center [295, 249] width 11 height 11
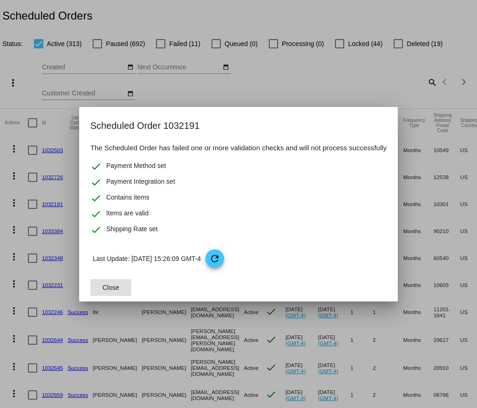
click at [108, 284] on span "Close" at bounding box center [110, 287] width 17 height 7
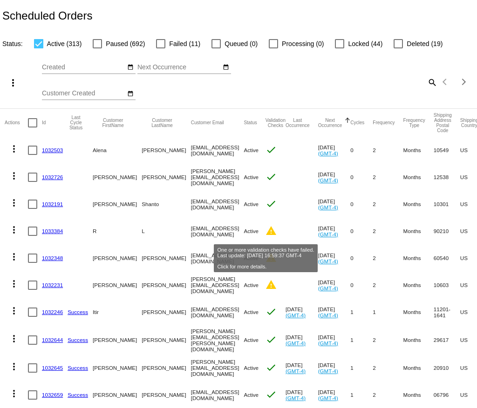
click at [266, 229] on mat-icon "warning" at bounding box center [270, 230] width 11 height 11
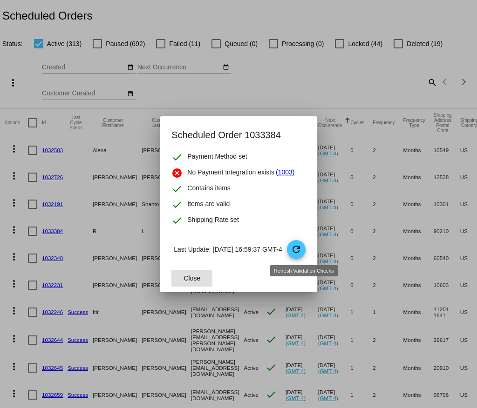
click at [299, 246] on mat-icon "refresh" at bounding box center [295, 249] width 11 height 11
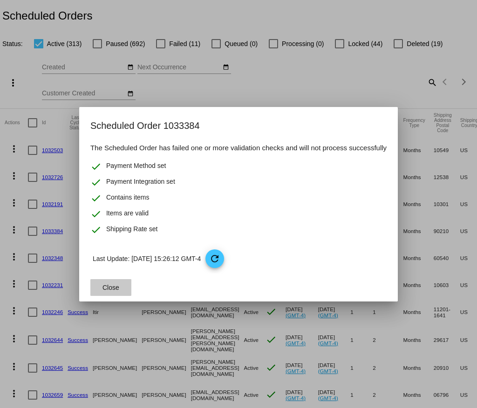
click at [109, 287] on span "Close" at bounding box center [110, 287] width 17 height 7
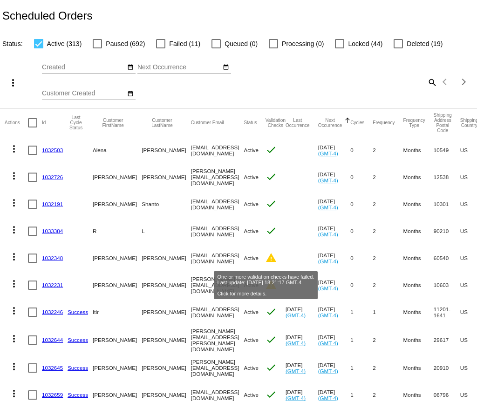
click at [267, 259] on mat-icon "warning" at bounding box center [270, 257] width 11 height 11
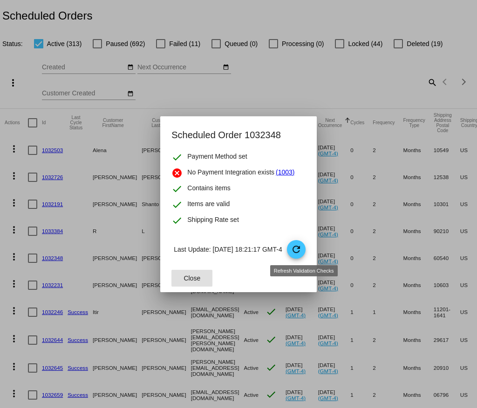
click at [302, 249] on mat-icon "refresh" at bounding box center [295, 249] width 11 height 11
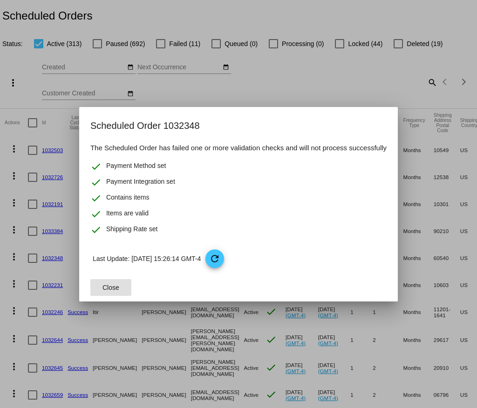
click at [104, 282] on button "Close" at bounding box center [110, 287] width 41 height 17
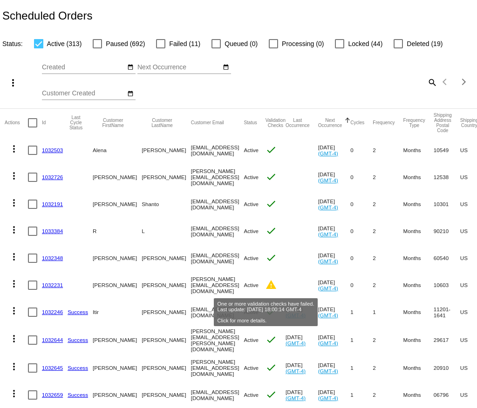
click at [265, 281] on mat-icon "warning" at bounding box center [270, 284] width 11 height 11
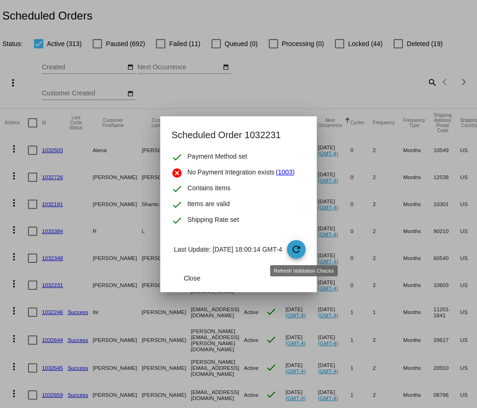
click at [302, 245] on mat-icon "refresh" at bounding box center [295, 249] width 11 height 11
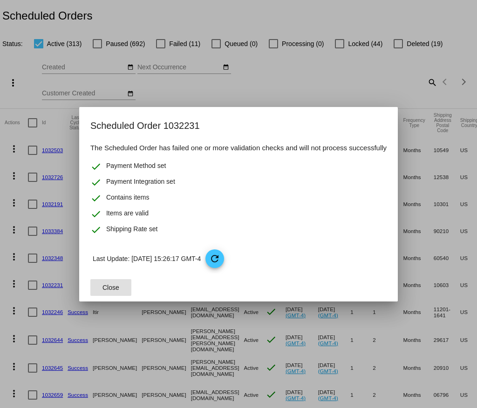
click at [111, 288] on span "Close" at bounding box center [110, 287] width 17 height 7
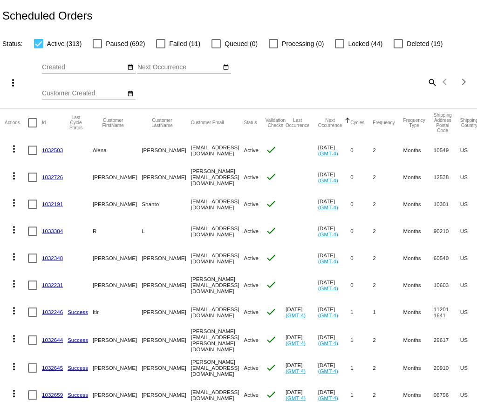
scroll to position [106, 0]
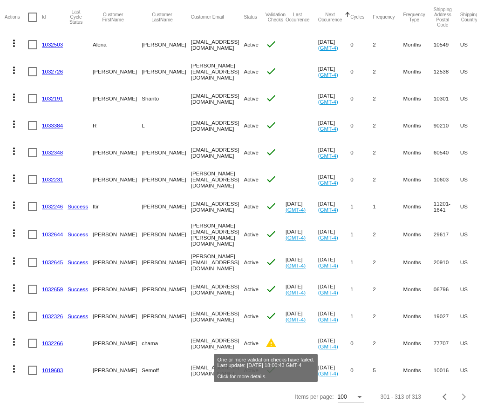
click at [265, 337] on mat-icon "warning" at bounding box center [270, 342] width 11 height 11
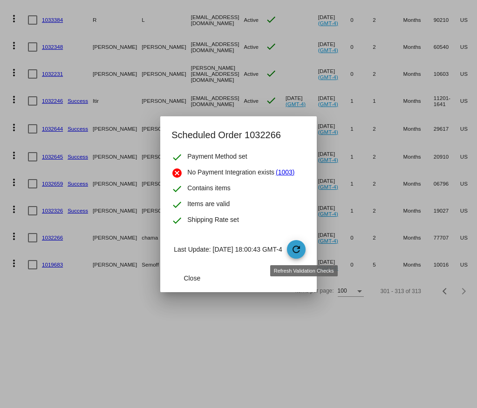
click at [298, 250] on mat-icon "refresh" at bounding box center [295, 249] width 11 height 11
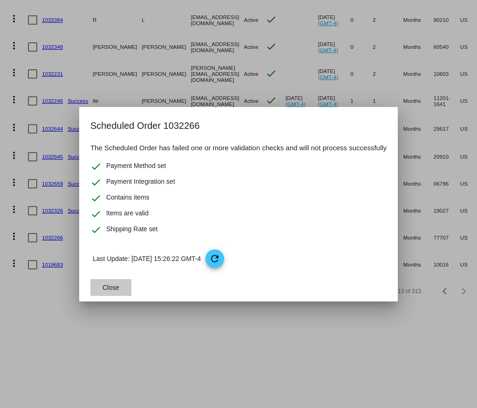
click at [112, 285] on span "Close" at bounding box center [110, 287] width 17 height 7
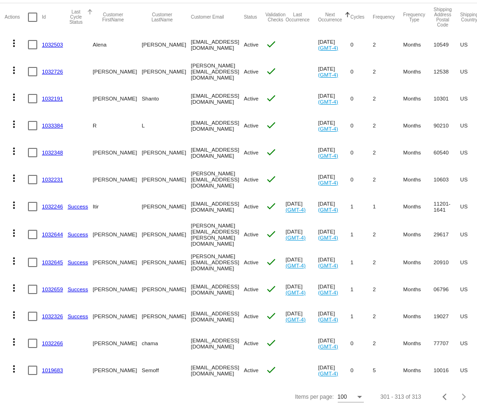
click at [77, 19] on button "Last Cycle Status" at bounding box center [75, 16] width 17 height 15
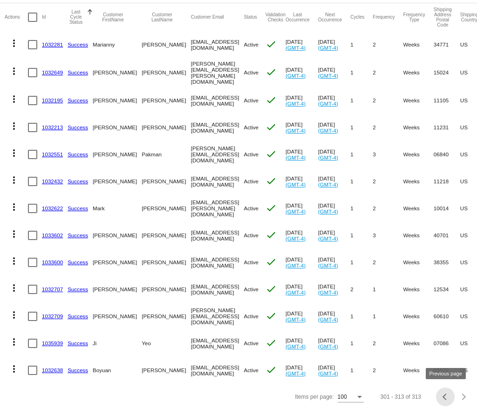
click at [445, 397] on div "Previous page" at bounding box center [445, 397] width 7 height 7
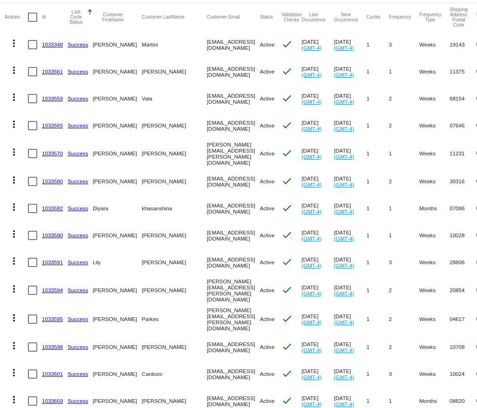
click at [449, 397] on mat-cell "08820" at bounding box center [462, 401] width 27 height 27
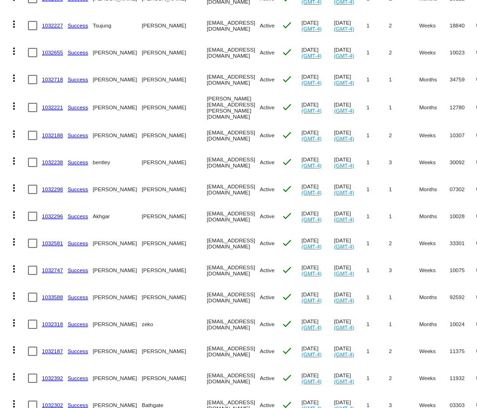
scroll to position [2453, 0]
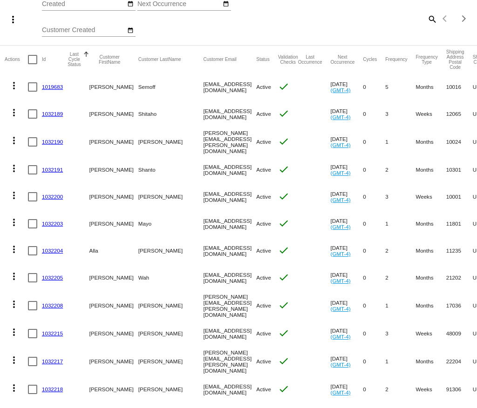
scroll to position [0, 0]
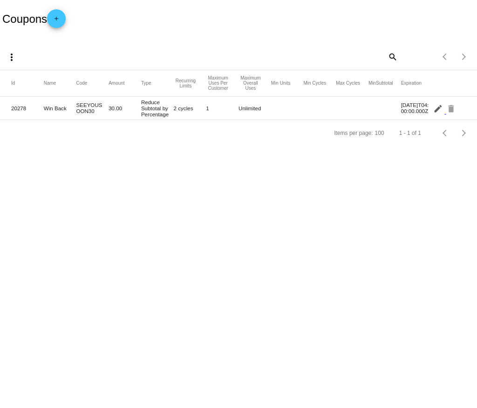
click at [435, 107] on mat-icon "edit" at bounding box center [438, 108] width 11 height 14
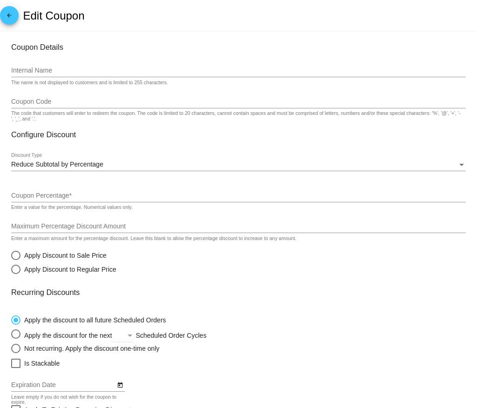
type input "Win Back"
type input "SEEYOUSOON30"
type input "30"
radio input "true"
radio input "false"
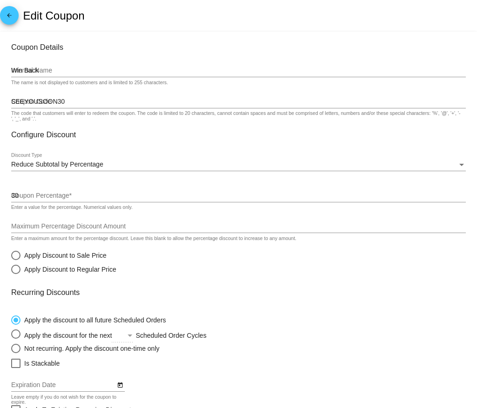
radio input "true"
checkbox input "true"
type input "10/31/2025"
checkbox input "true"
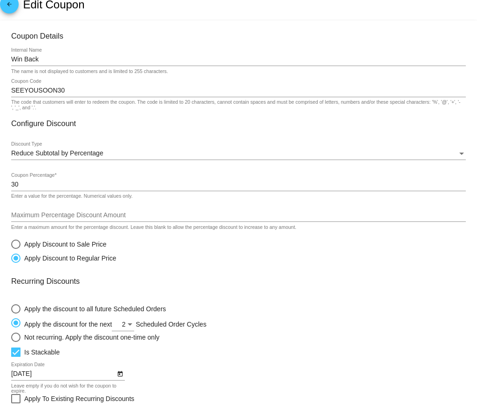
scroll to position [19, 0]
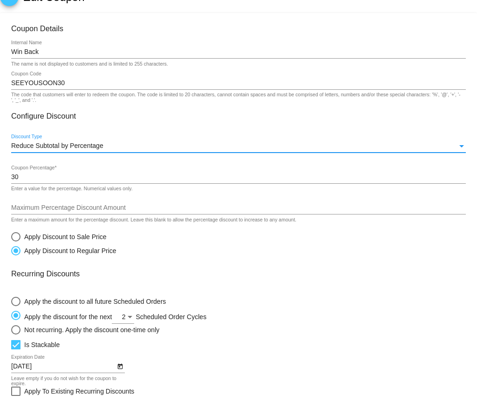
click at [110, 147] on div "Reduce Subtotal by Percentage" at bounding box center [234, 145] width 446 height 7
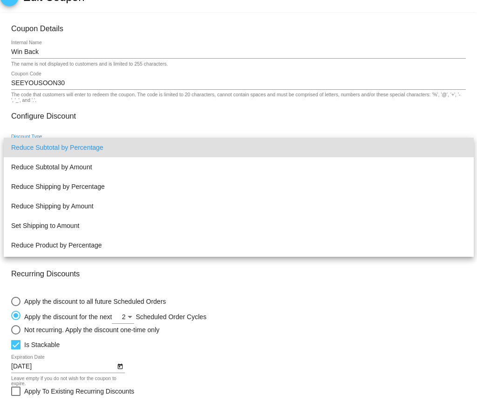
click at [128, 116] on div at bounding box center [238, 204] width 477 height 408
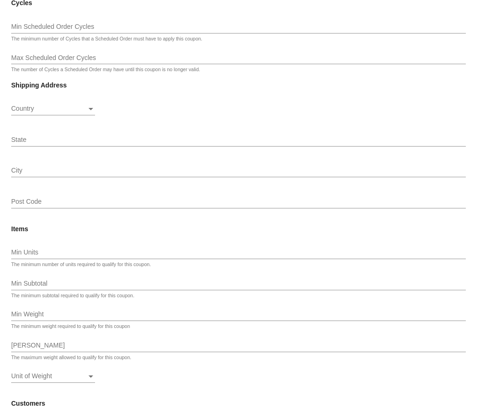
scroll to position [670, 0]
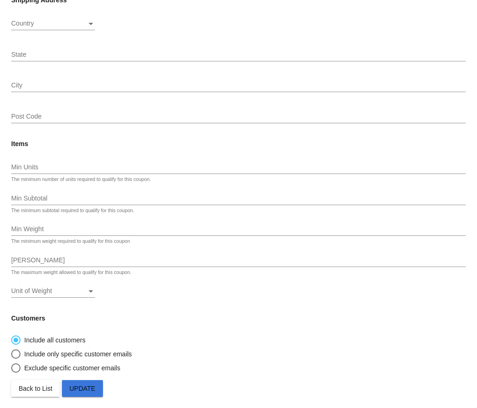
click at [89, 389] on span "Update" at bounding box center [82, 388] width 26 height 7
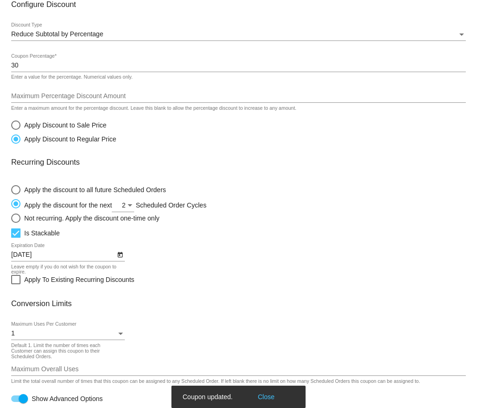
scroll to position [0, 0]
